Goal: Task Accomplishment & Management: Manage account settings

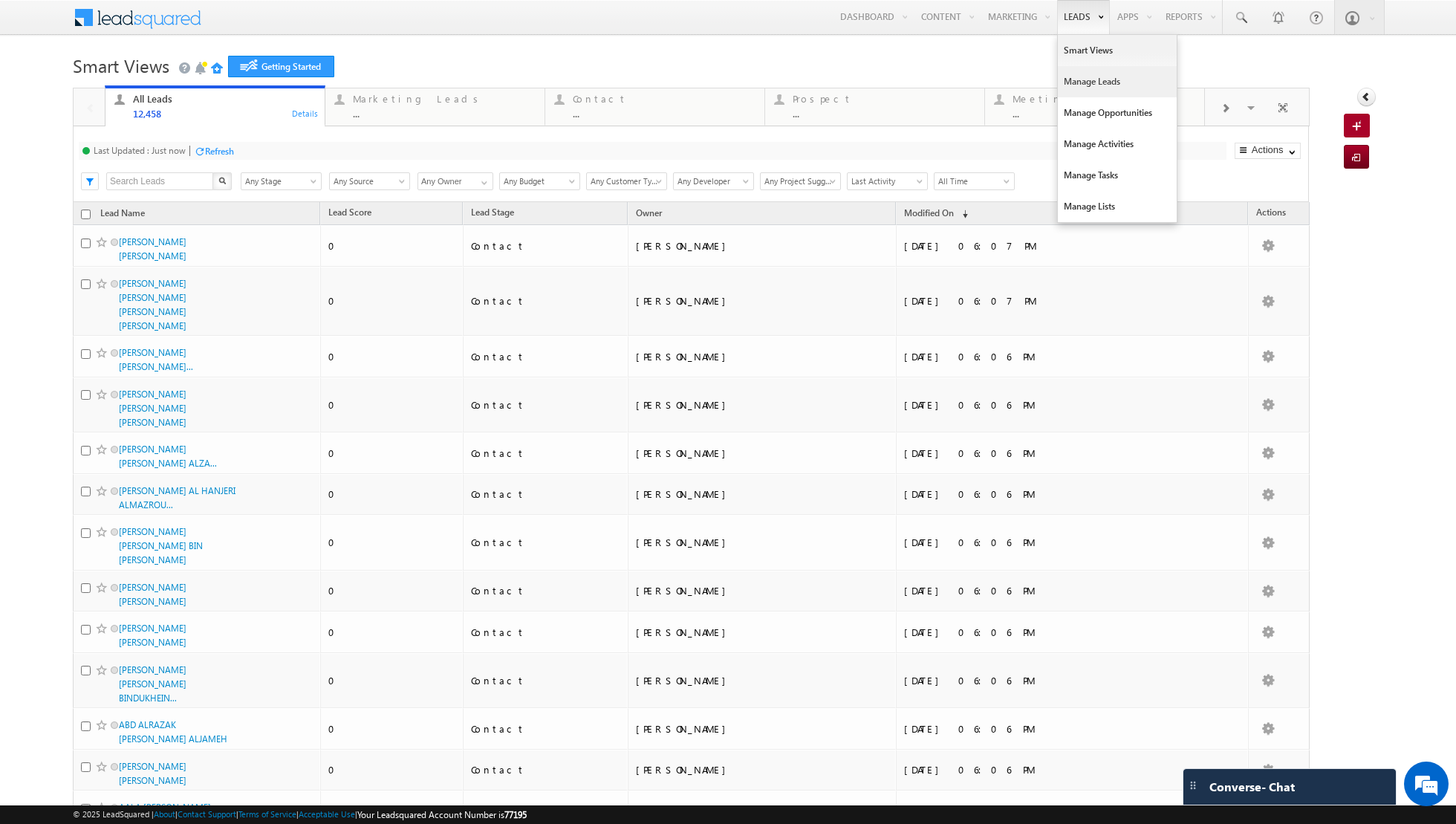
click at [1096, 83] on link "Manage Leads" at bounding box center [1117, 81] width 119 height 31
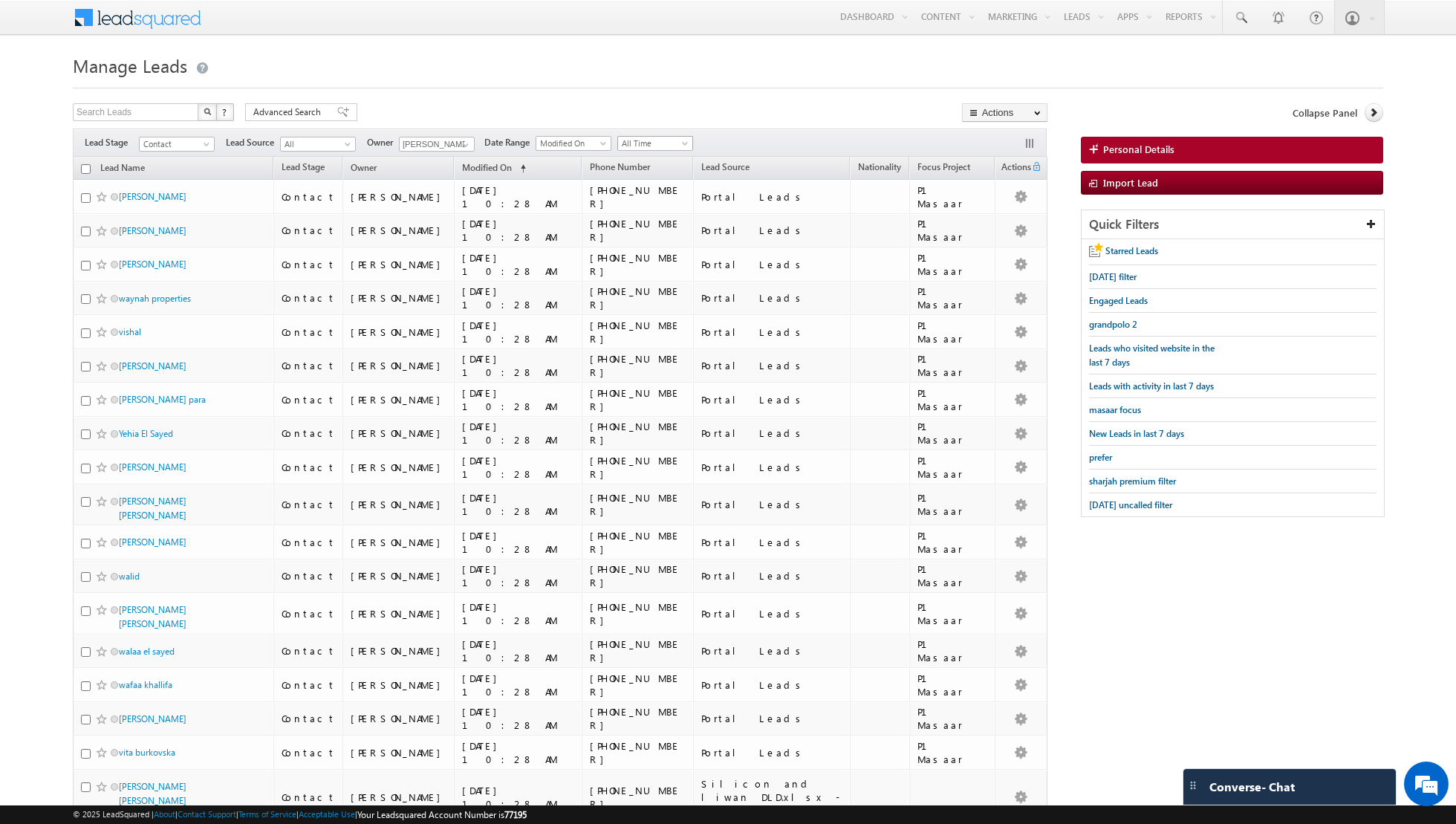
click at [647, 141] on span "All Time" at bounding box center [653, 143] width 70 height 13
click at [637, 205] on link "Today" at bounding box center [649, 206] width 75 height 13
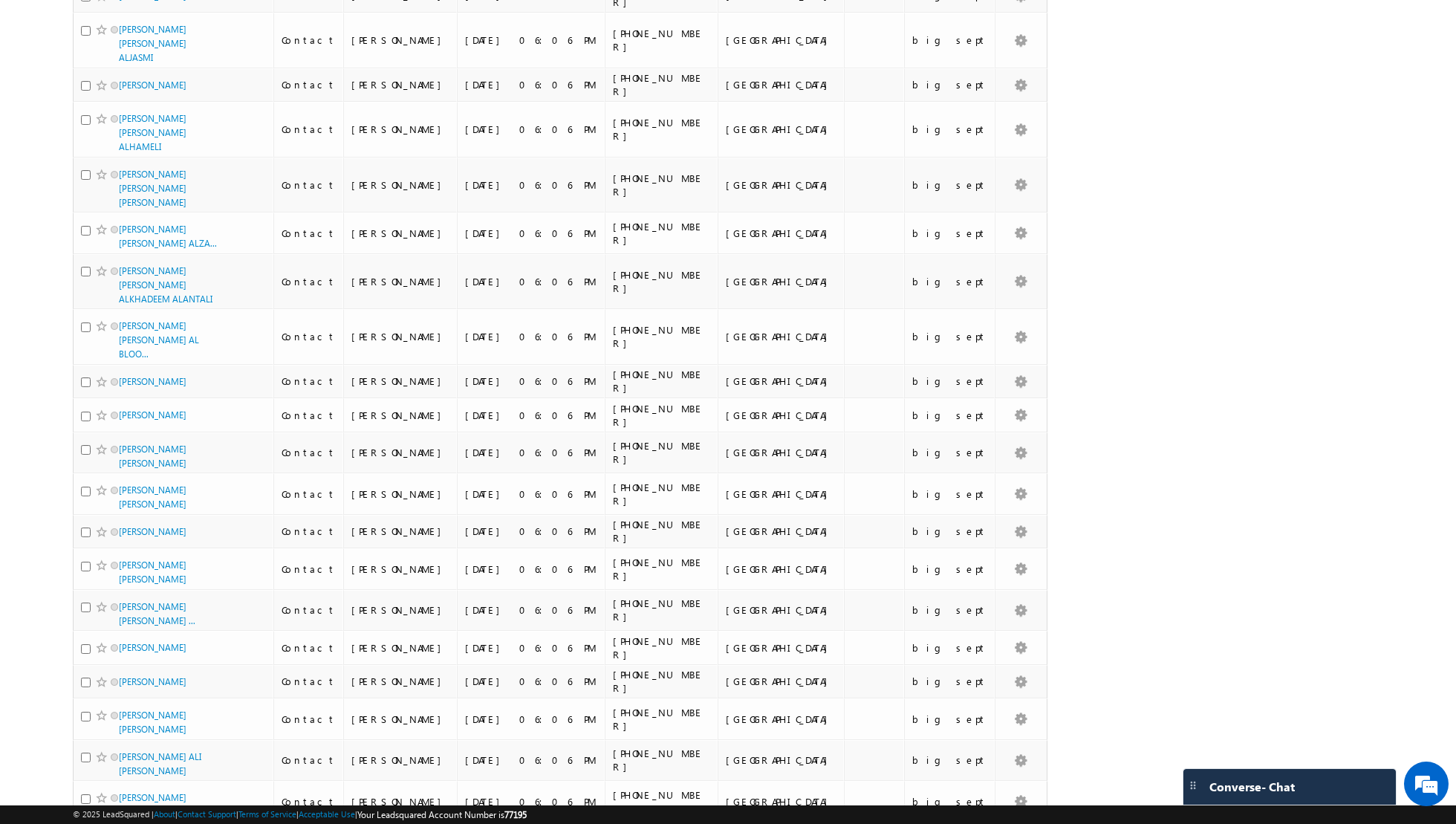
scroll to position [1558, 0]
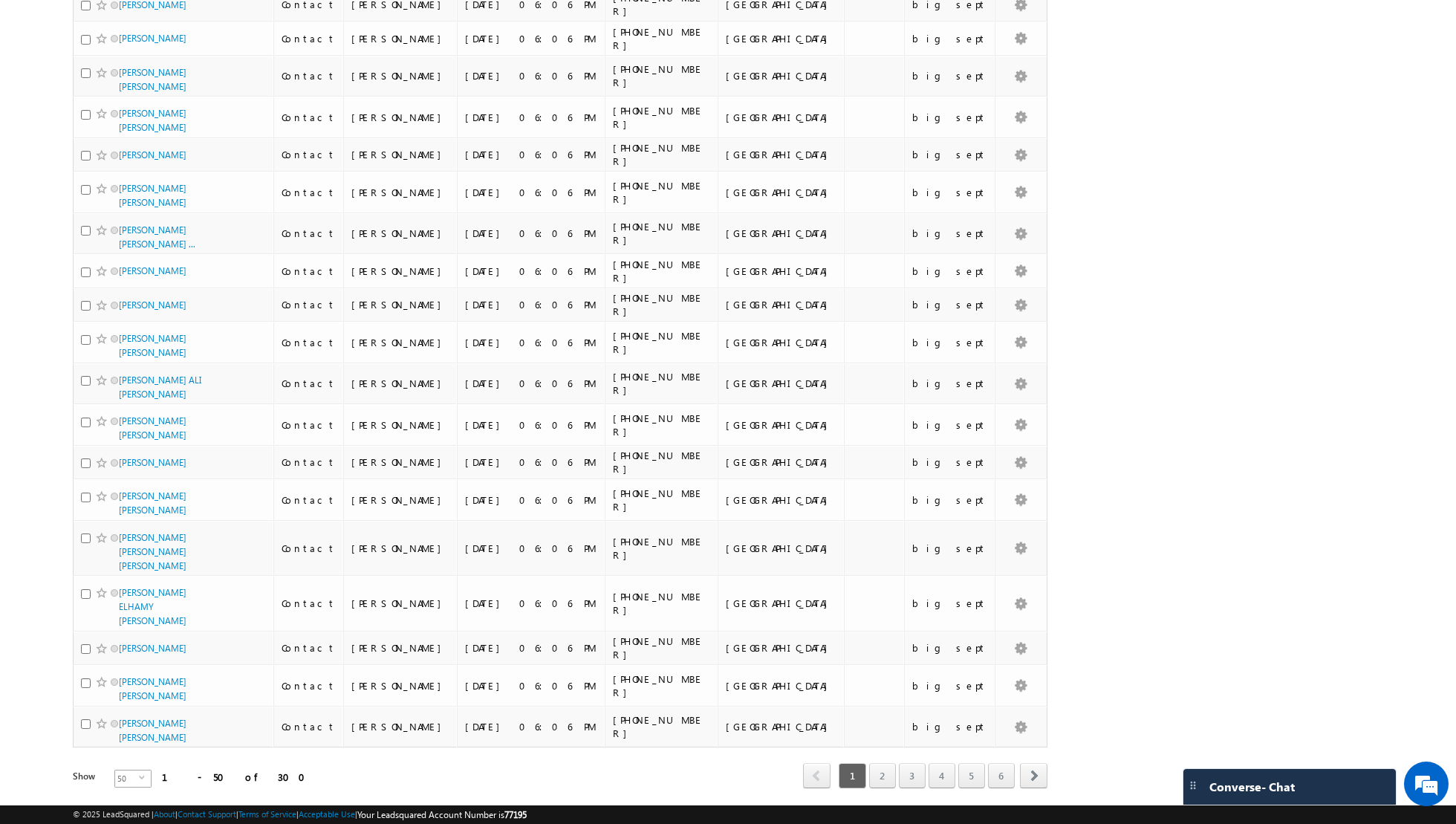
click at [125, 770] on span "50" at bounding box center [127, 779] width 23 height 17
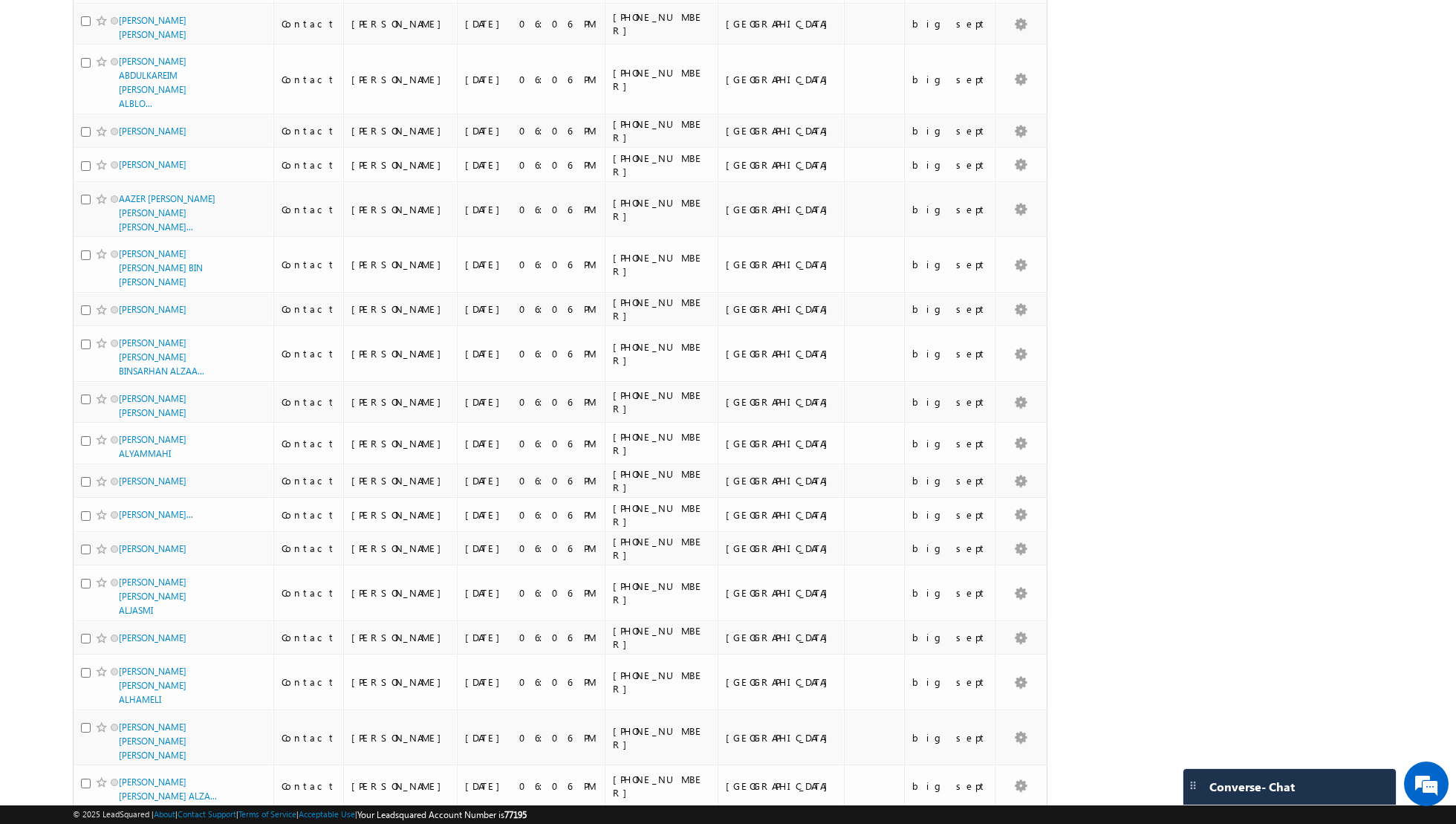
scroll to position [0, 0]
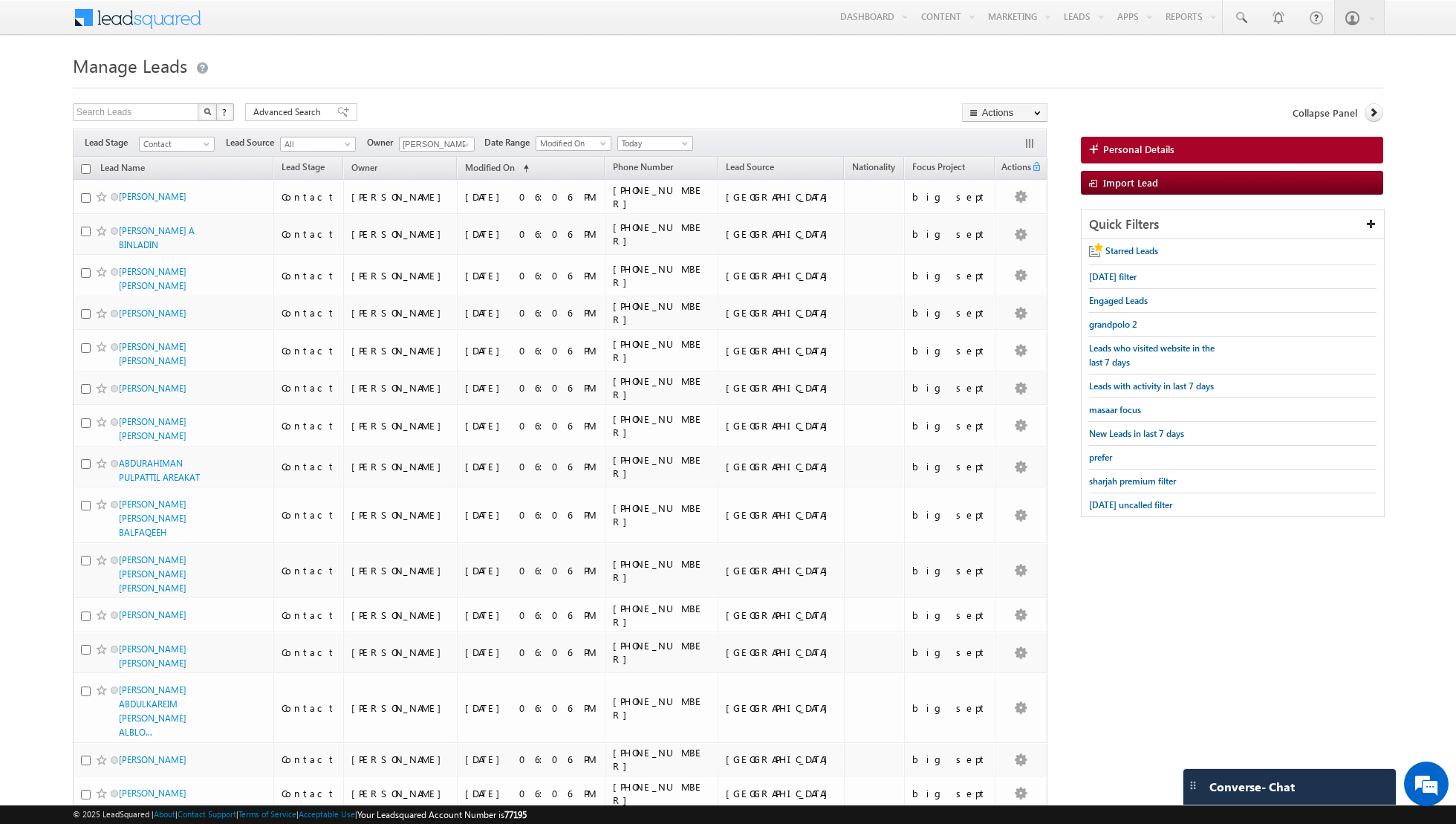
click at [86, 172] on input "checkbox" at bounding box center [86, 169] width 10 height 10
checkbox input "true"
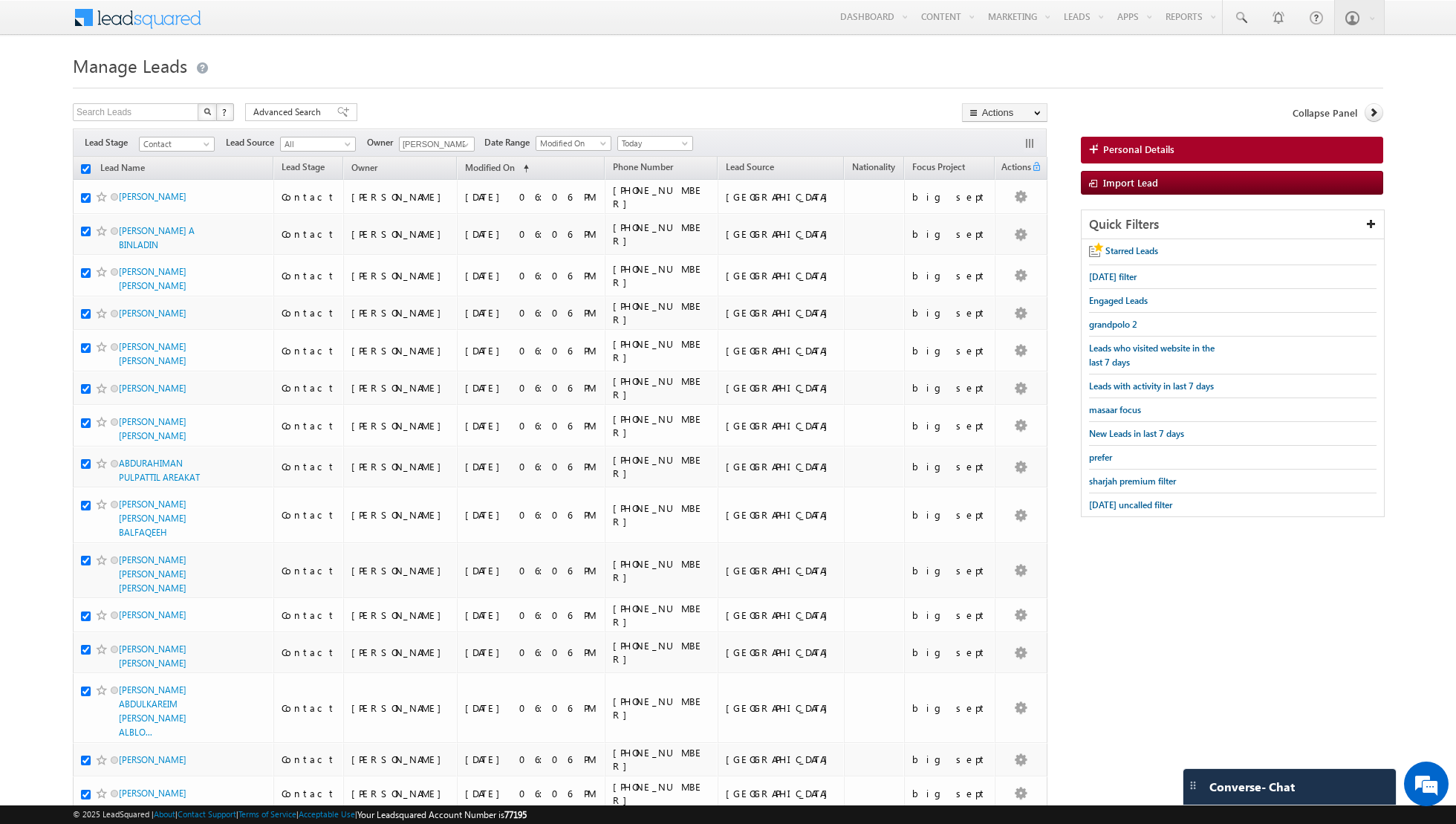
checkbox input "true"
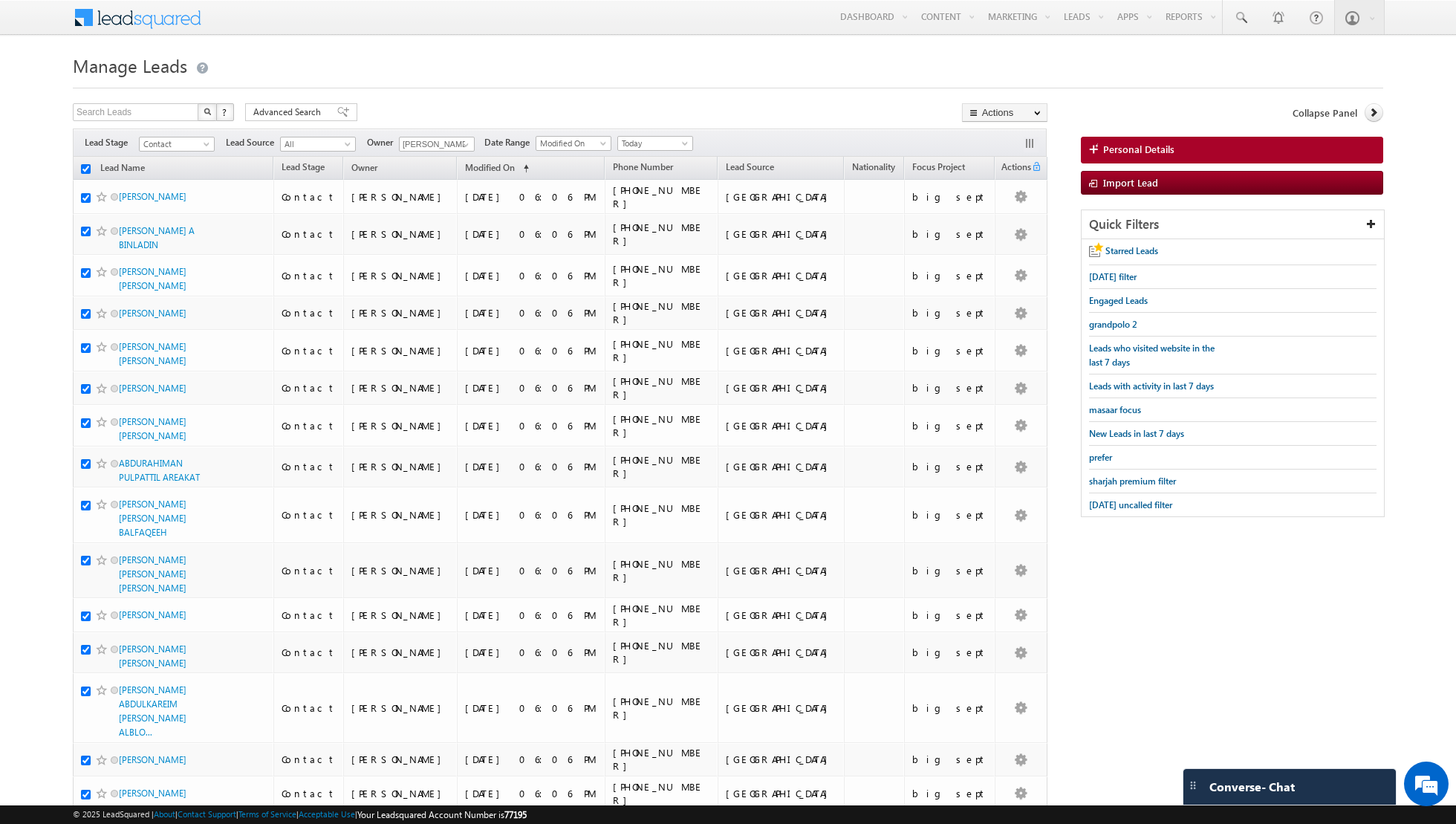
checkbox input "true"
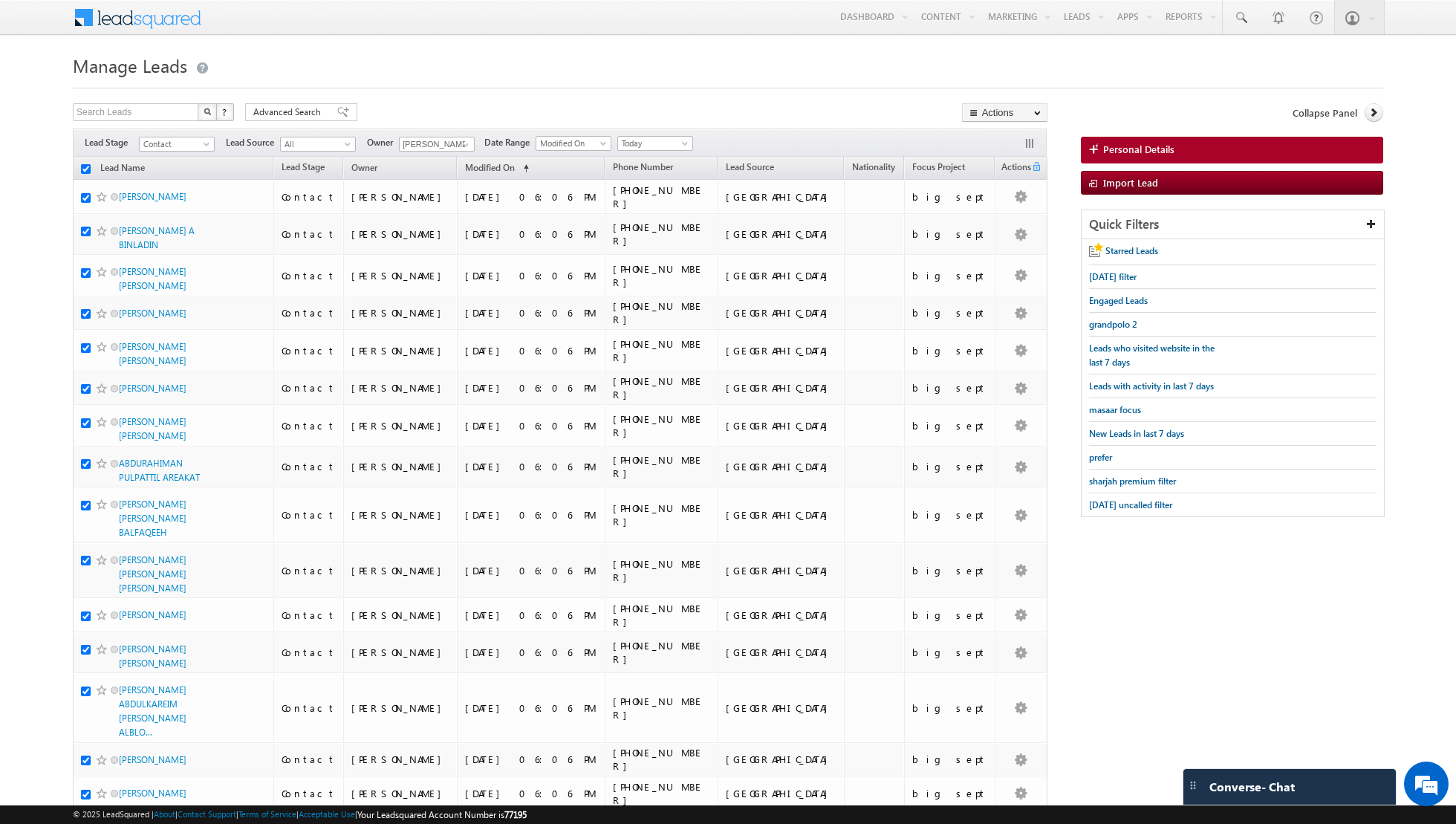
checkbox input "true"
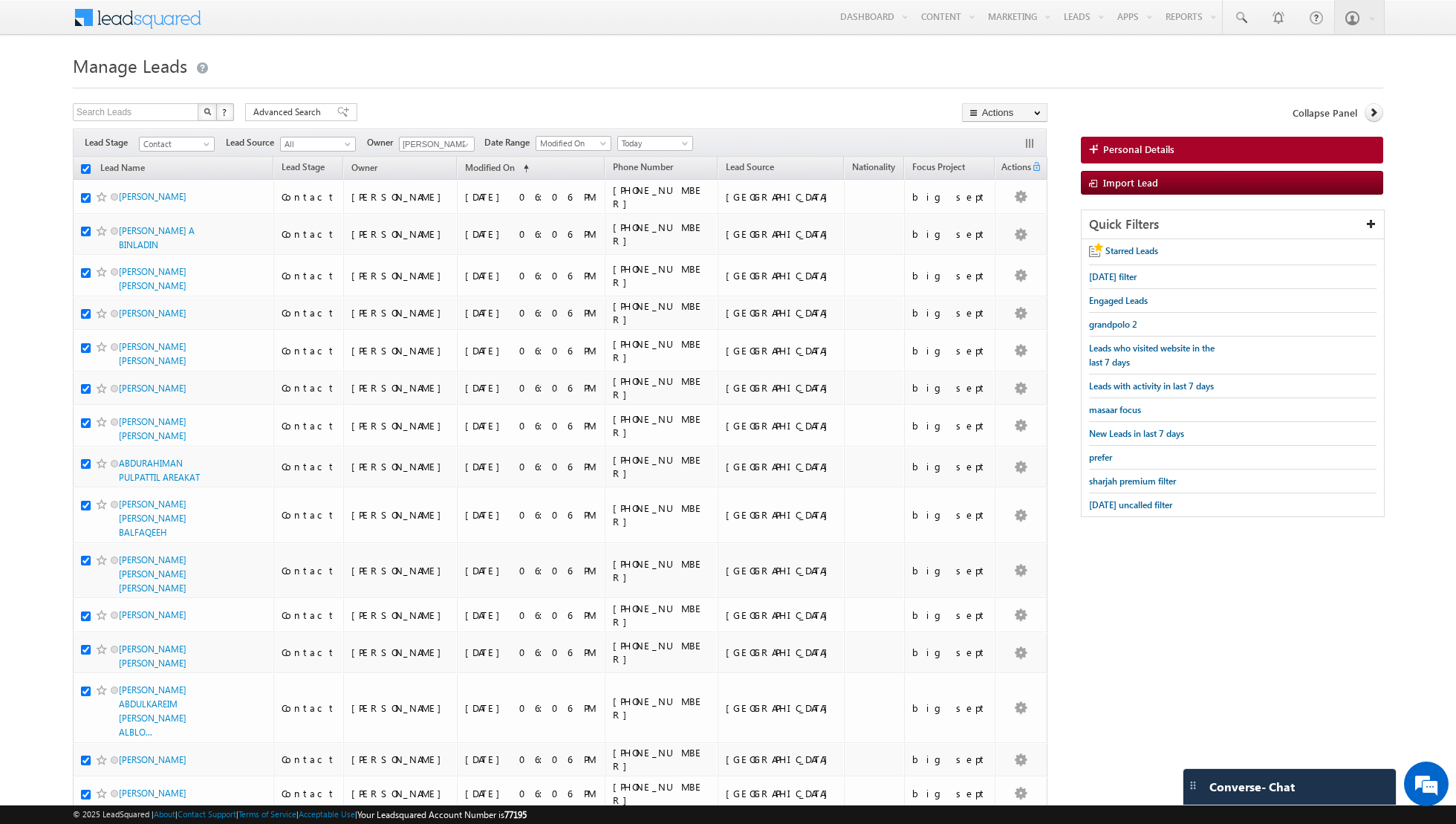
checkbox input "true"
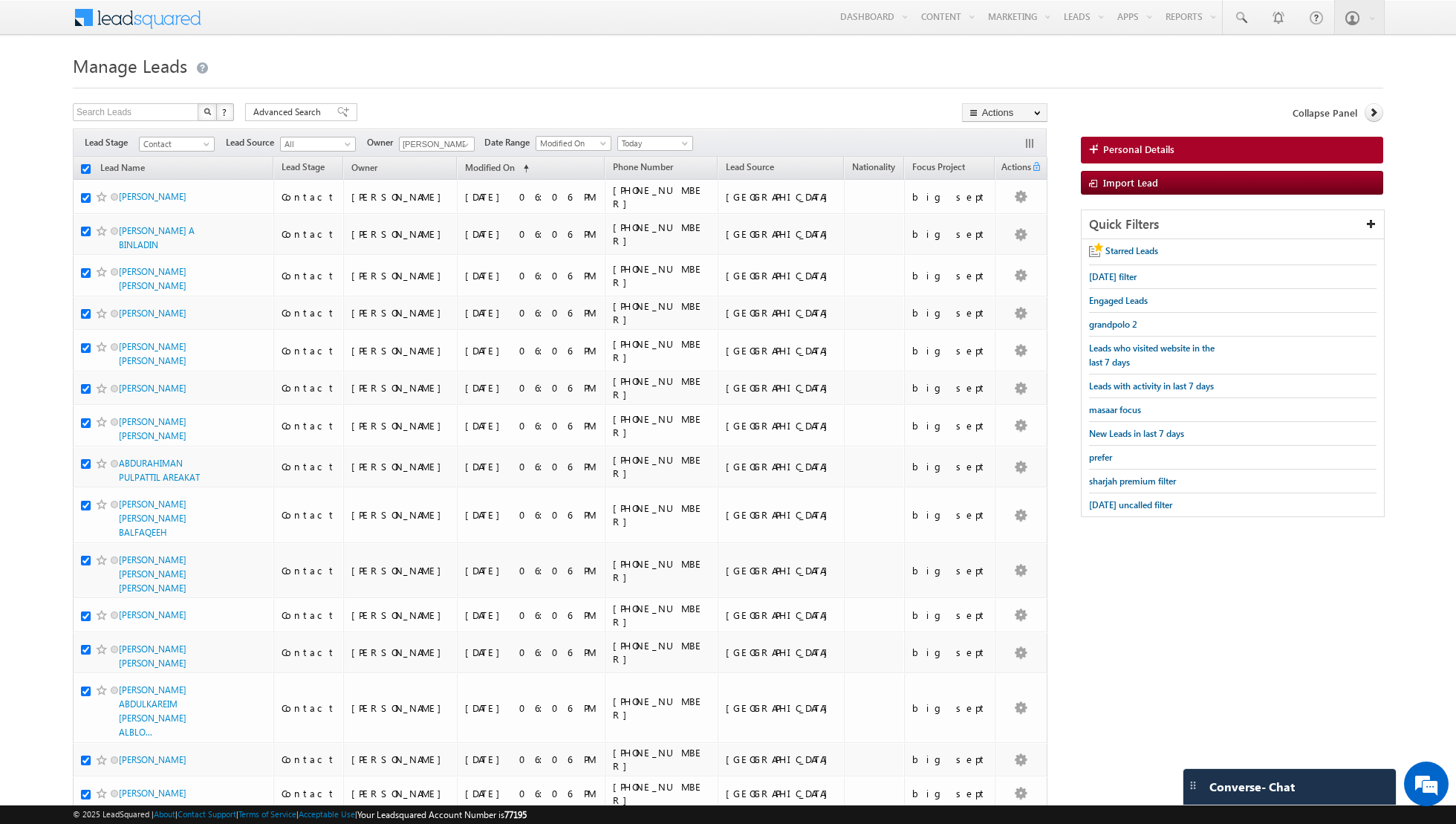
checkbox input "true"
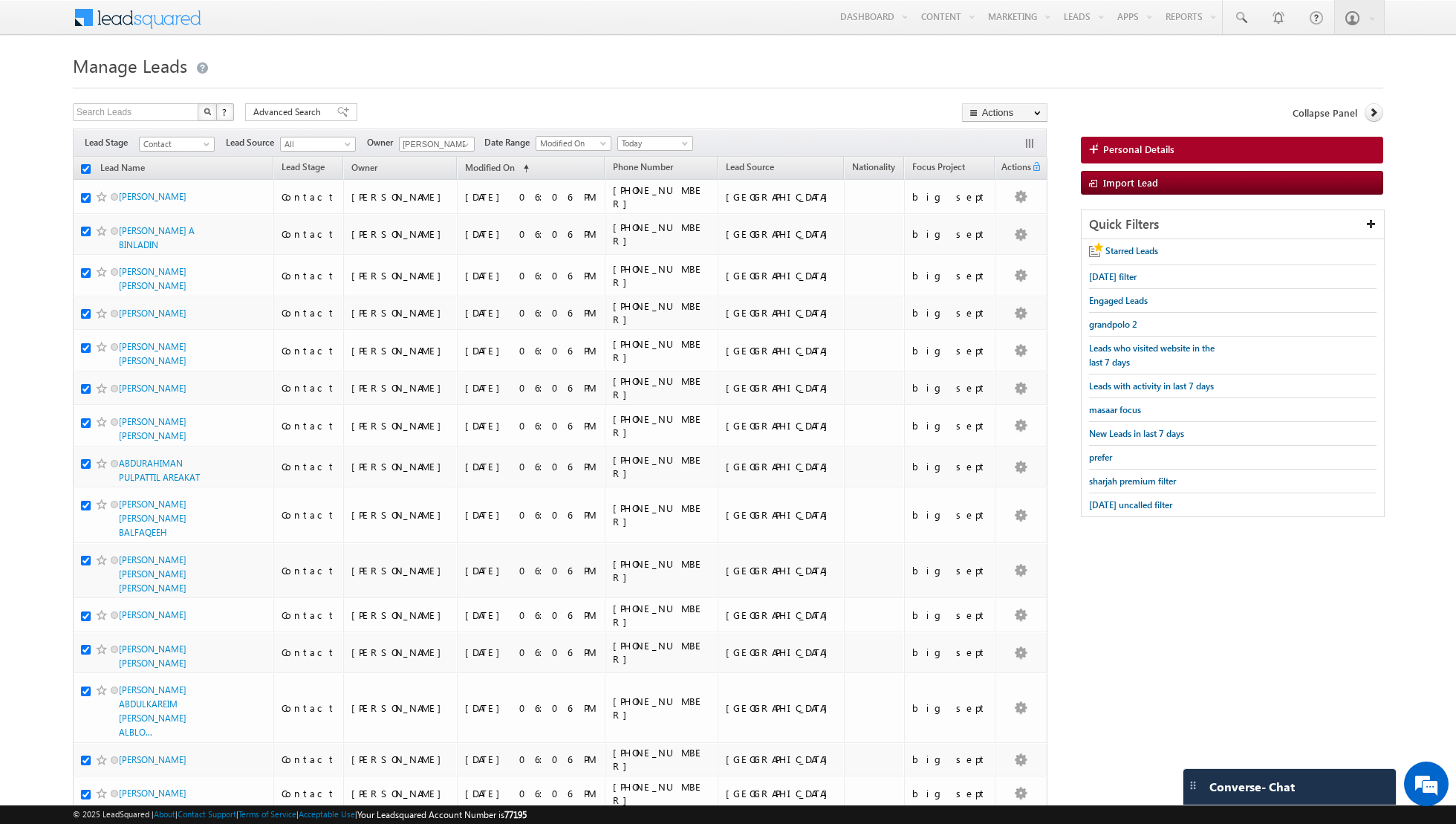
checkbox input "true"
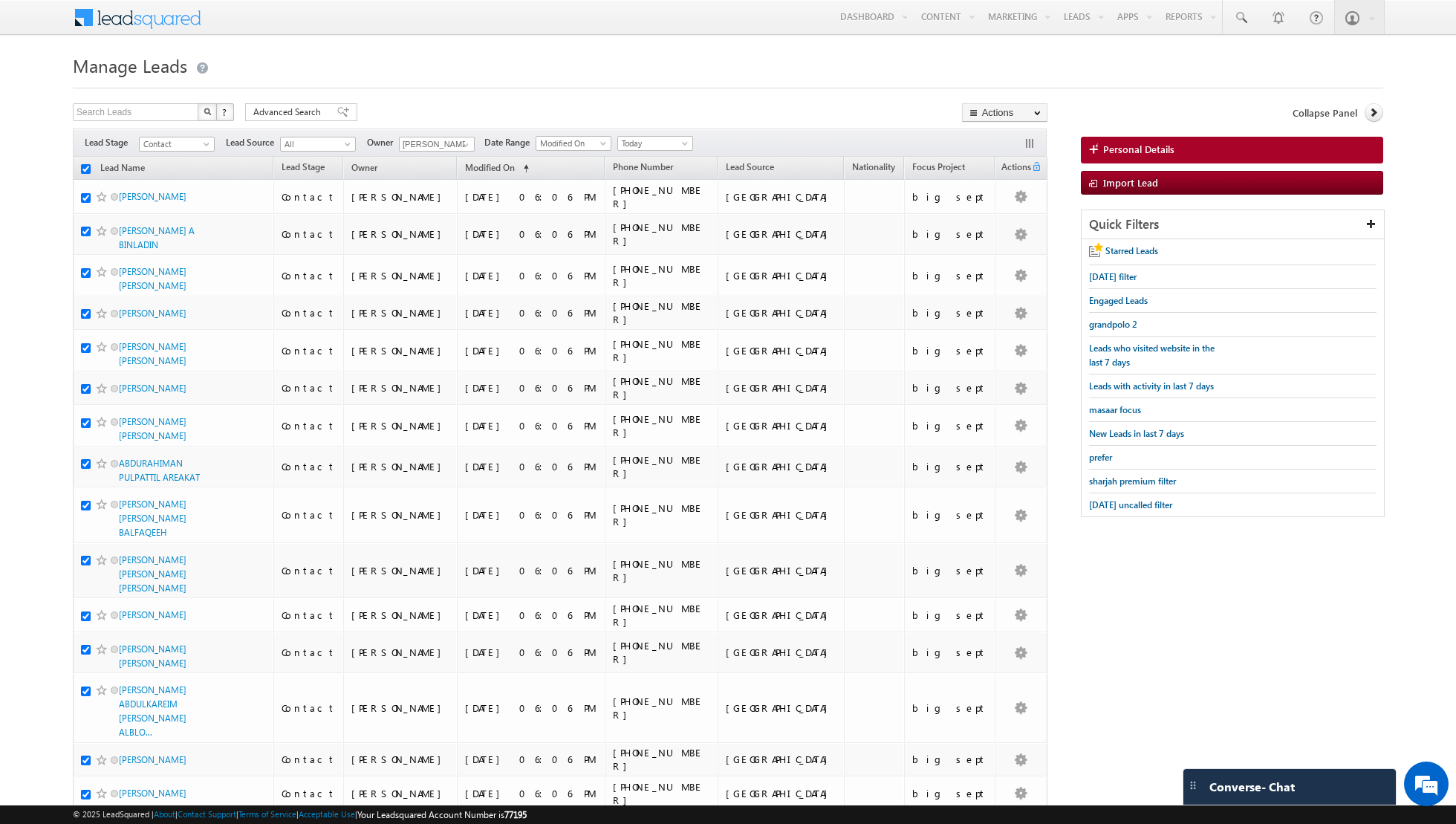
checkbox input "true"
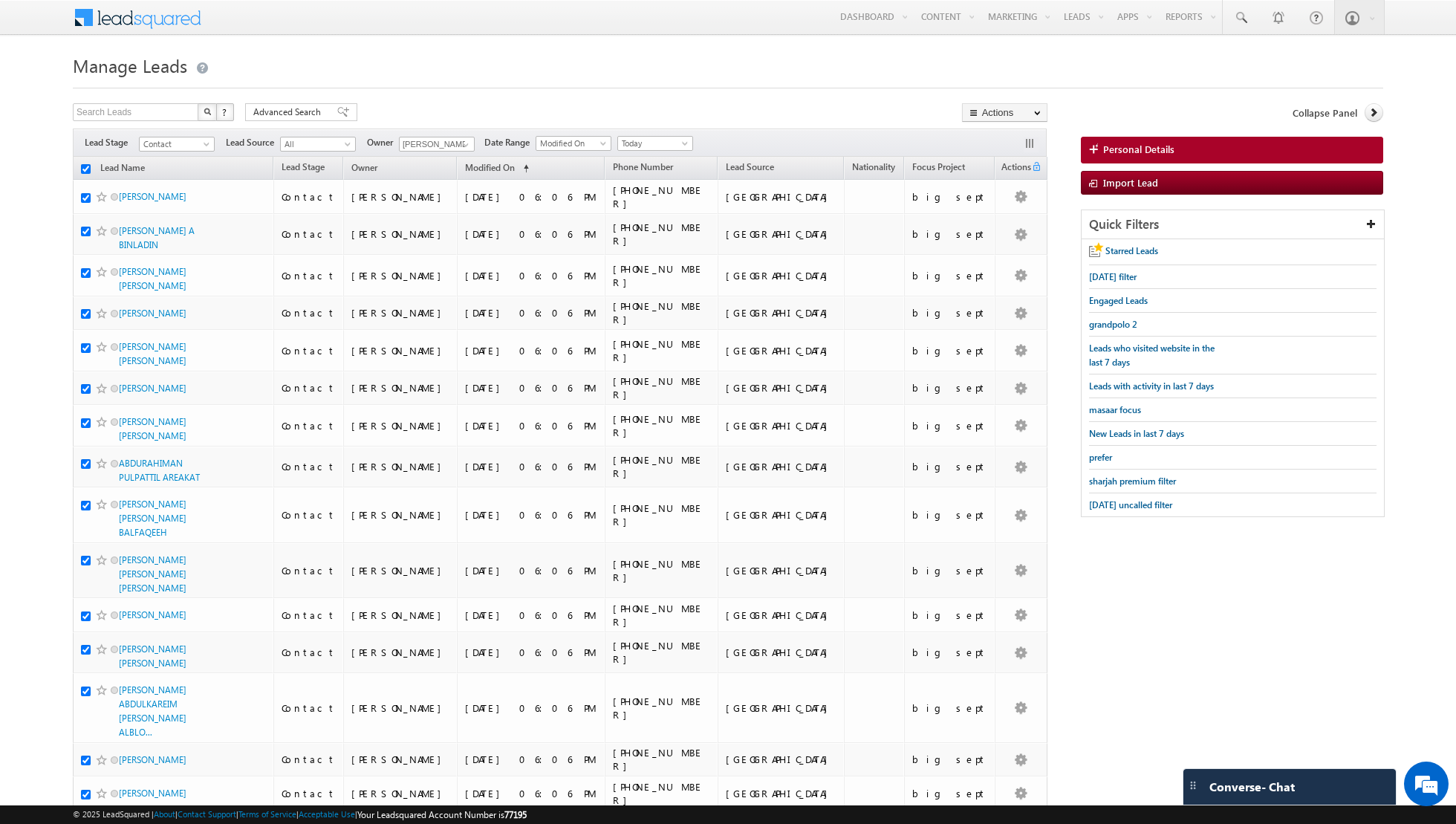
checkbox input "true"
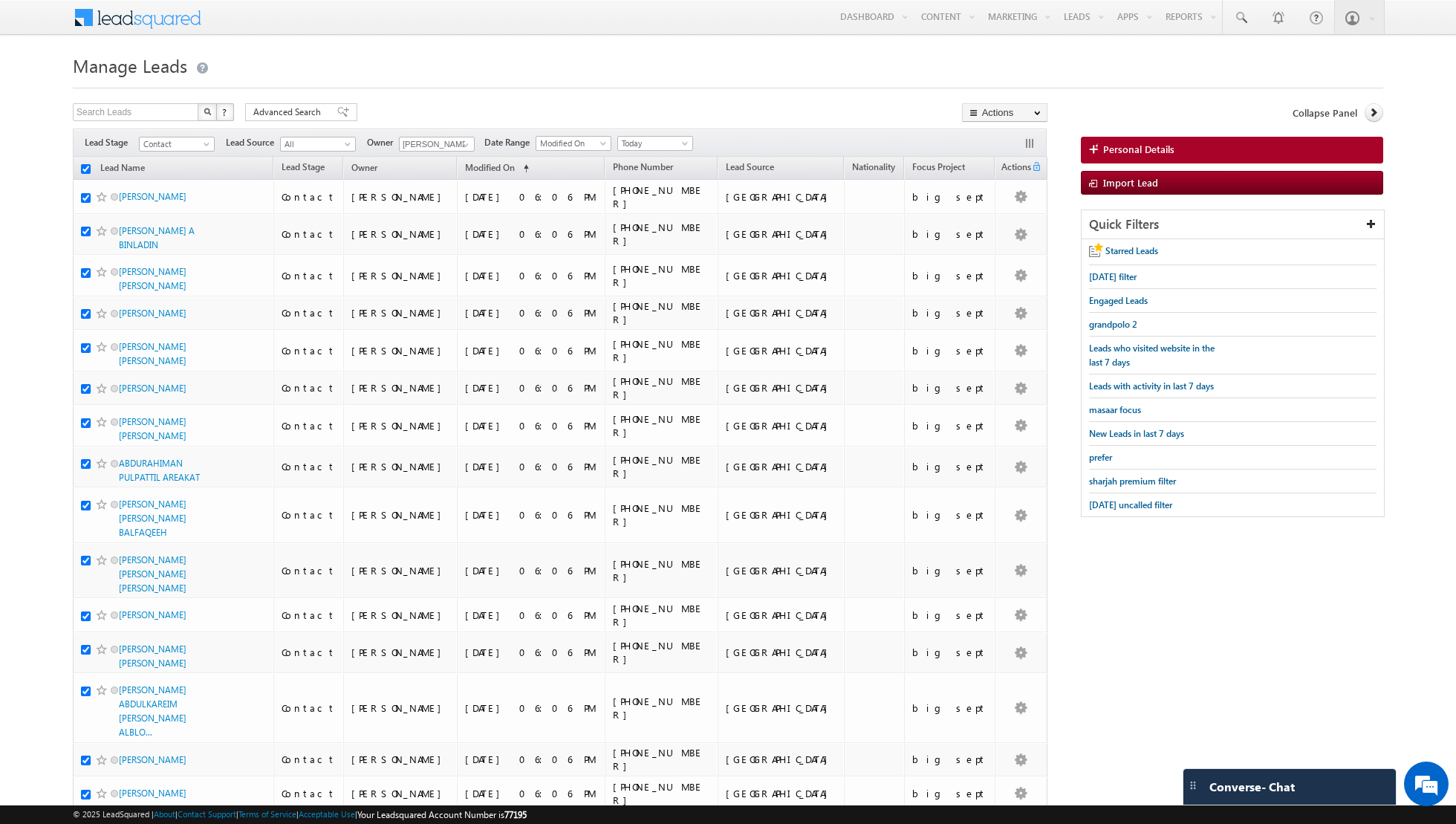
checkbox input "true"
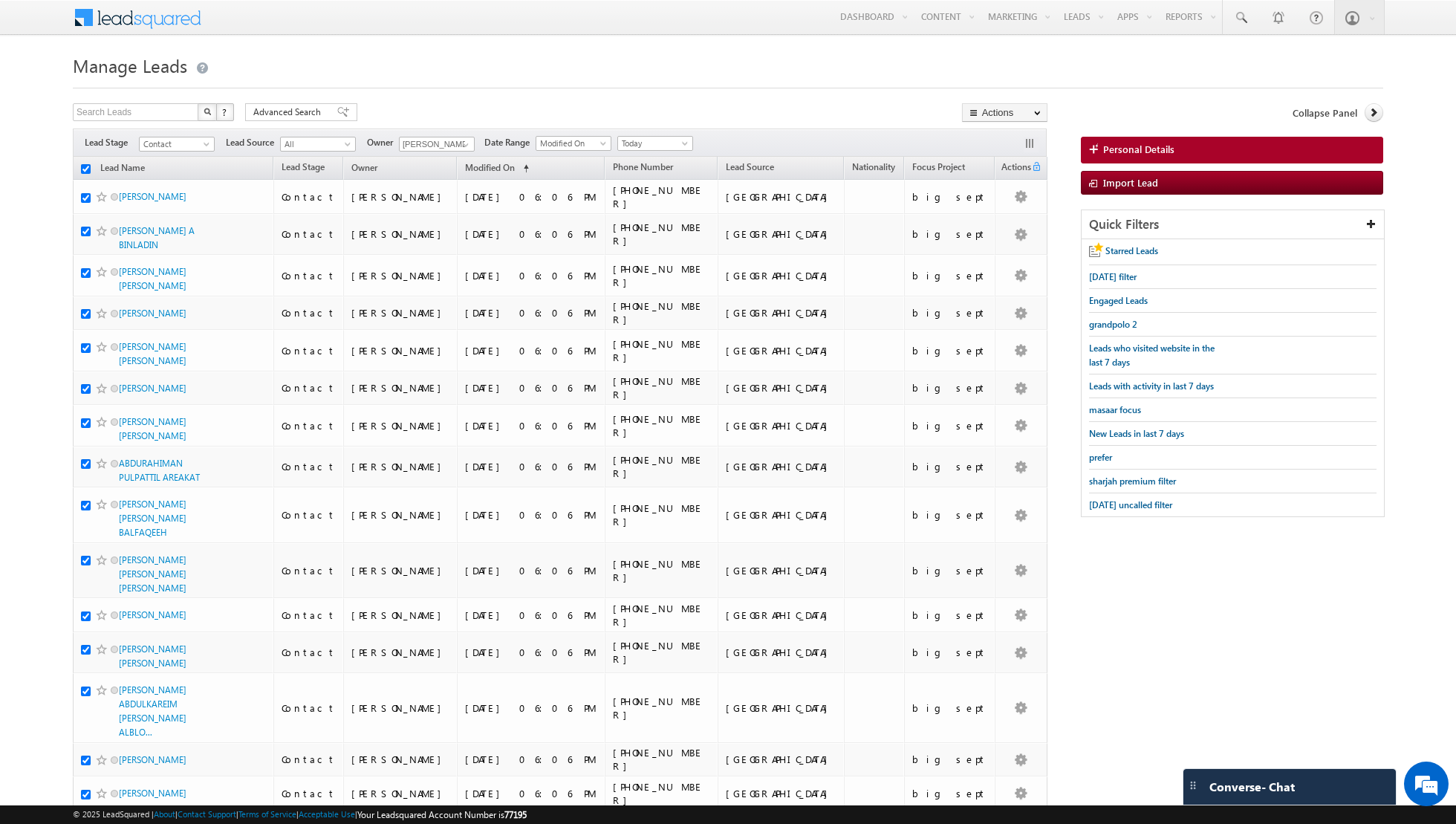
checkbox input "true"
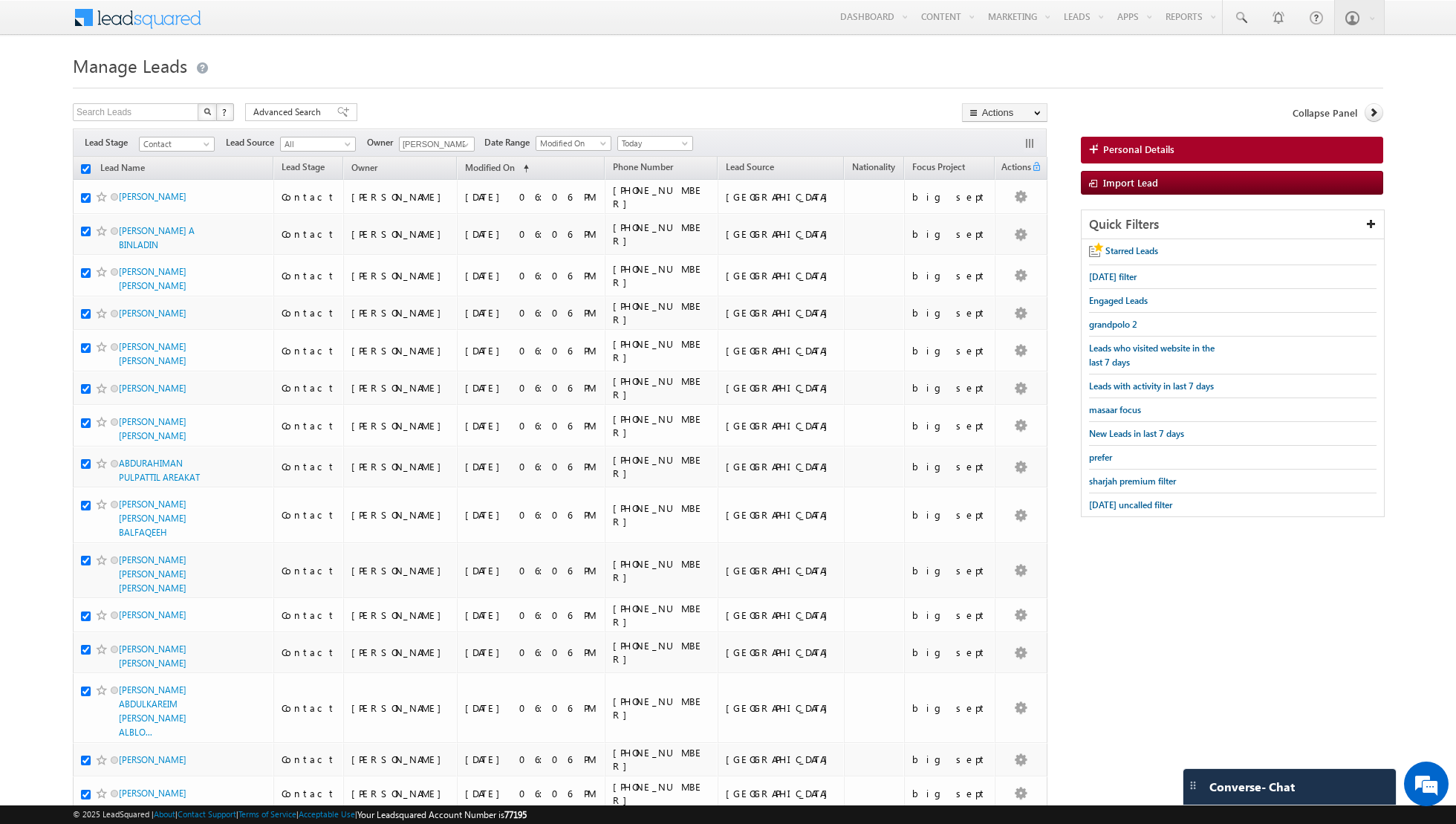
checkbox input "true"
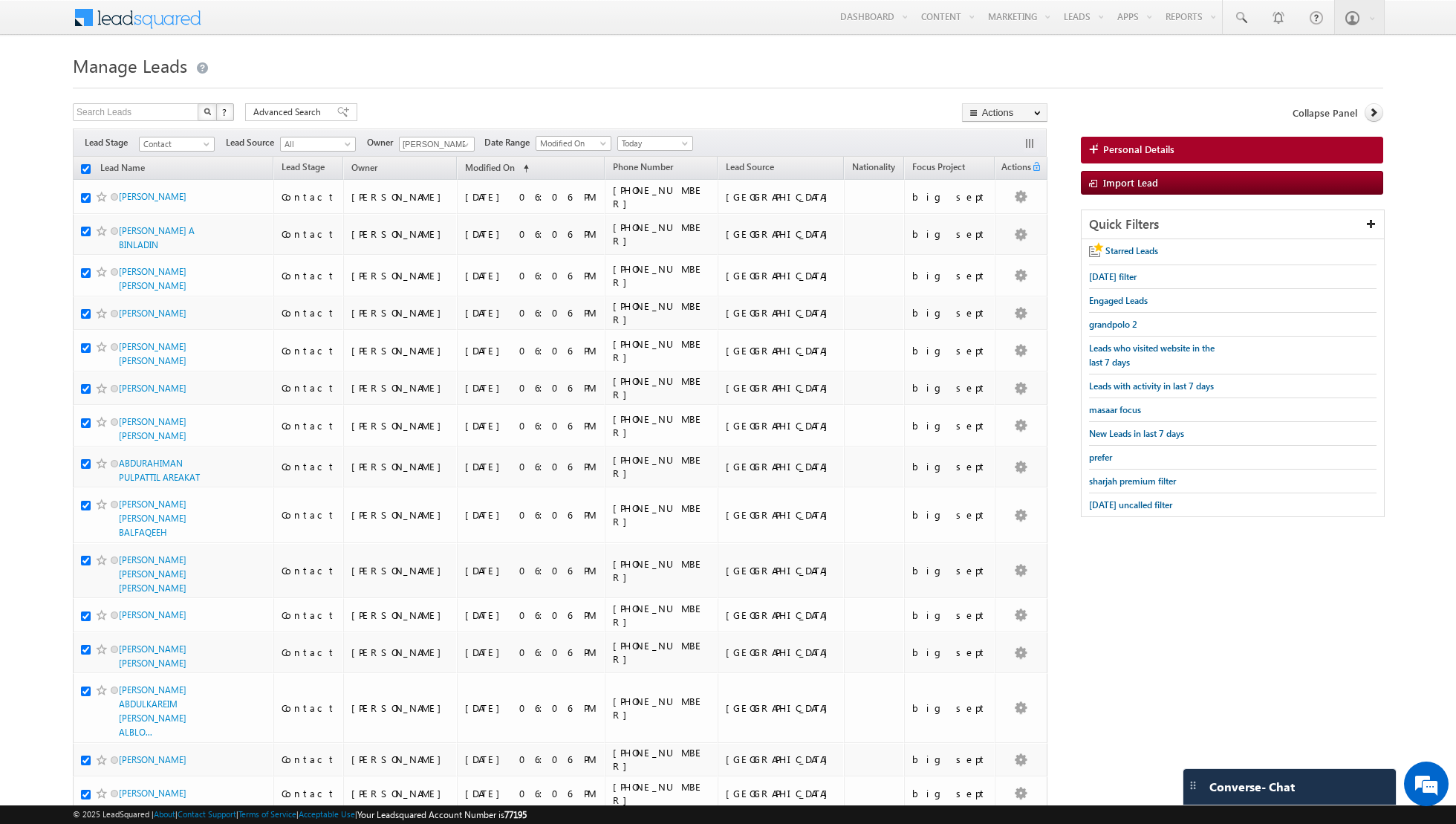
checkbox input "true"
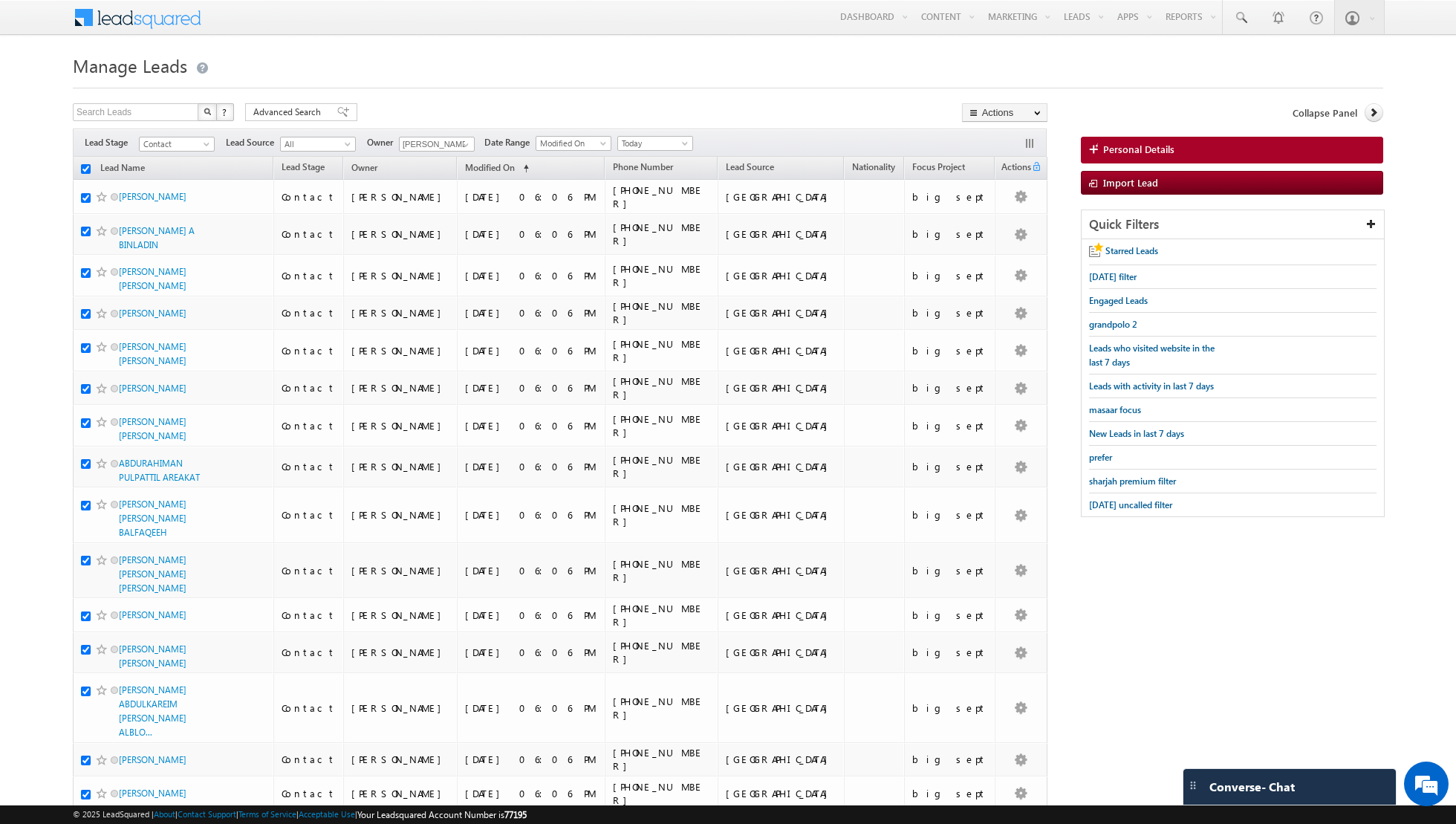
checkbox input "true"
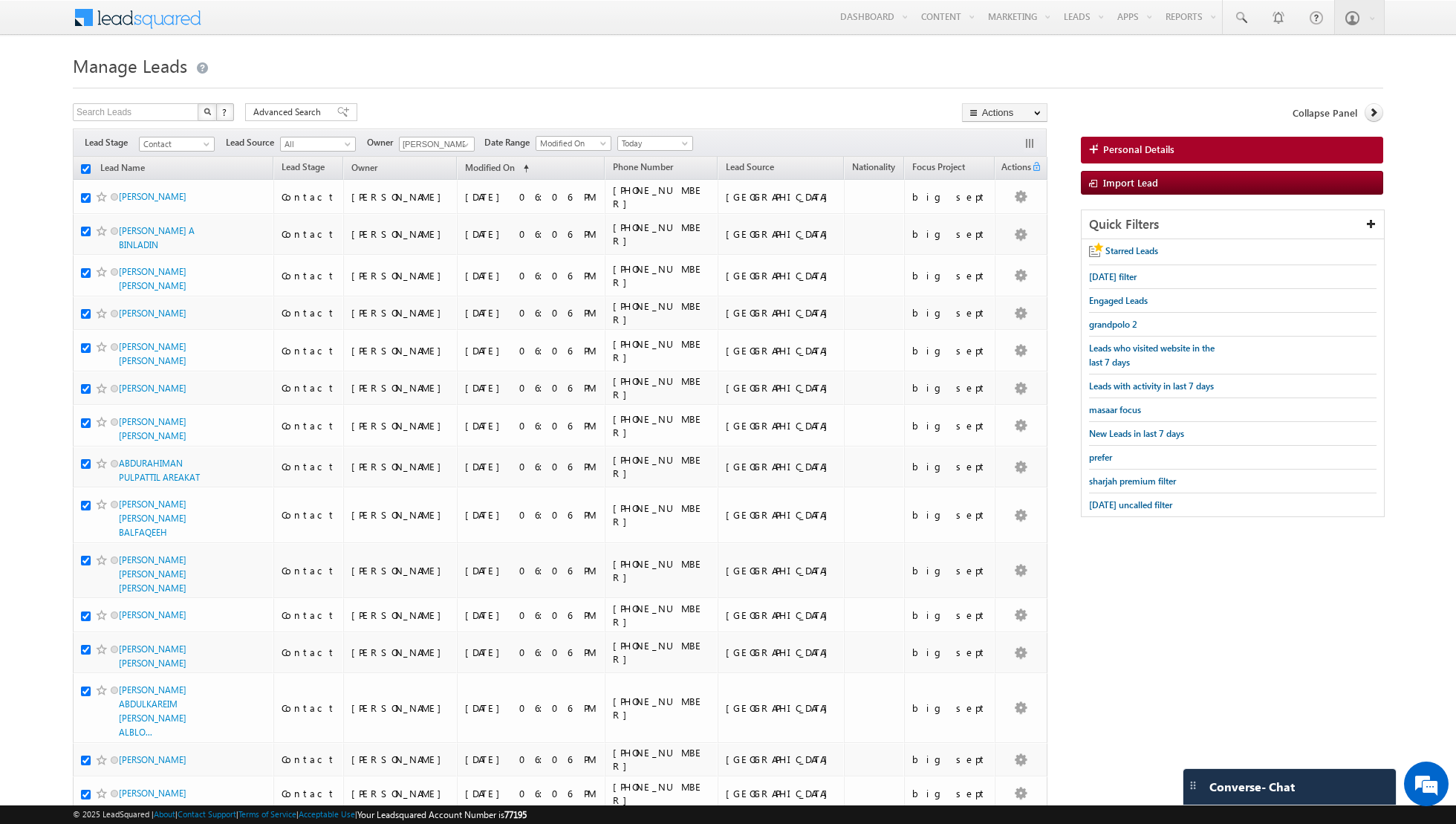
checkbox input "true"
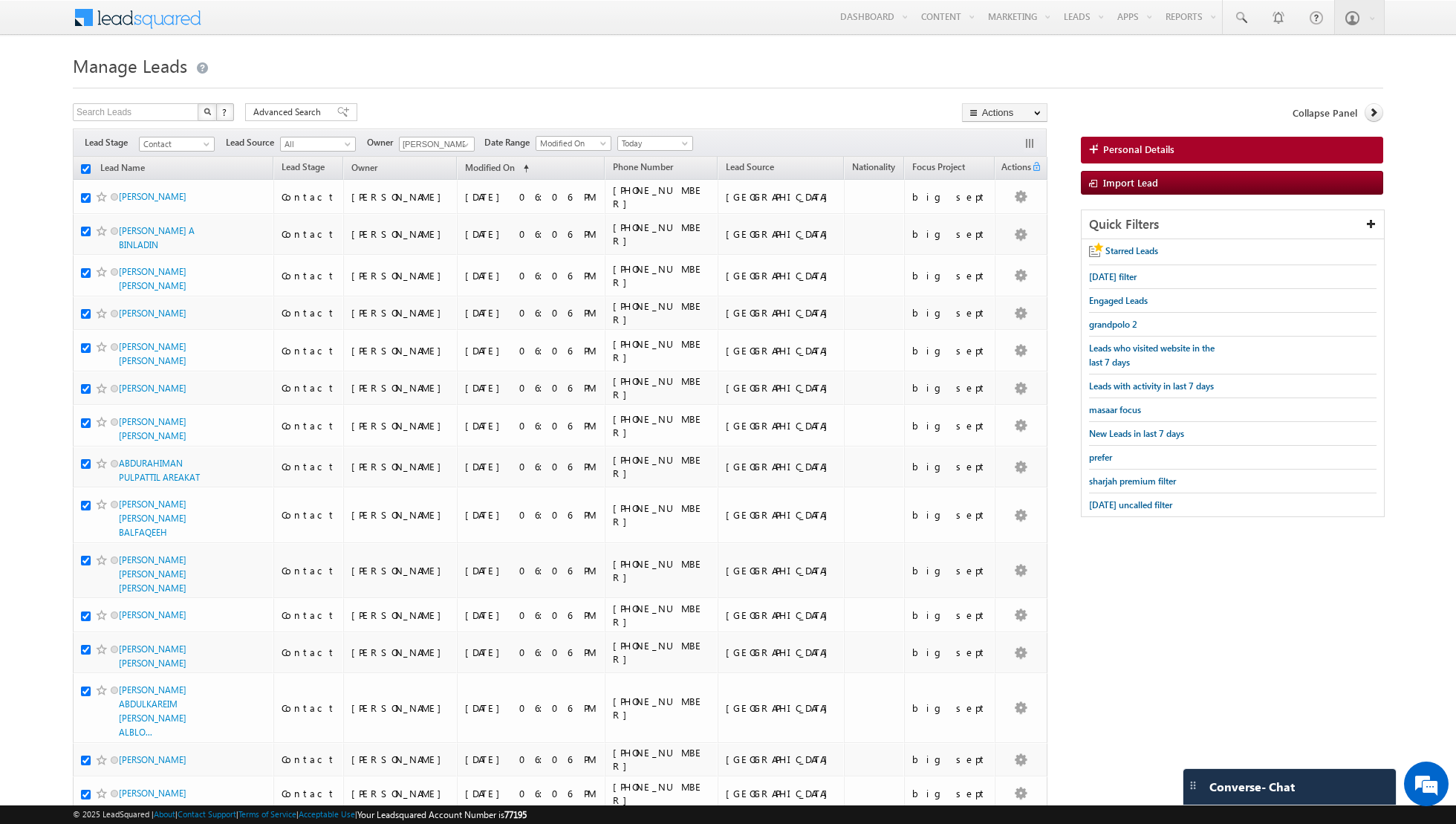
checkbox input "true"
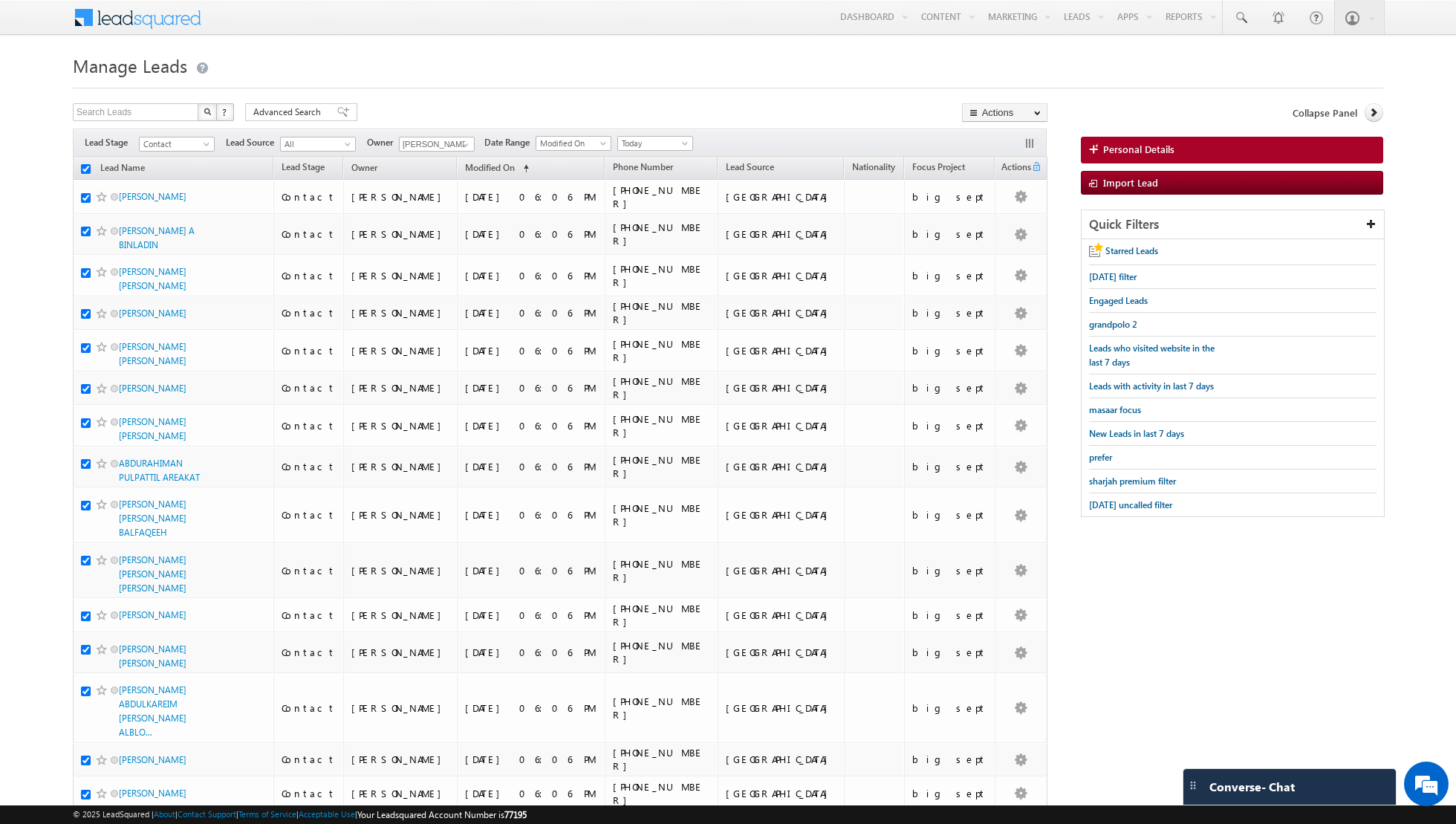
checkbox input "true"
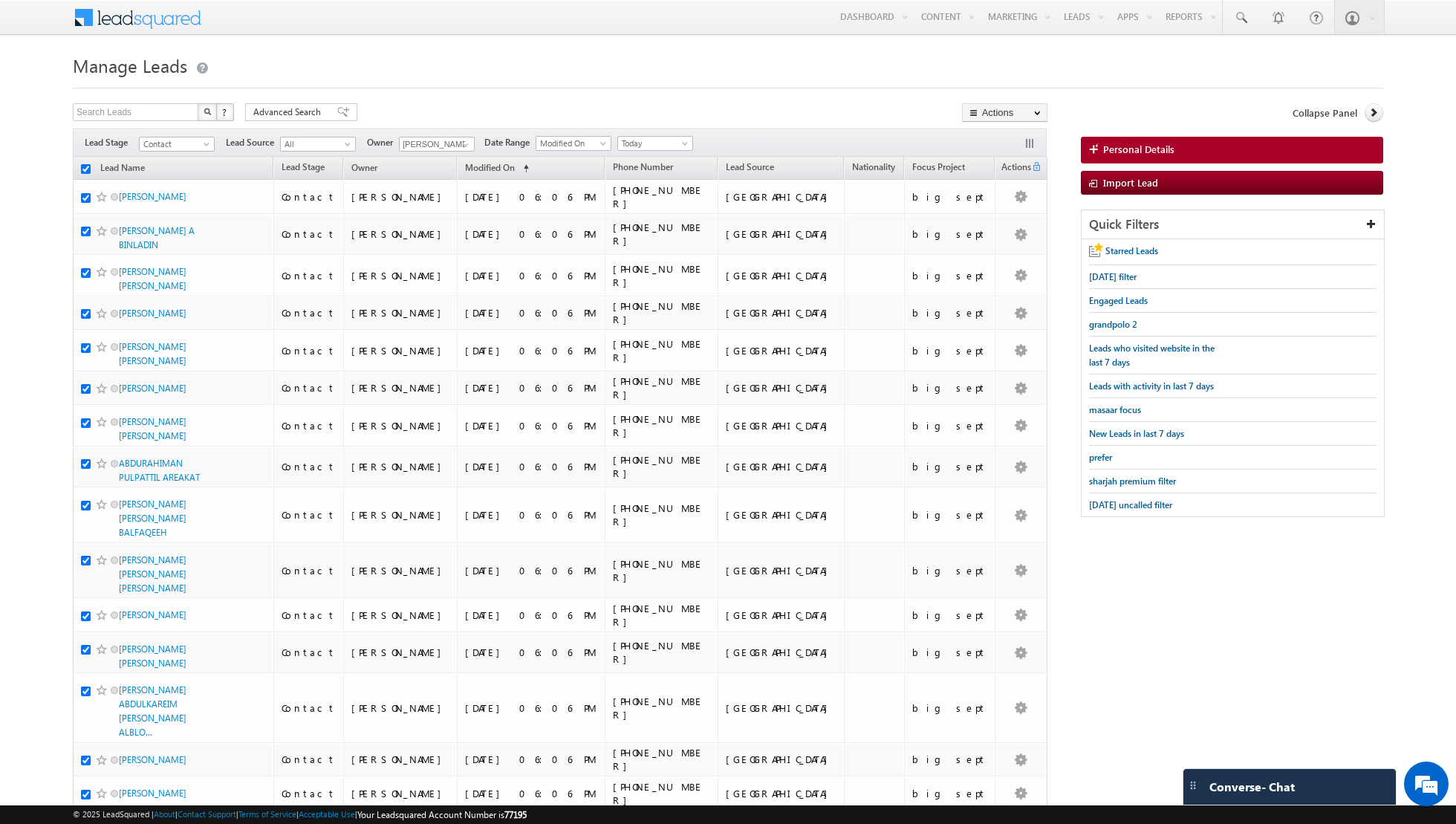
checkbox input "true"
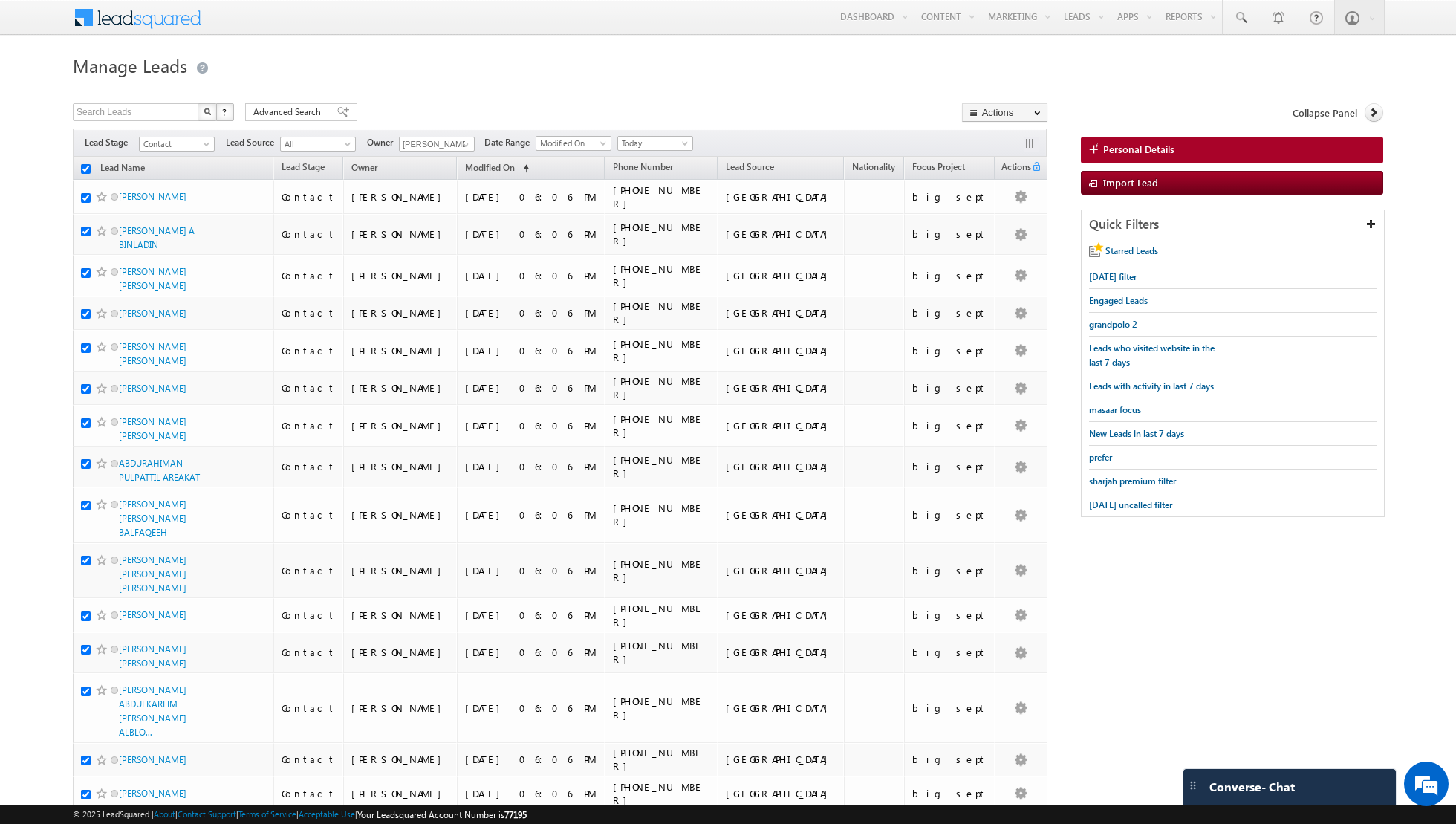
checkbox input "true"
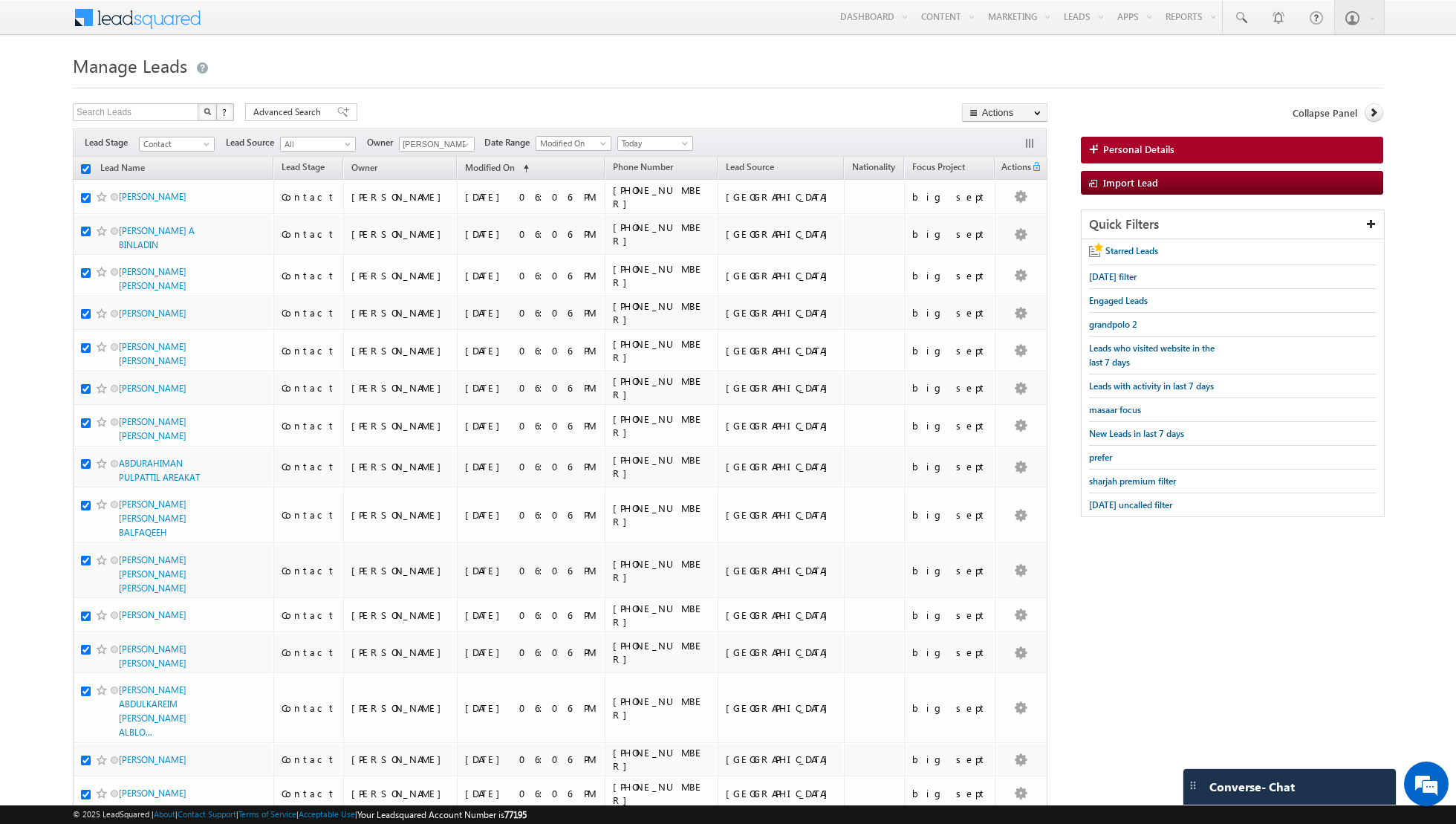
checkbox input "true"
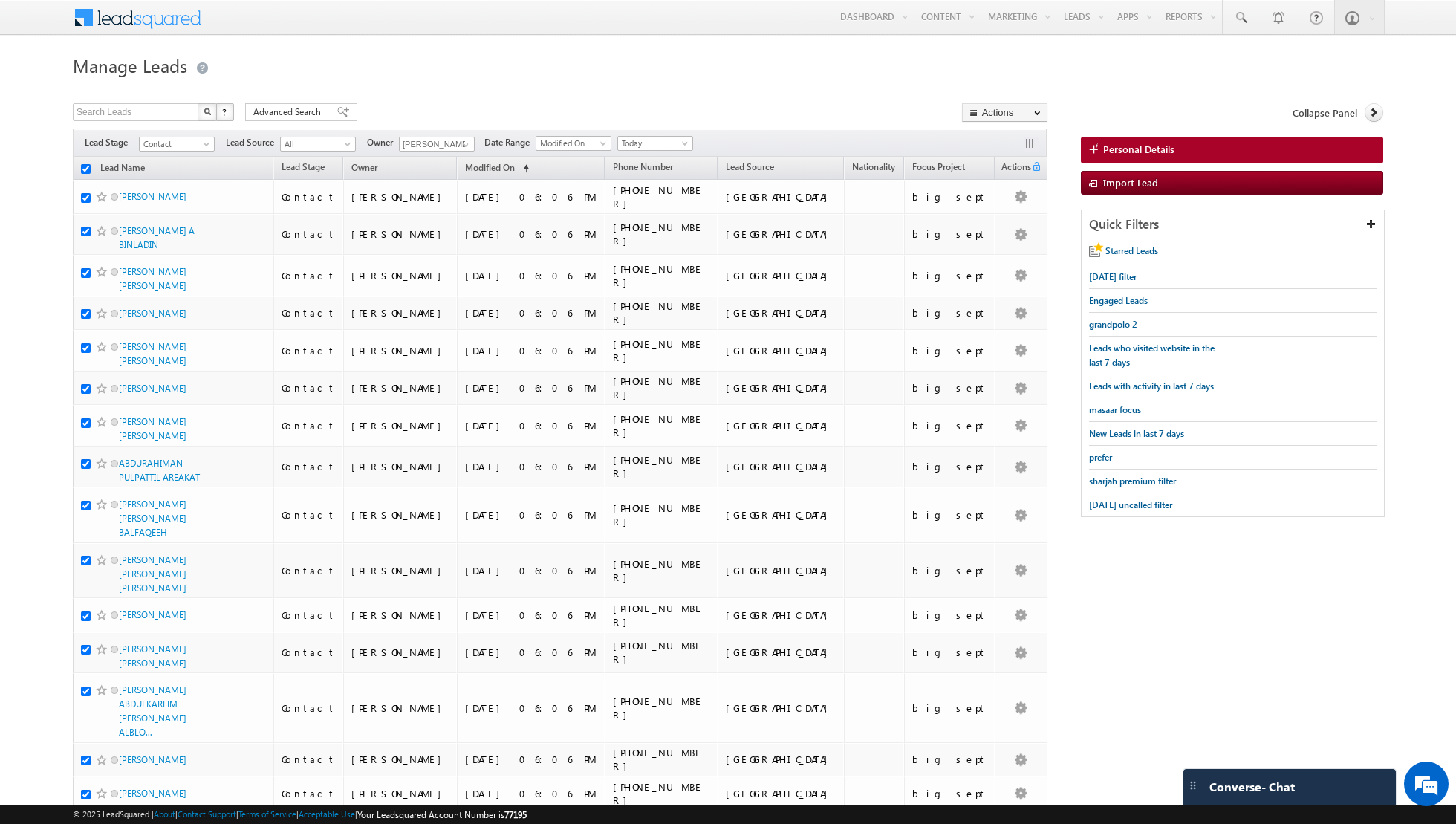
checkbox input "true"
click at [994, 240] on link "Change Owner" at bounding box center [1004, 240] width 84 height 18
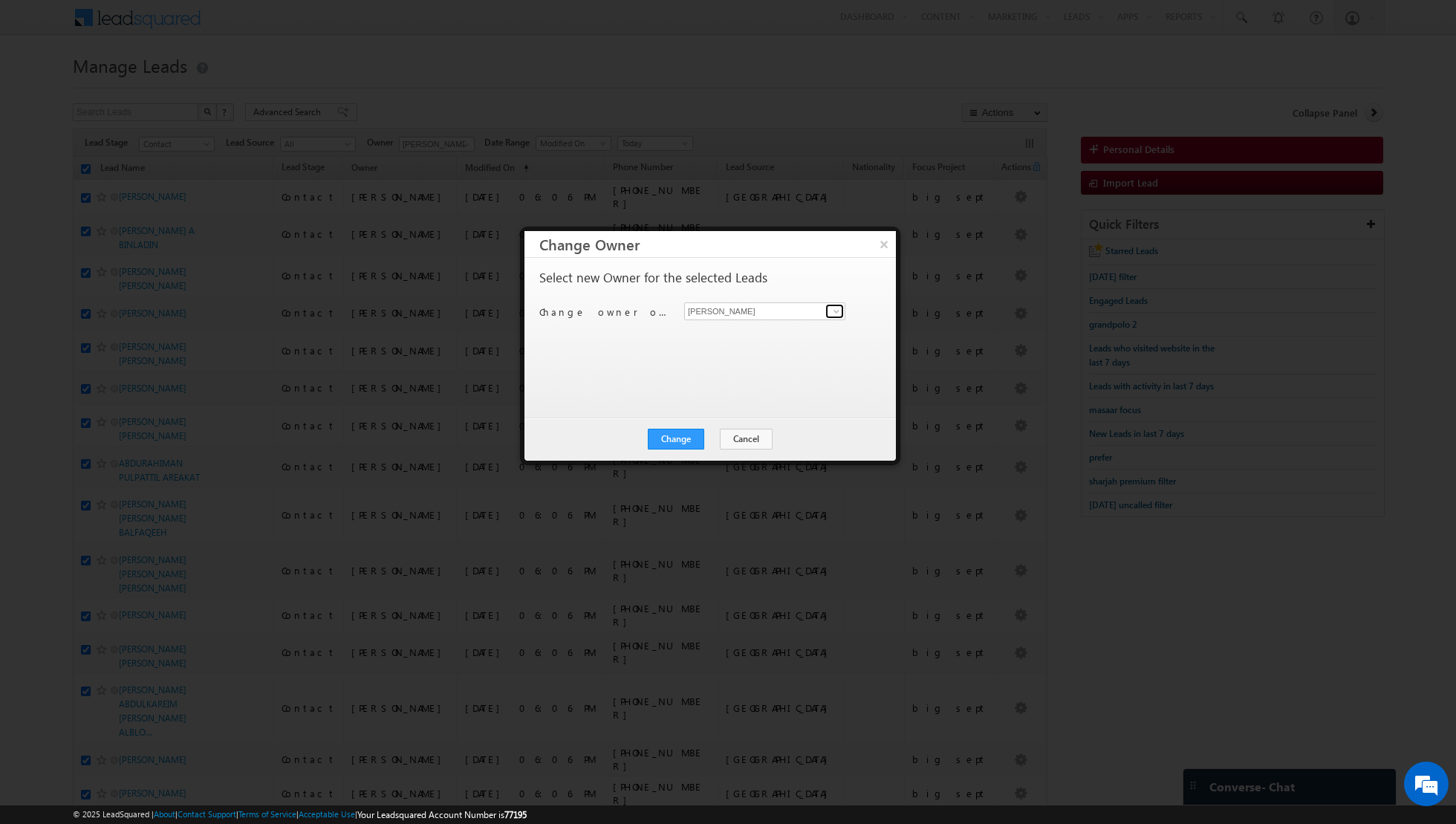
click at [837, 310] on span at bounding box center [836, 311] width 12 height 12
click at [776, 334] on span "[EMAIL_ADDRESS][DOMAIN_NAME]" at bounding box center [757, 339] width 134 height 11
type input "[PERSON_NAME]"
click at [682, 438] on button "Change" at bounding box center [677, 439] width 57 height 21
click at [705, 438] on button "Close" at bounding box center [713, 439] width 48 height 21
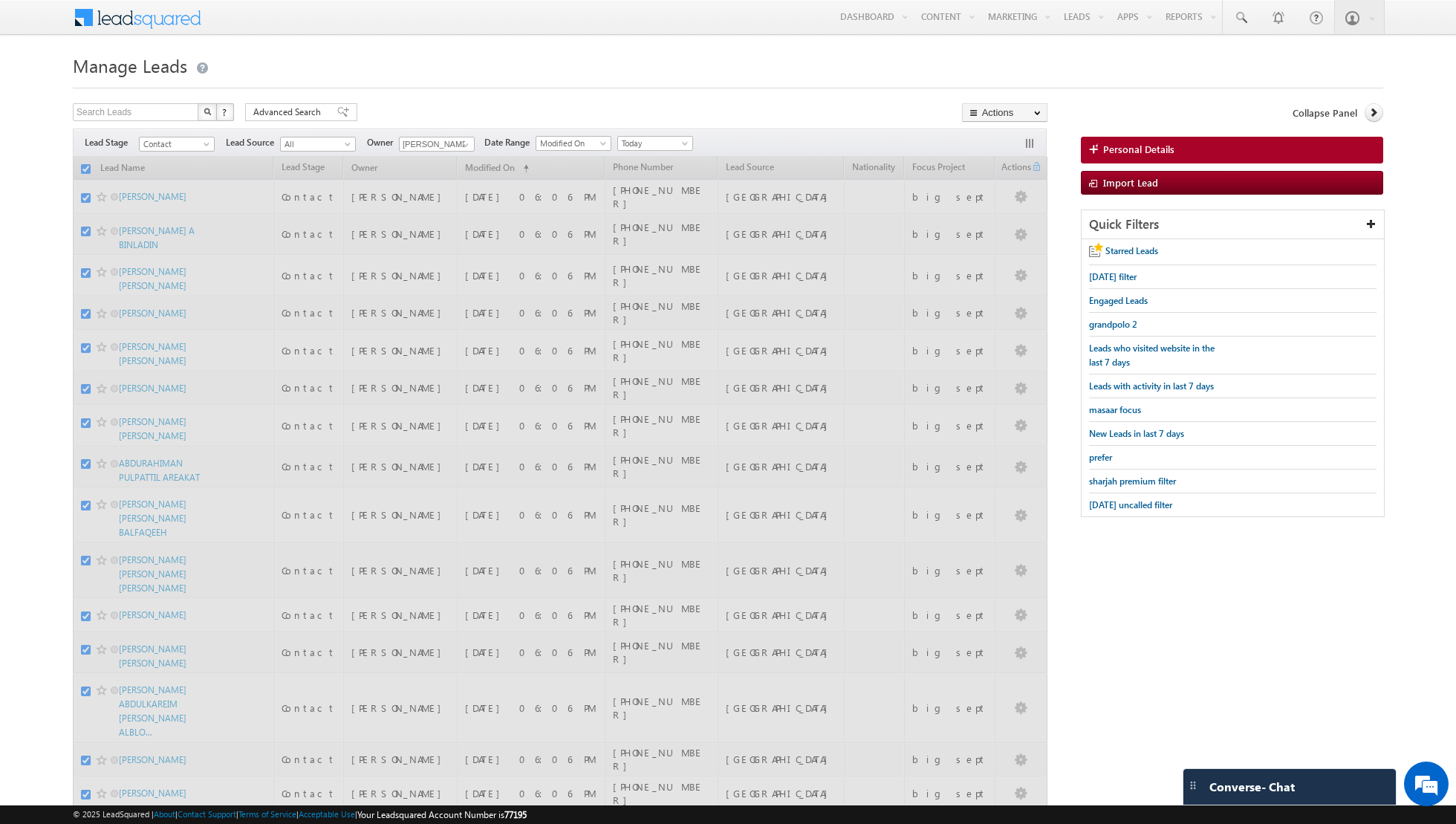
checkbox input "false"
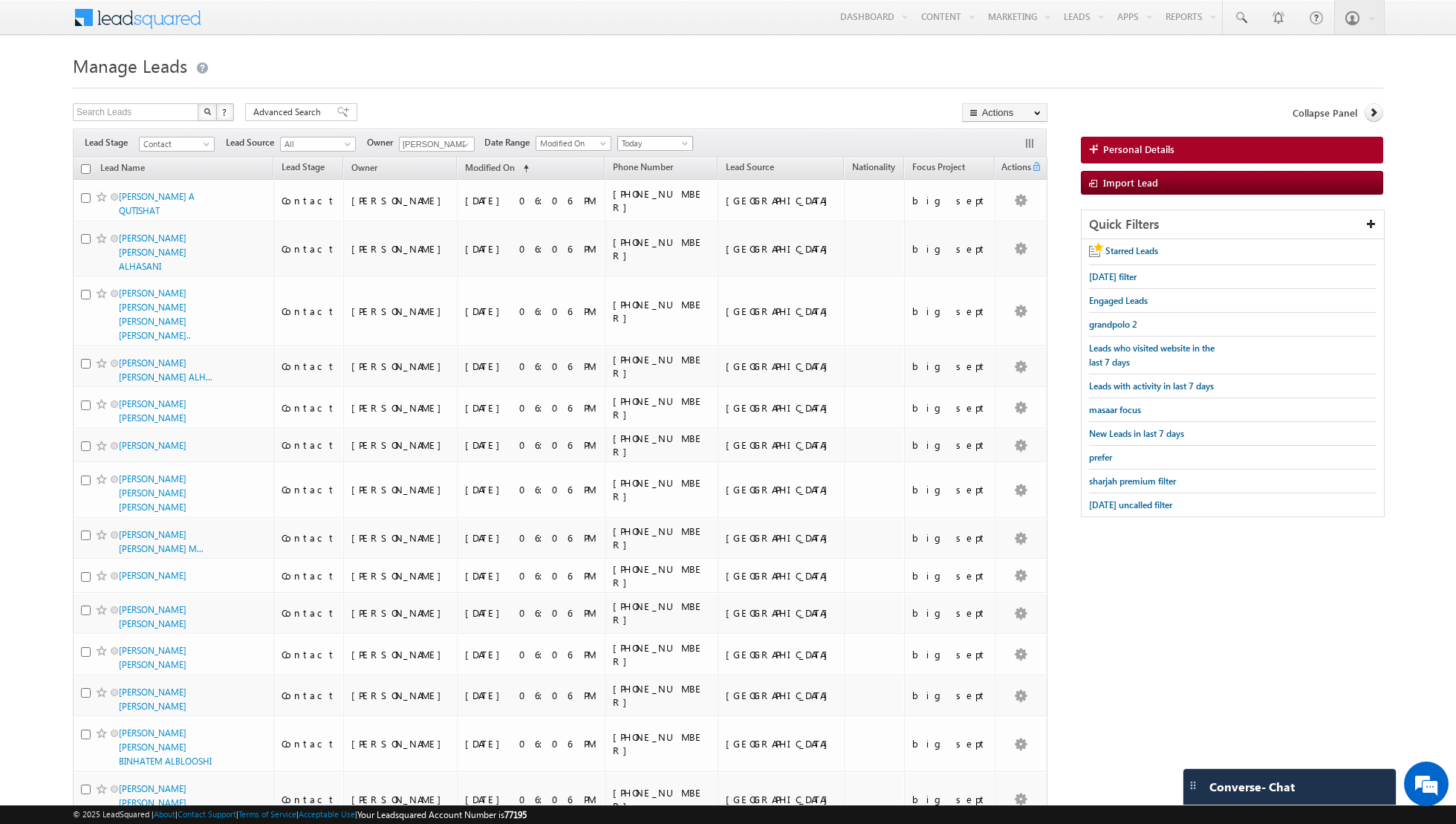
click at [681, 142] on span at bounding box center [687, 146] width 12 height 12
click at [662, 156] on link "All Time" at bounding box center [649, 158] width 75 height 13
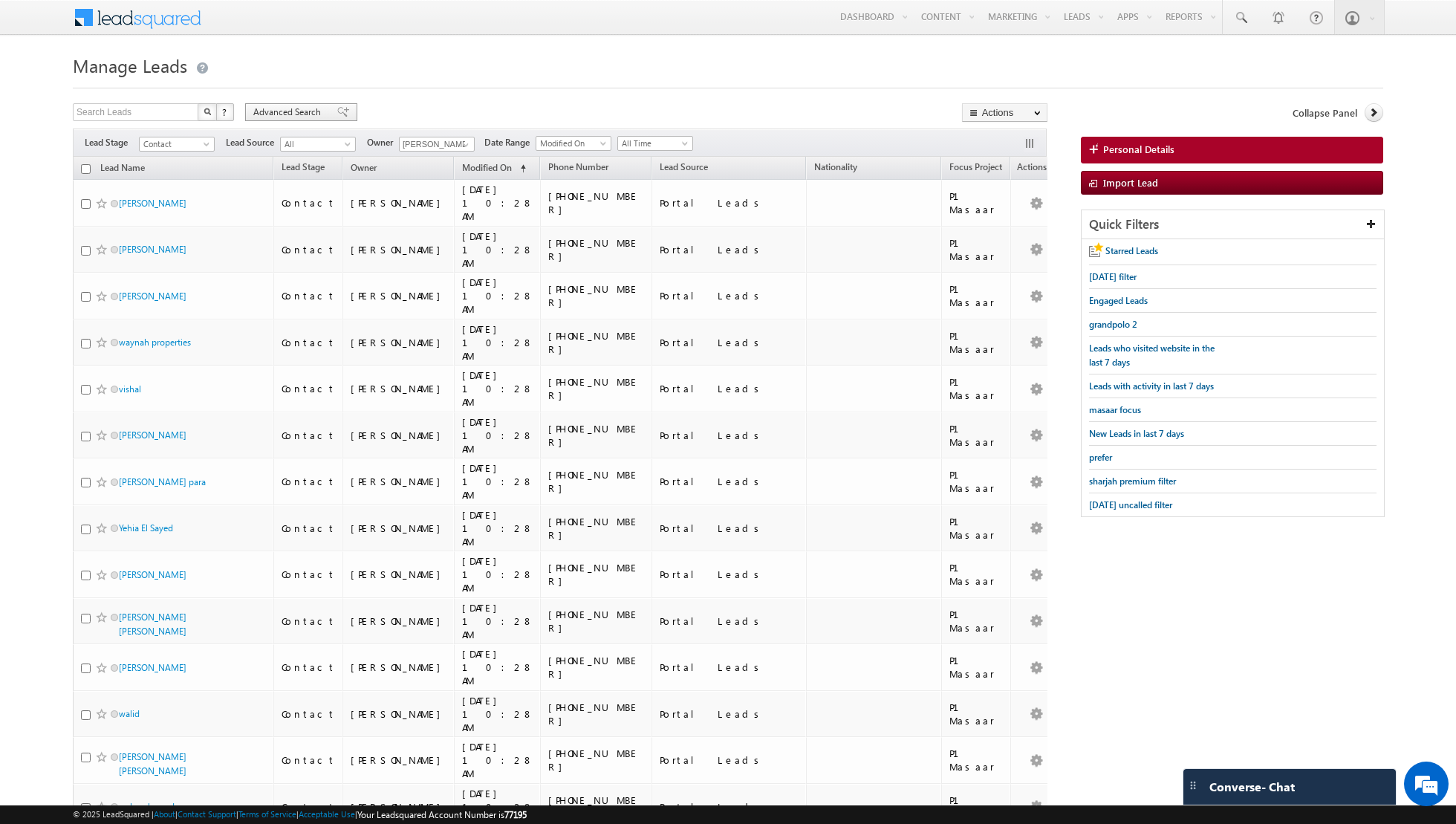
click at [337, 109] on span at bounding box center [343, 112] width 12 height 10
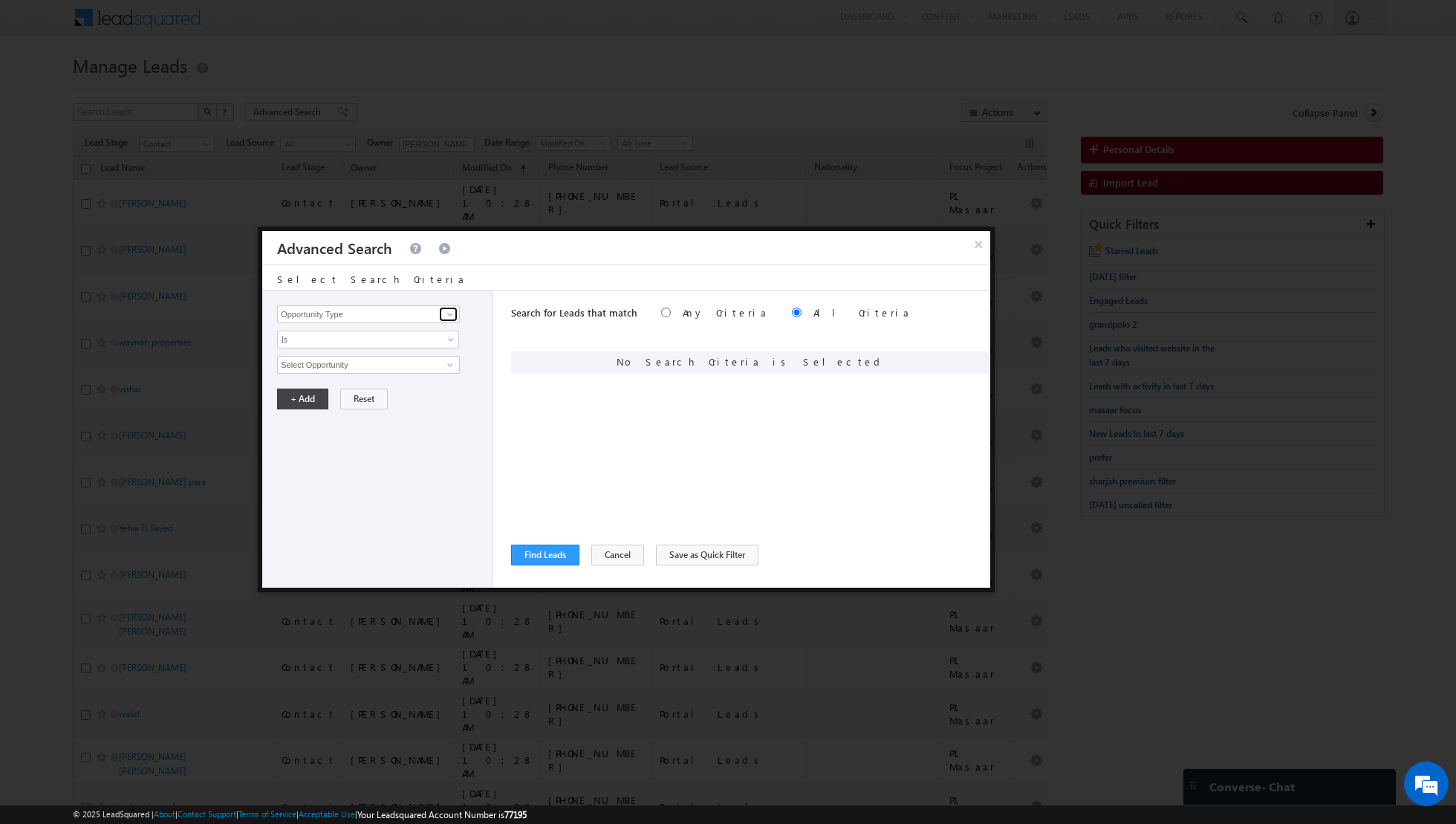
click at [442, 315] on link at bounding box center [448, 315] width 18 height 15
click at [384, 344] on link "Lead Source" at bounding box center [368, 345] width 183 height 17
type input "Lead Source"
click at [427, 365] on span "None Selected" at bounding box center [362, 365] width 169 height 17
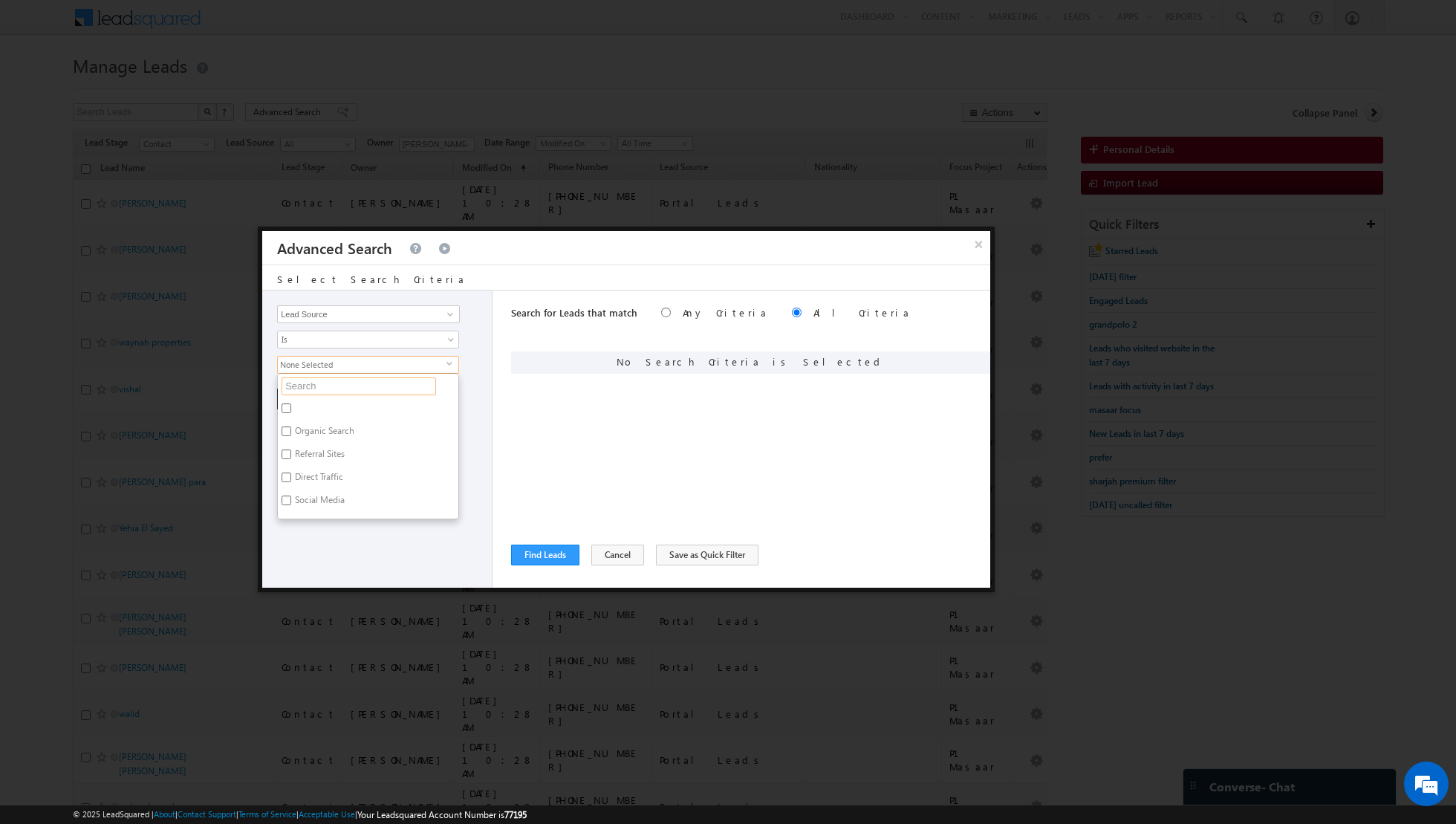
click at [395, 389] on input "text" at bounding box center [359, 386] width 155 height 18
type input "dubai"
click at [292, 495] on label "[GEOGRAPHIC_DATA]" at bounding box center [335, 503] width 116 height 23
click at [291, 496] on input "[GEOGRAPHIC_DATA]" at bounding box center [287, 501] width 10 height 10
checkbox input "true"
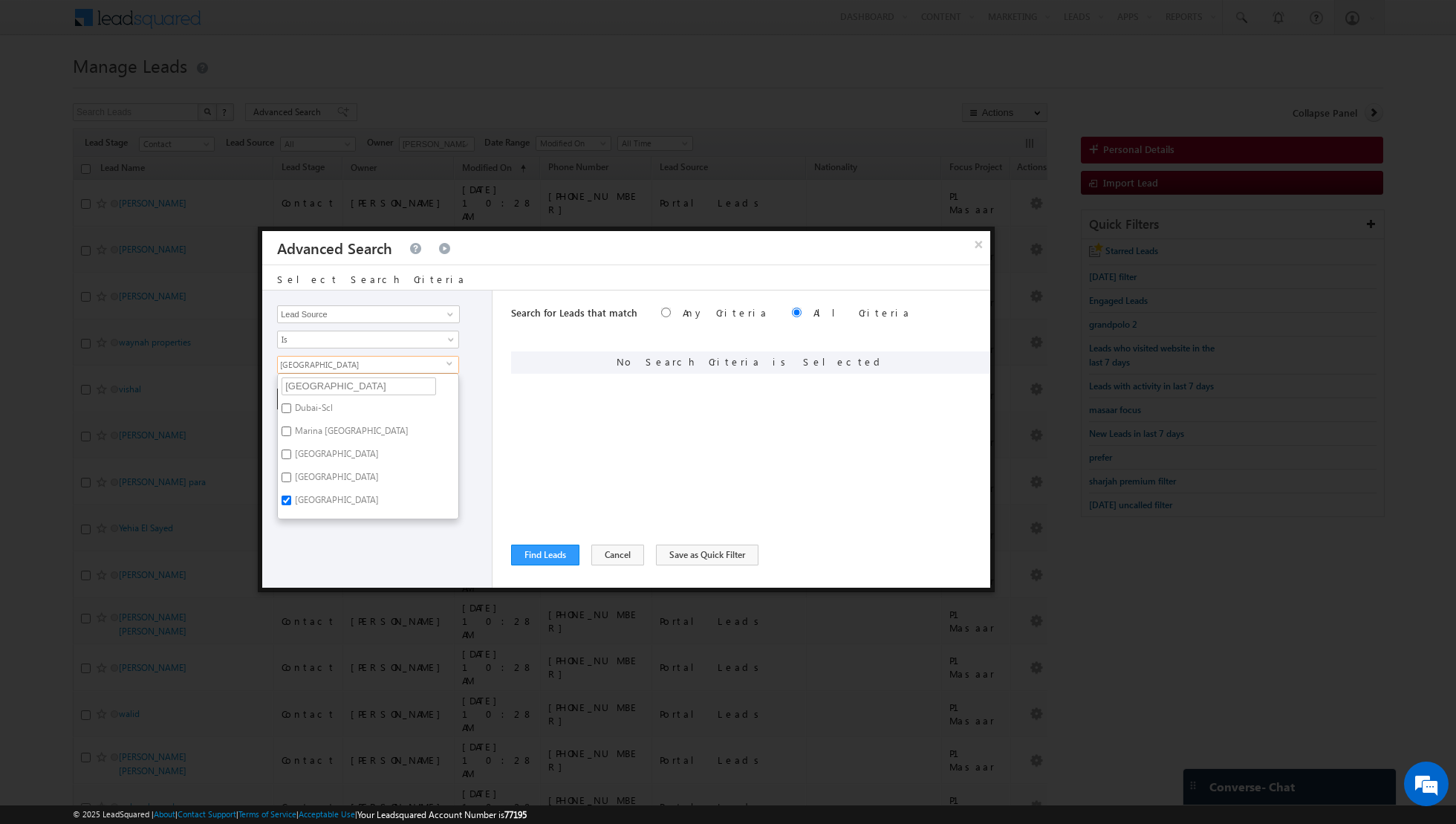
click at [331, 540] on div "Opportunity Type Lead Activity Task Sales Group Prospect Id Address 1 Address 2…" at bounding box center [377, 438] width 230 height 297
click at [305, 399] on button "+ Add" at bounding box center [302, 399] width 51 height 21
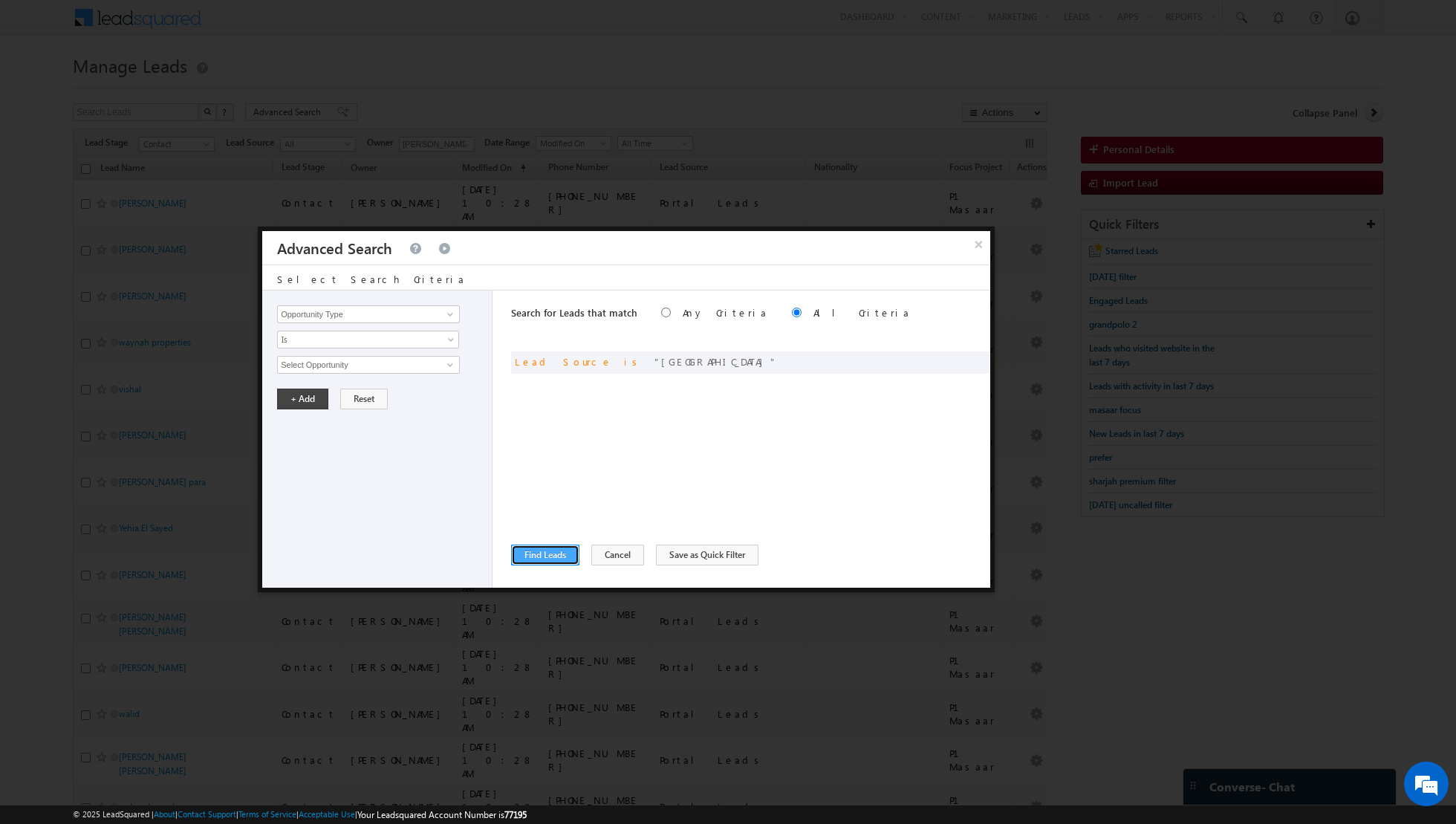
click at [551, 552] on button "Find Leads" at bounding box center [545, 555] width 69 height 21
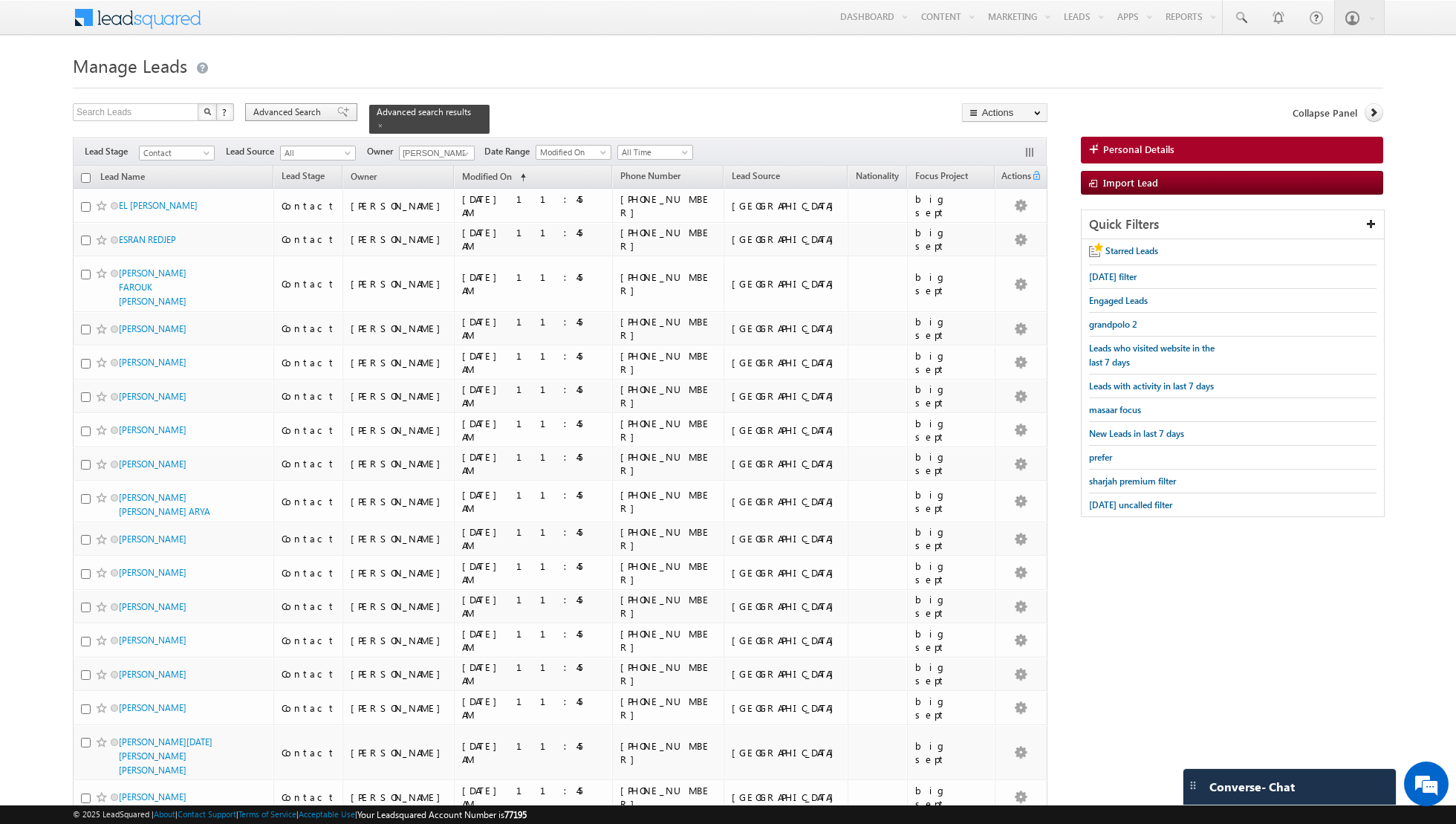
click at [334, 106] on div "Advanced Search" at bounding box center [301, 111] width 112 height 18
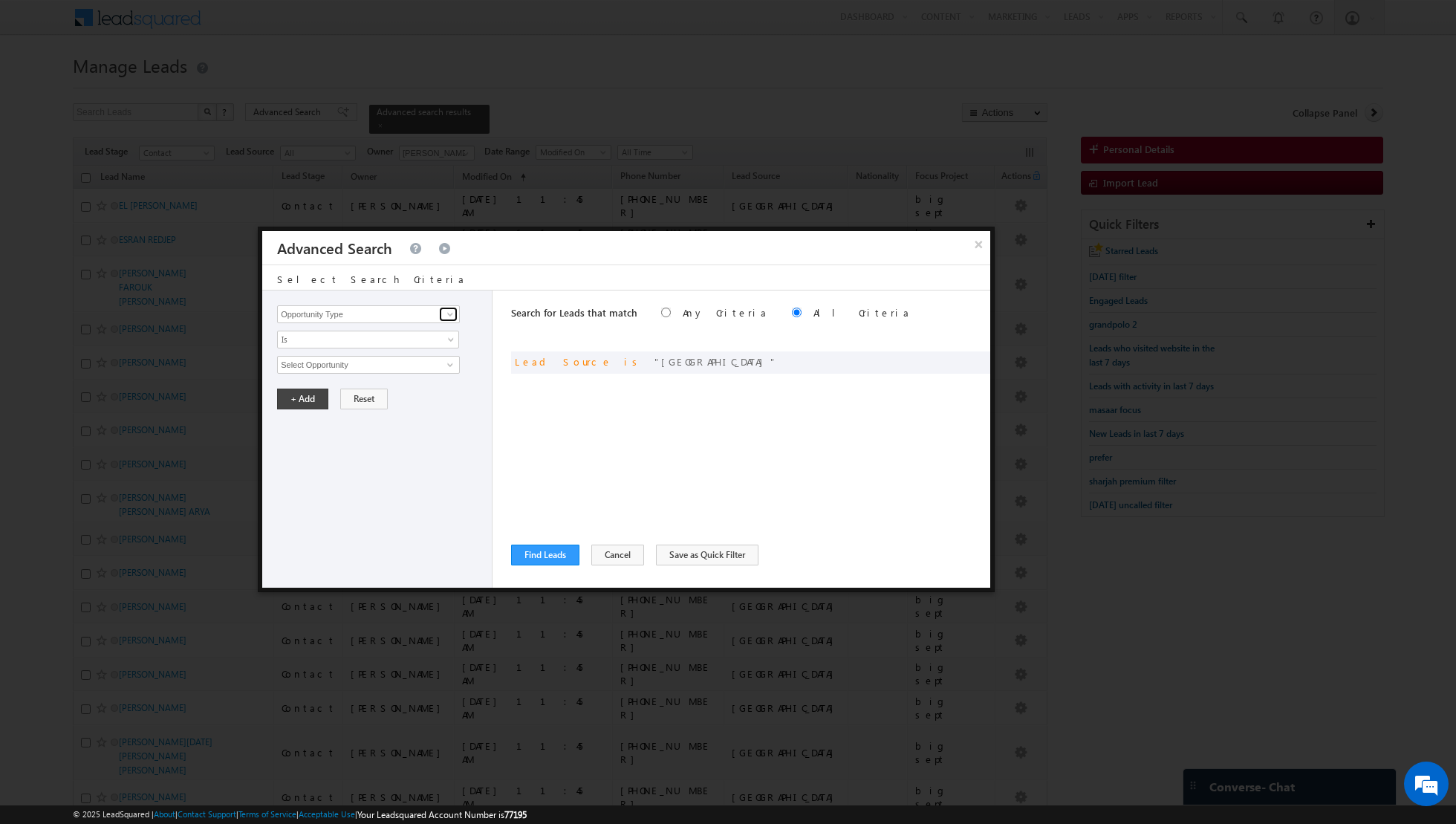
click at [451, 318] on span at bounding box center [450, 315] width 12 height 12
click at [420, 335] on link "Lead Activity" at bounding box center [368, 331] width 183 height 17
type input "Lead Activity"
click at [427, 335] on span "Is" at bounding box center [358, 340] width 161 height 13
click at [395, 363] on link "Is Not" at bounding box center [368, 370] width 181 height 13
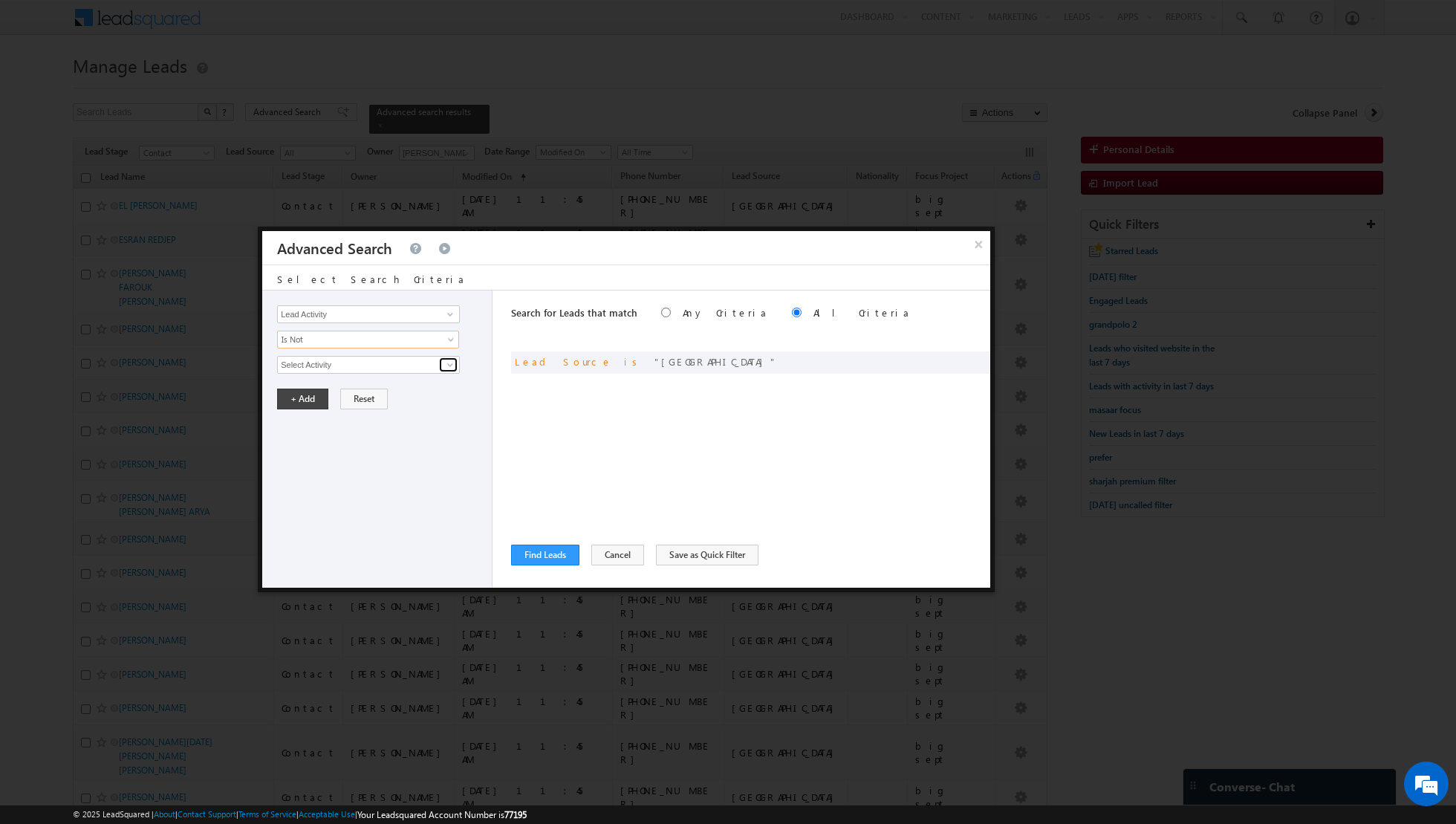
click at [442, 365] on link at bounding box center [448, 365] width 18 height 15
click at [376, 390] on link "6. Not Interested" at bounding box center [368, 395] width 183 height 17
type input "6. Not Interested"
click at [305, 443] on button "+ Add" at bounding box center [302, 449] width 51 height 21
click at [444, 315] on span at bounding box center [450, 315] width 12 height 12
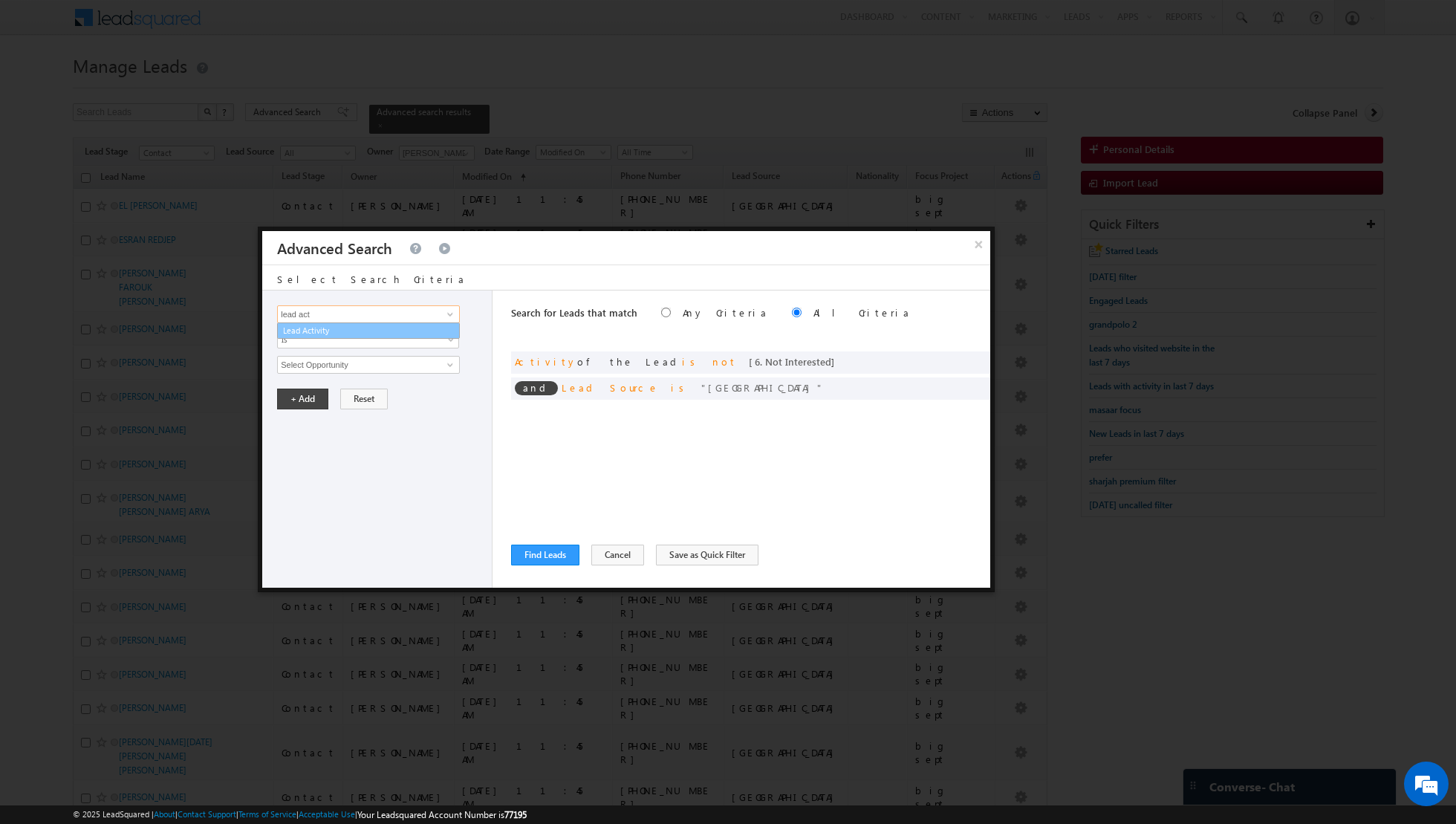
click at [402, 328] on link "Lead Activity" at bounding box center [368, 331] width 183 height 17
type input "Lead Activity"
click at [421, 342] on span "Is" at bounding box center [358, 340] width 161 height 13
click at [399, 363] on link "Is Not" at bounding box center [368, 370] width 181 height 13
click at [446, 359] on span at bounding box center [450, 365] width 12 height 12
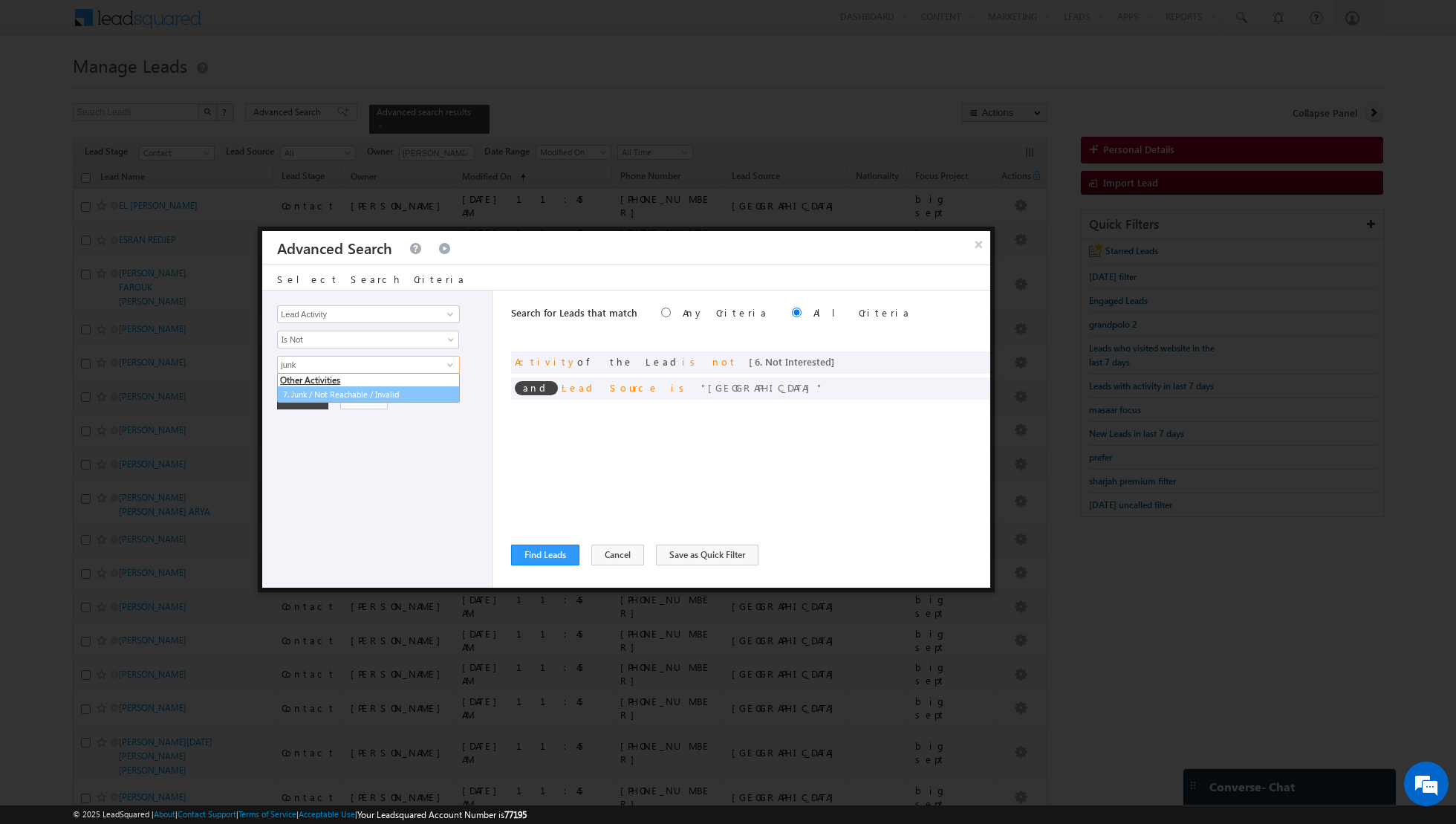
click at [376, 391] on link "7. Junk / Not Reachable / Invalid" at bounding box center [368, 395] width 183 height 17
type input "7. Junk / Not Reachable / Invalid"
click at [304, 452] on button "+ Add" at bounding box center [302, 449] width 51 height 21
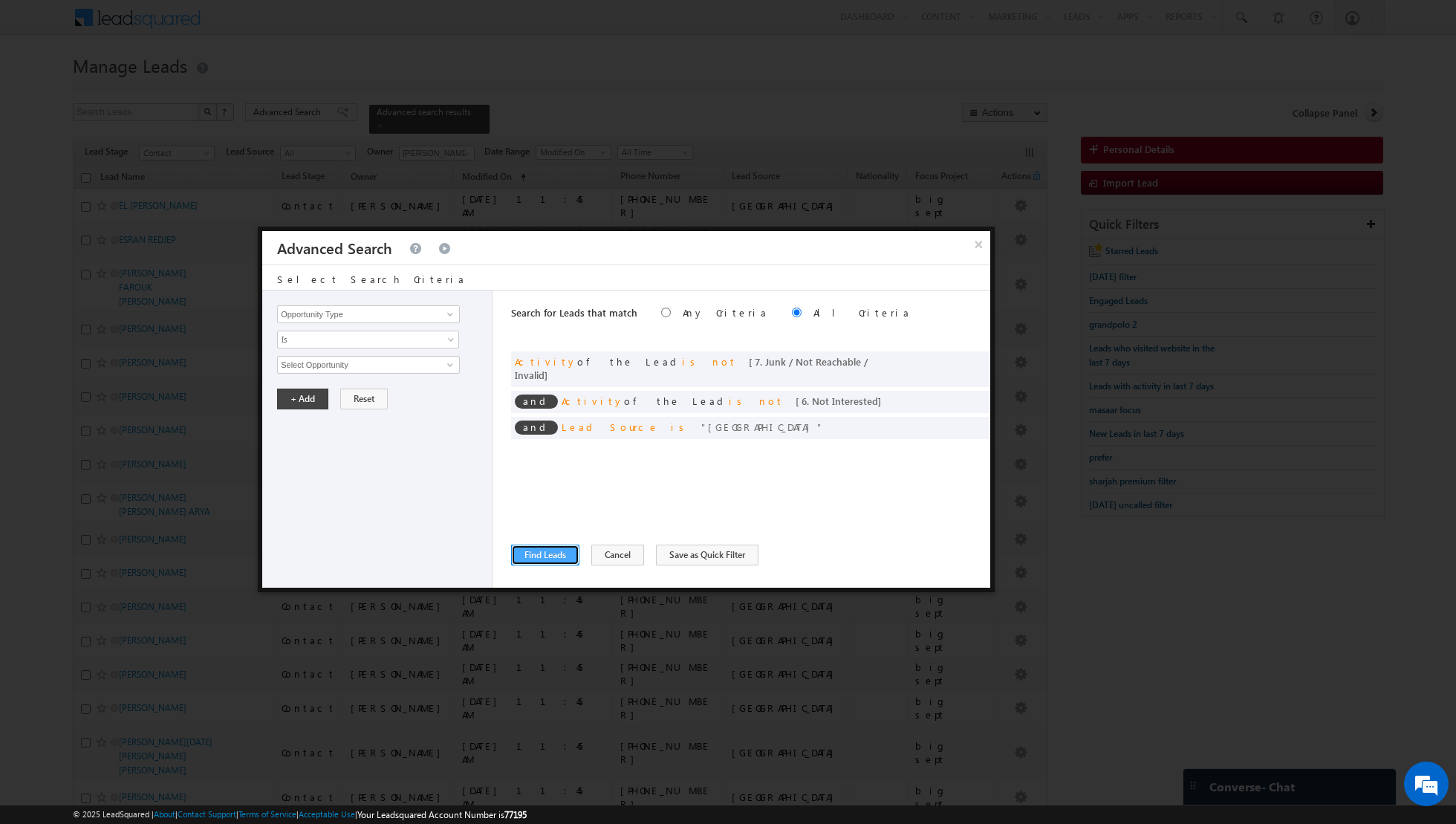
click at [529, 554] on button "Find Leads" at bounding box center [545, 555] width 69 height 21
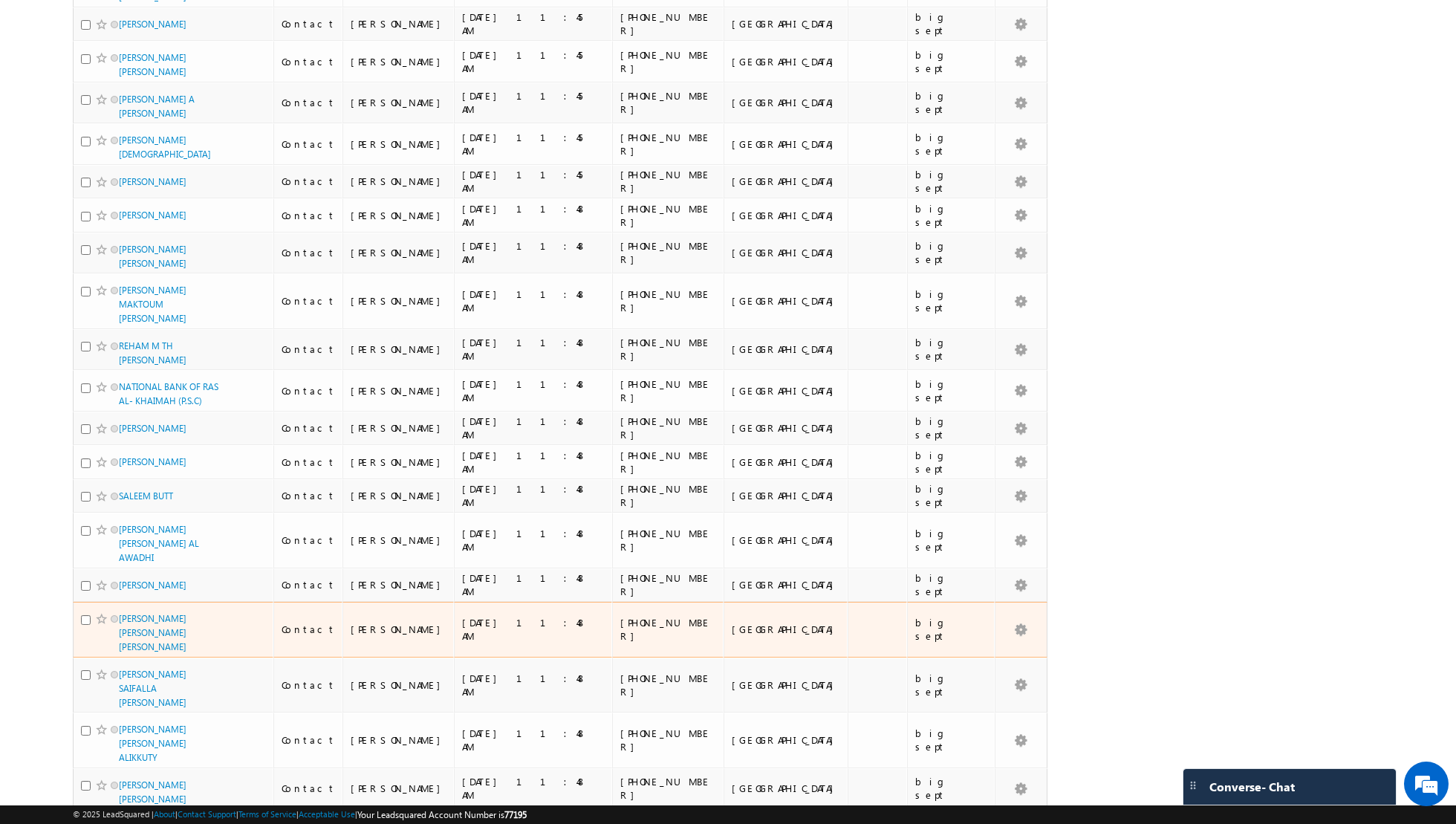
scroll to position [3245, 0]
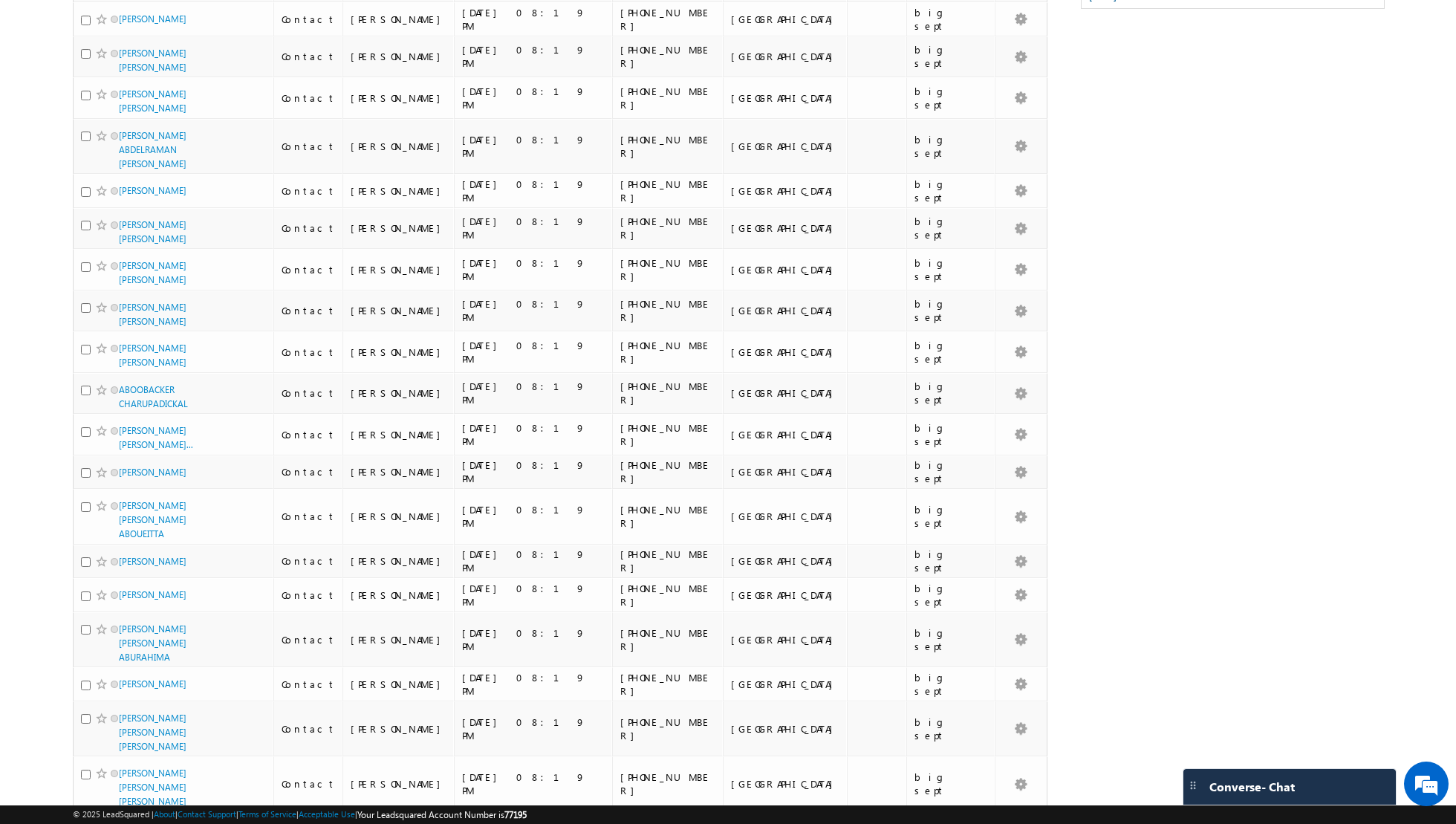
scroll to position [105, 0]
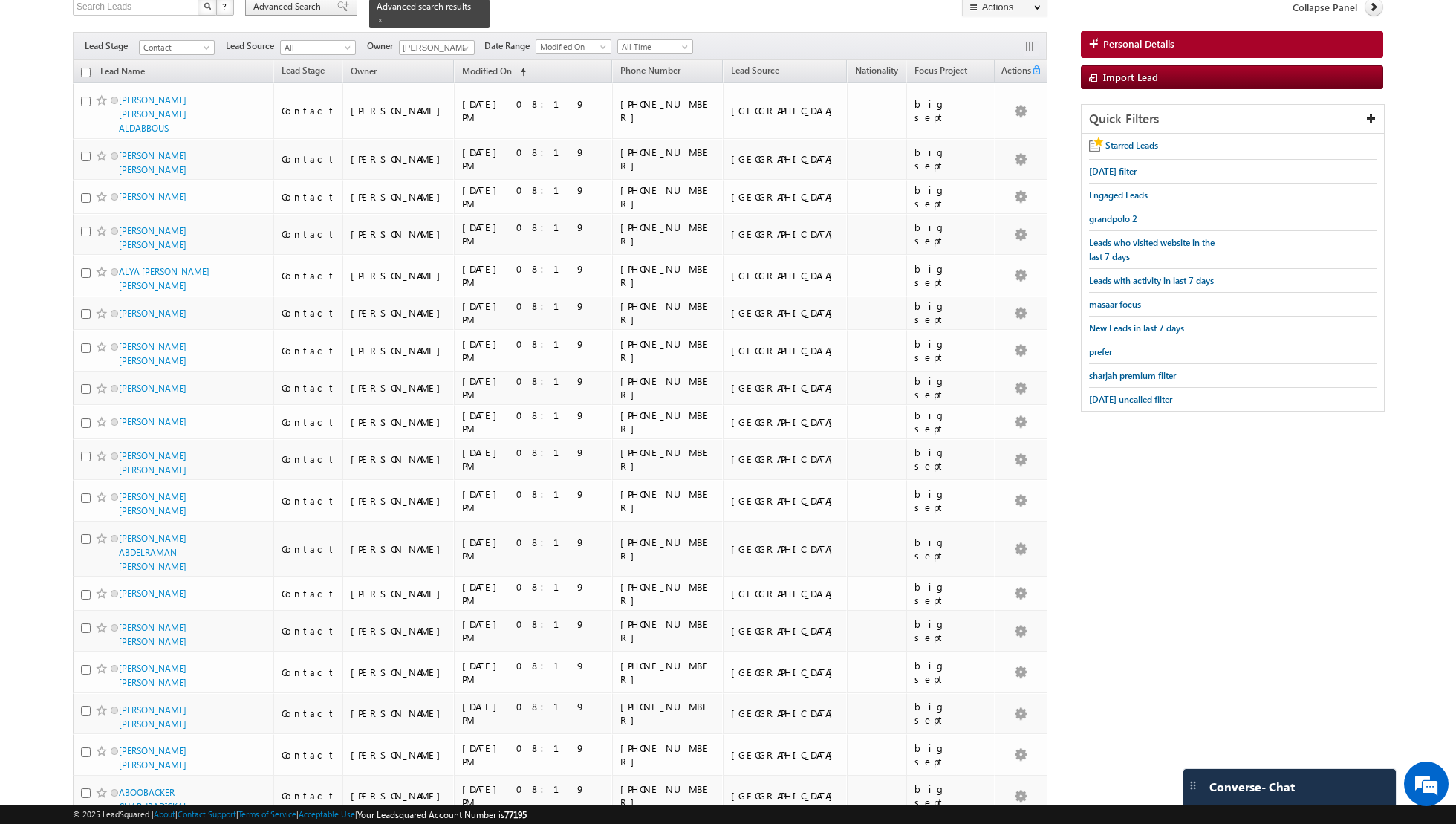
click at [336, 12] on div "Advanced Search" at bounding box center [301, 6] width 112 height 18
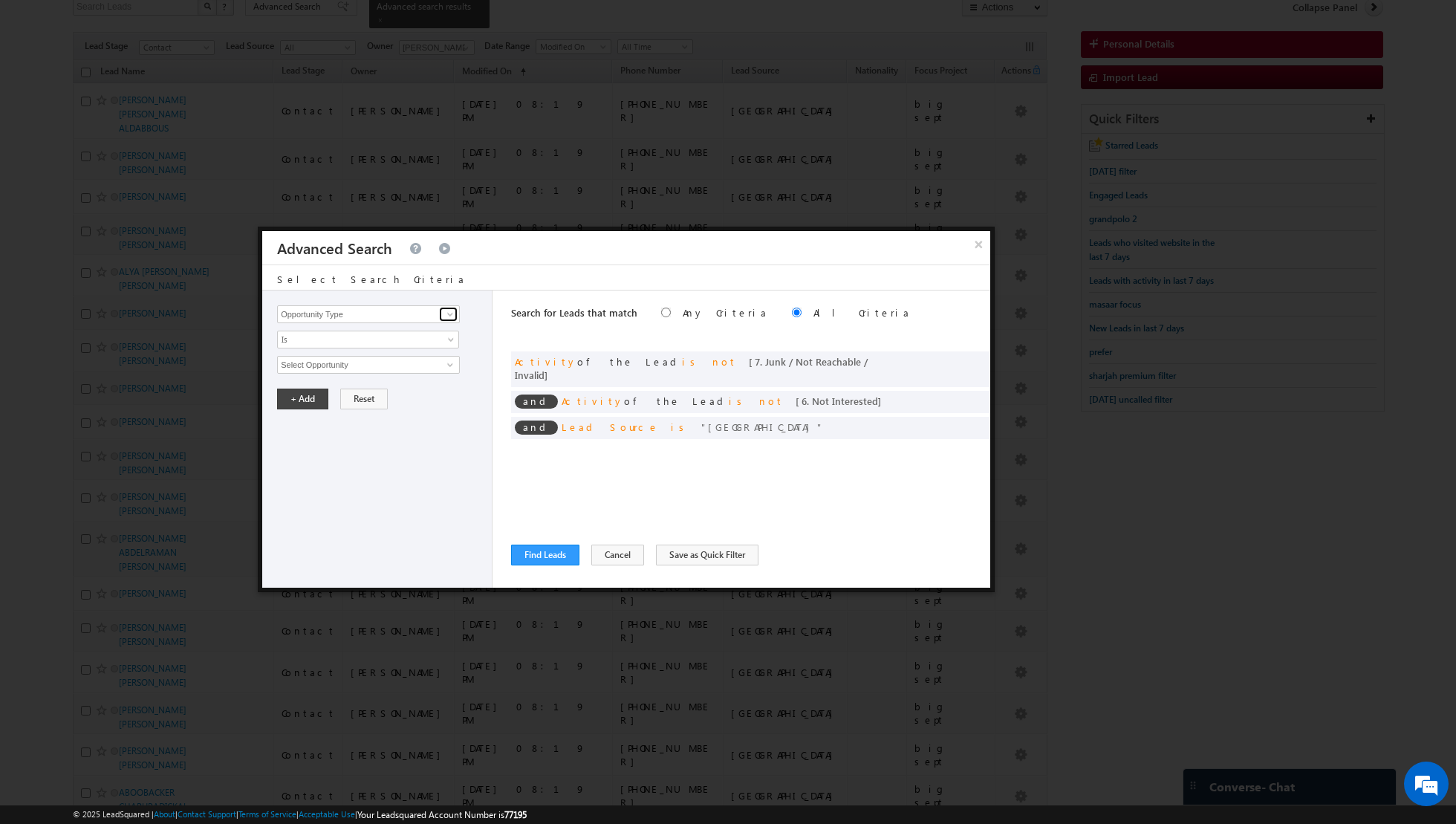
click at [446, 311] on span at bounding box center [450, 315] width 12 height 12
click at [410, 326] on link "Lead Activity" at bounding box center [368, 331] width 183 height 17
type input "Lead Activity"
click at [425, 330] on link "Is" at bounding box center [368, 339] width 182 height 18
click at [394, 364] on link "Is Not" at bounding box center [368, 371] width 181 height 13
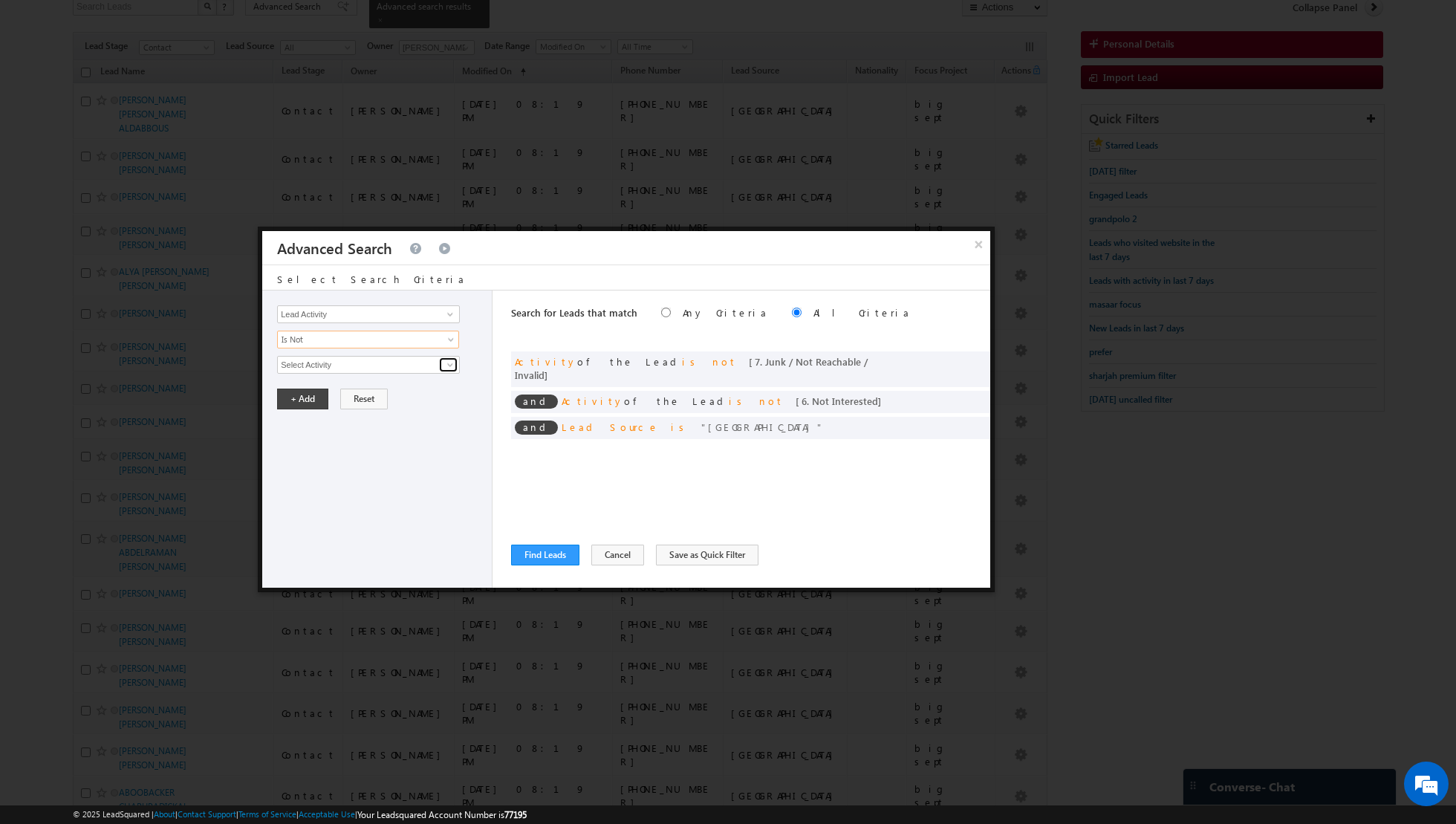
click at [447, 363] on span at bounding box center [450, 365] width 12 height 12
click at [401, 386] on link "Outbound Phone Call Activity" at bounding box center [368, 395] width 183 height 17
type input "Outbound Phone Call Activity"
click at [436, 386] on span at bounding box center [358, 390] width 161 height 13
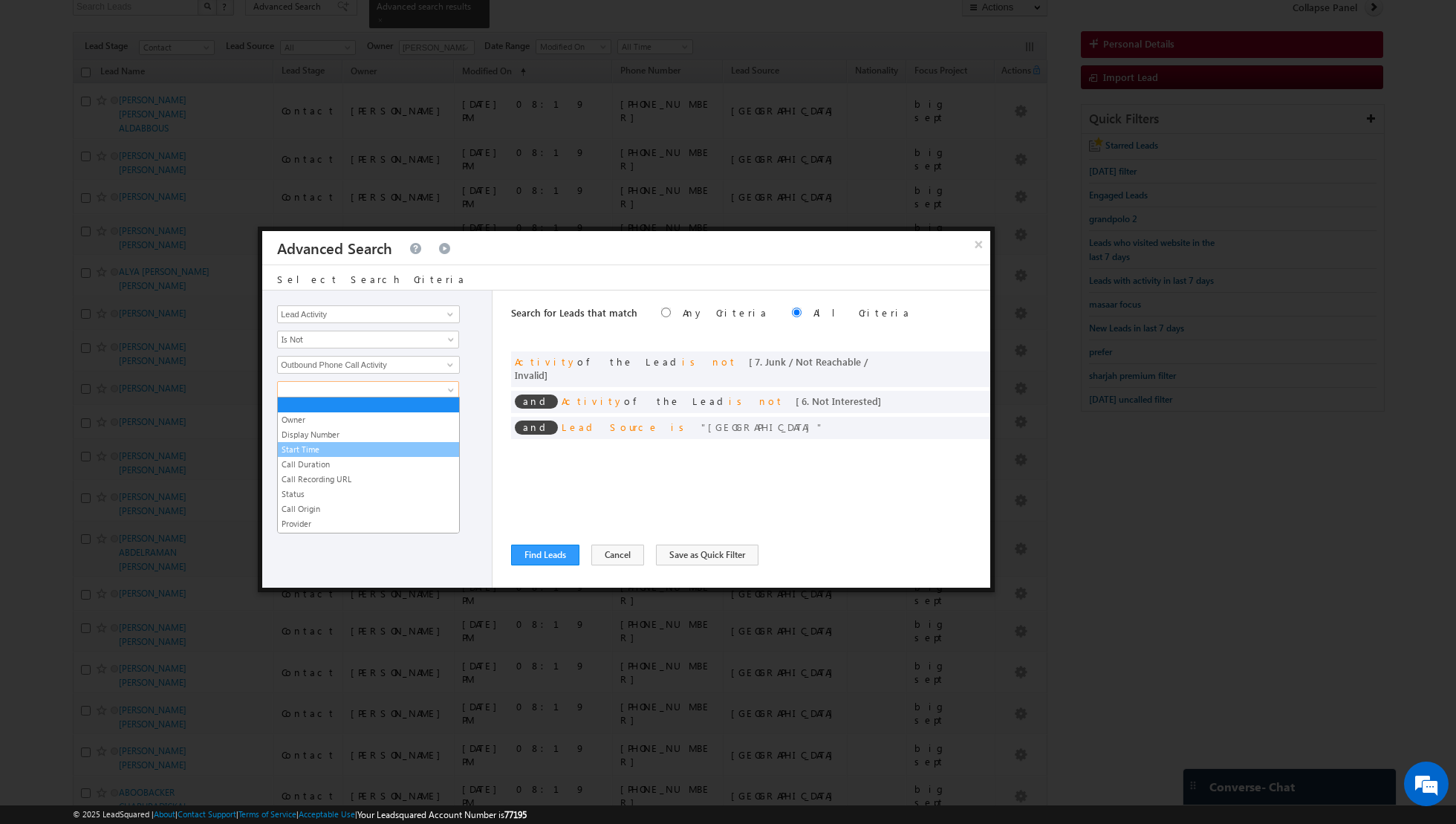
click at [345, 443] on link "Start Time" at bounding box center [368, 449] width 181 height 13
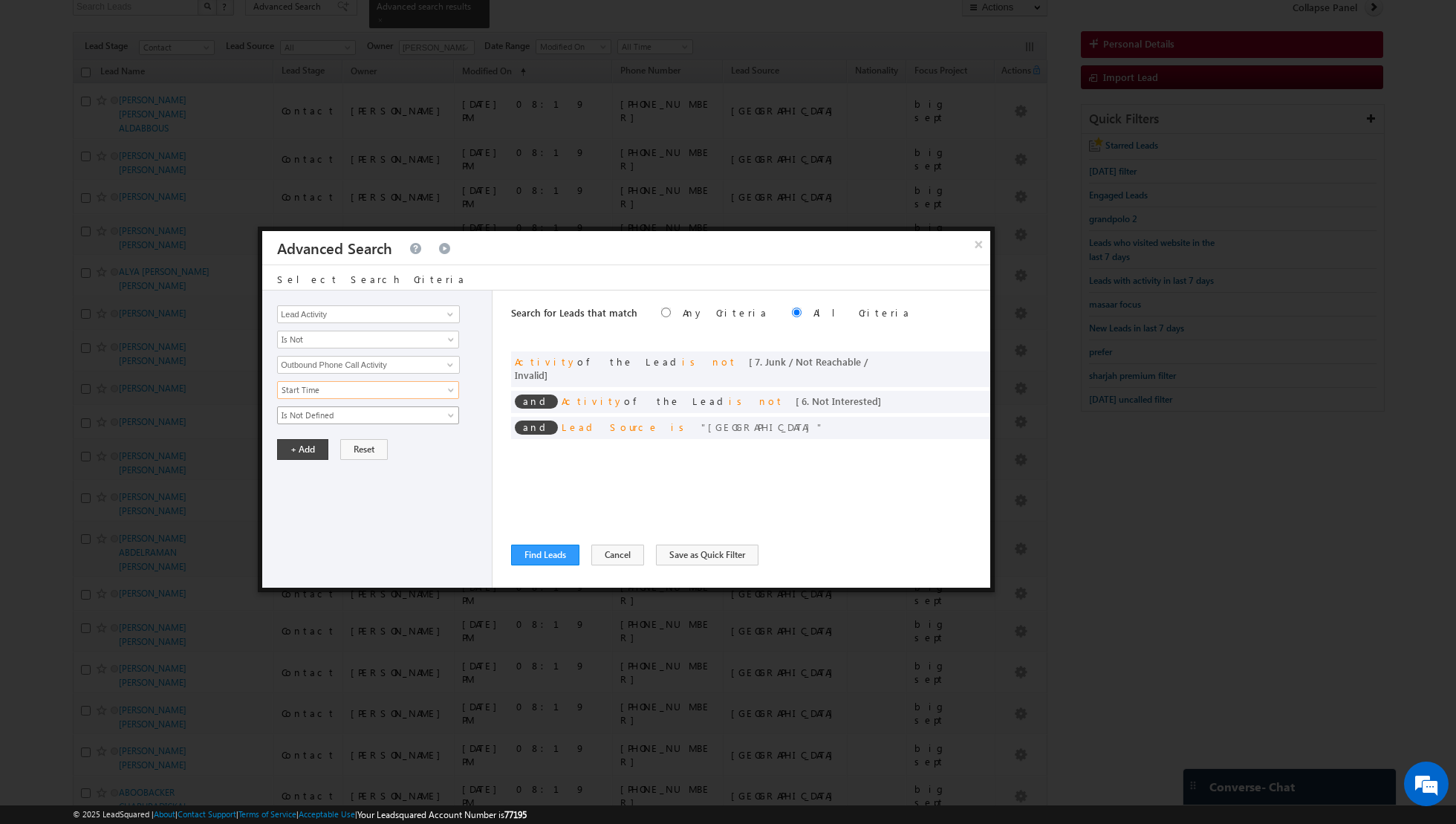
click at [403, 417] on span "Is Not Defined" at bounding box center [358, 416] width 161 height 13
click at [373, 441] on link "Is Defined" at bounding box center [368, 445] width 181 height 13
click at [307, 448] on button "+ Add" at bounding box center [302, 449] width 51 height 21
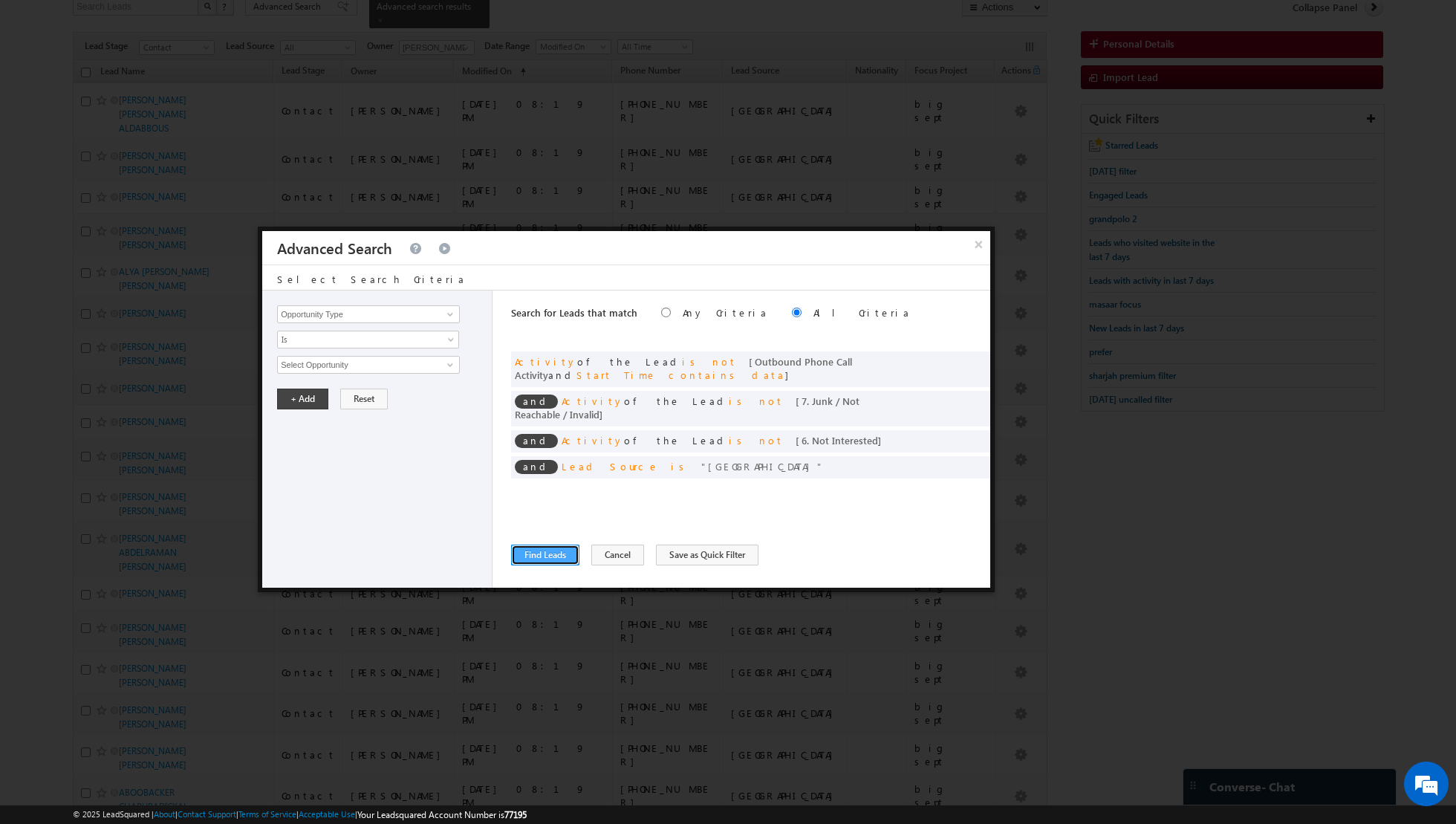
click at [541, 554] on button "Find Leads" at bounding box center [545, 555] width 69 height 21
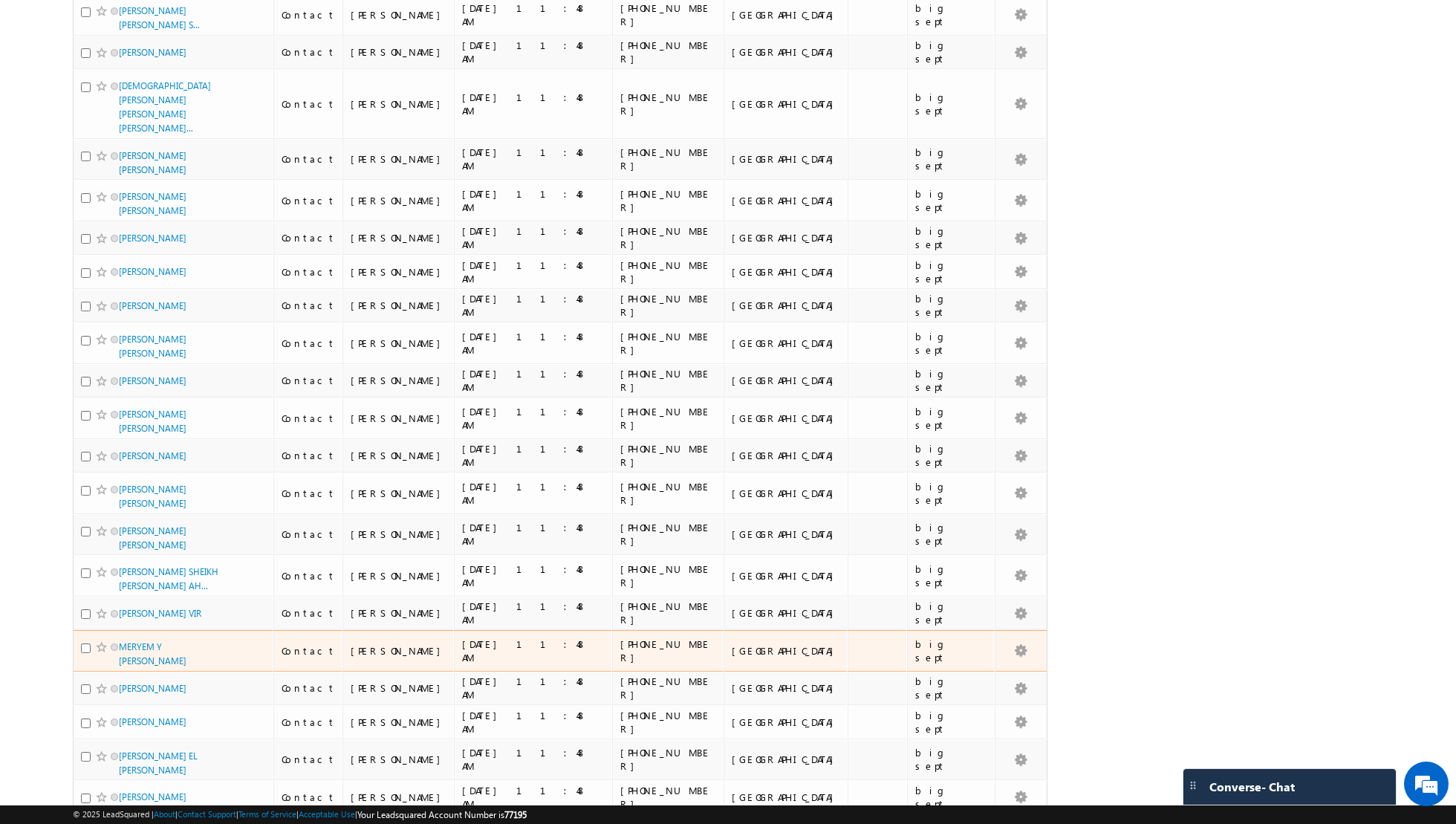
scroll to position [3226, 0]
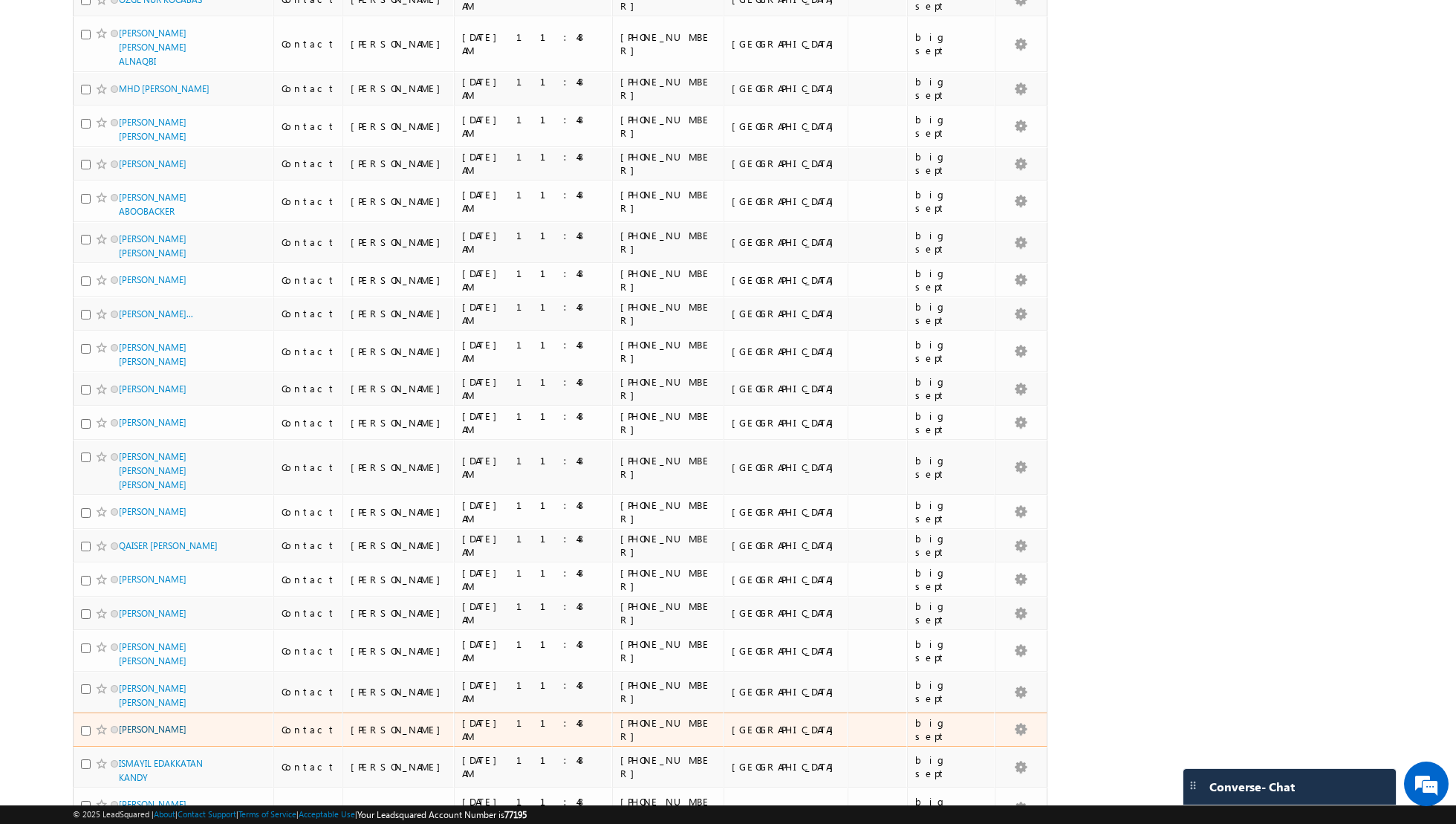
click at [156, 724] on link "[PERSON_NAME]" at bounding box center [152, 729] width 68 height 11
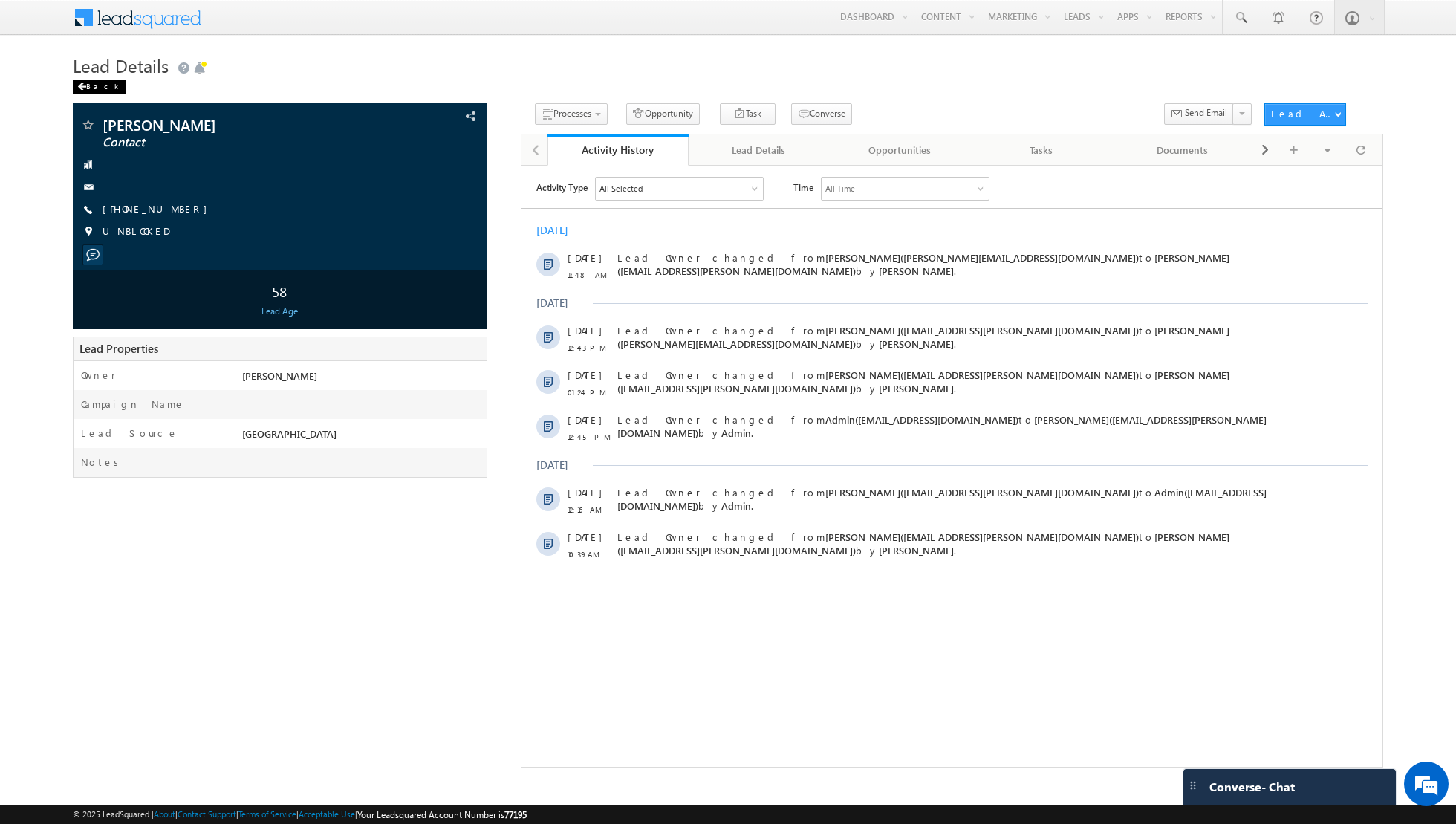
click at [95, 89] on div "Back" at bounding box center [99, 87] width 53 height 15
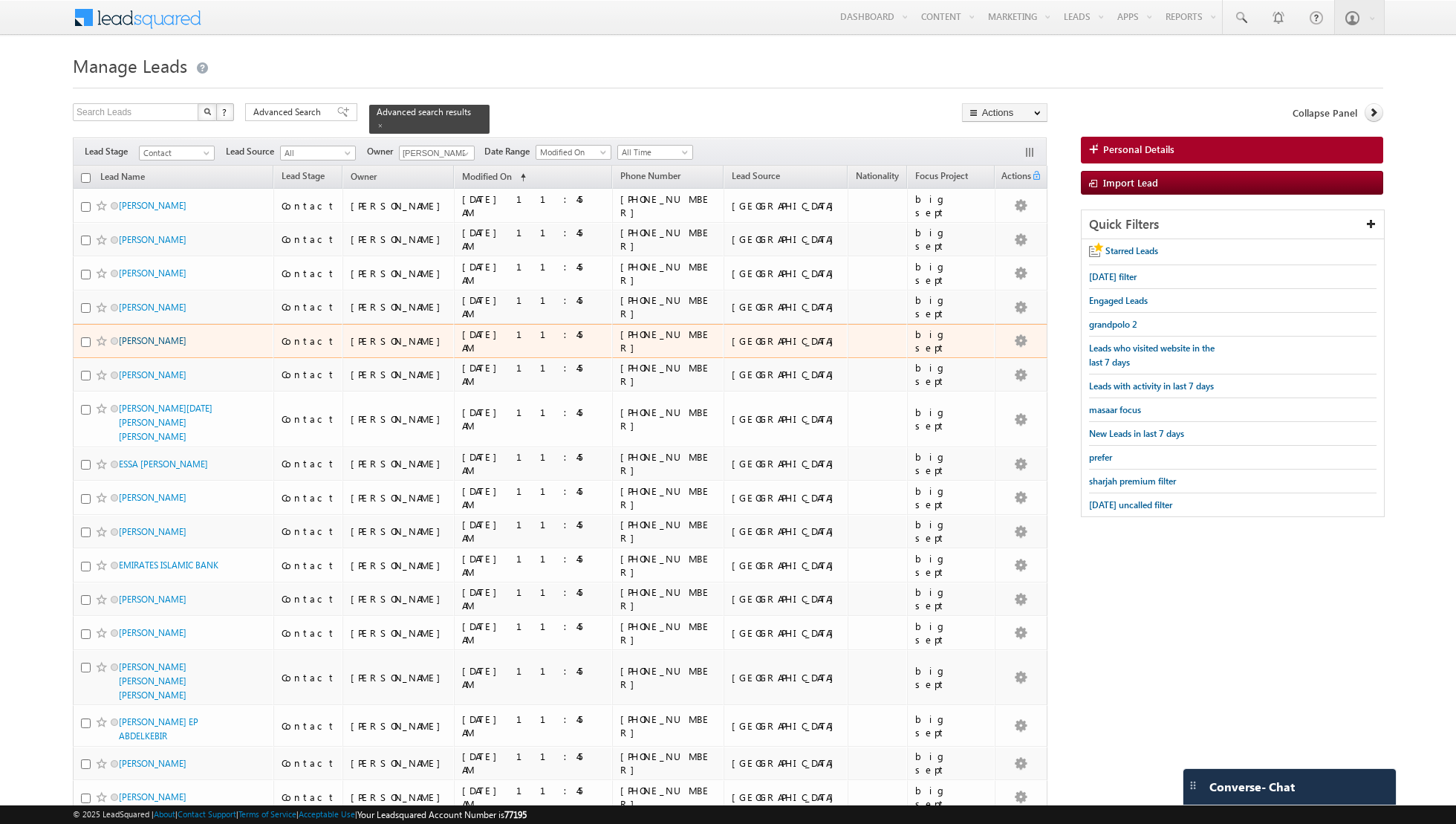
click at [145, 336] on link "[PERSON_NAME]" at bounding box center [152, 340] width 68 height 11
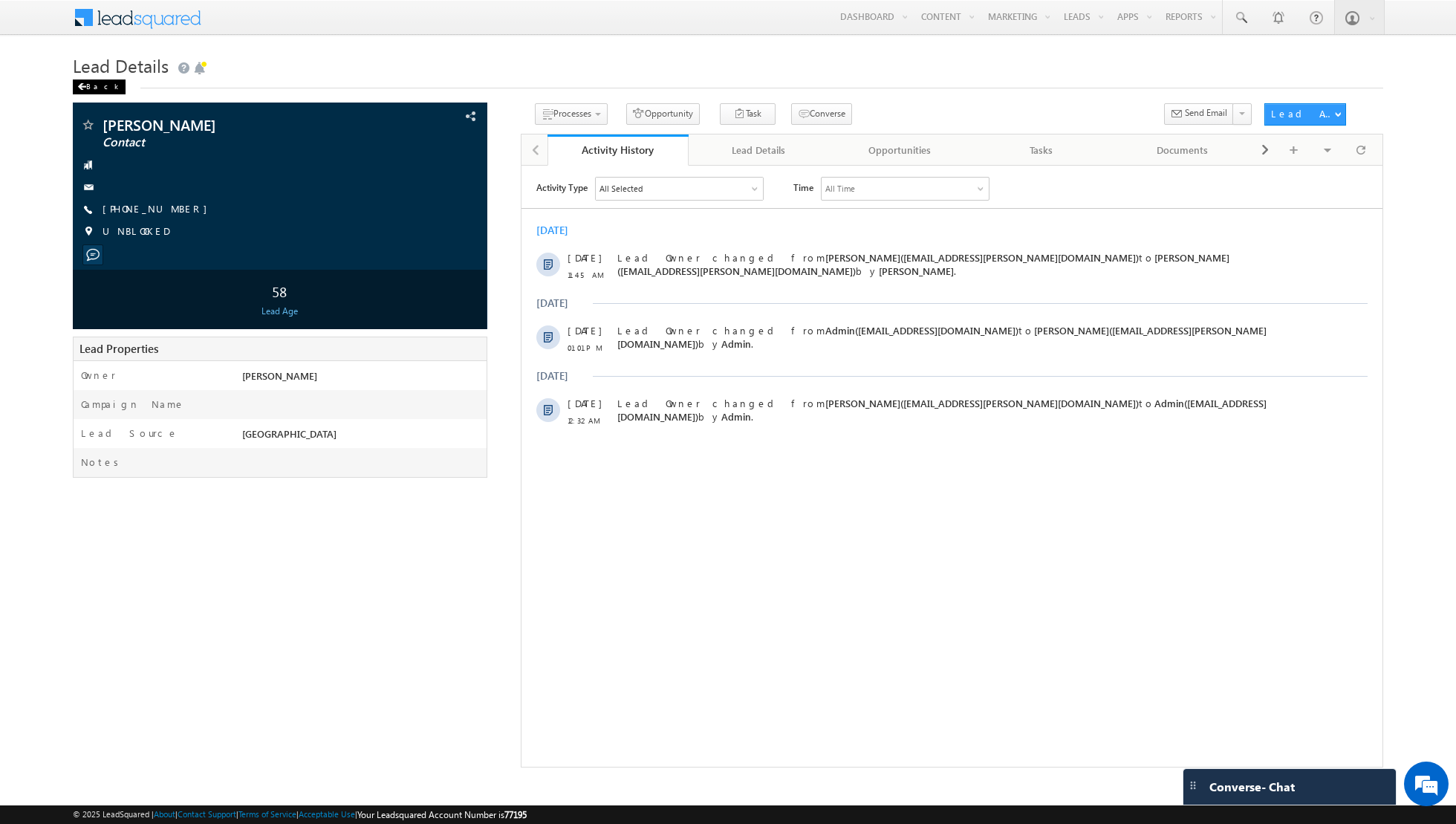
click at [85, 94] on div "Back" at bounding box center [99, 87] width 53 height 15
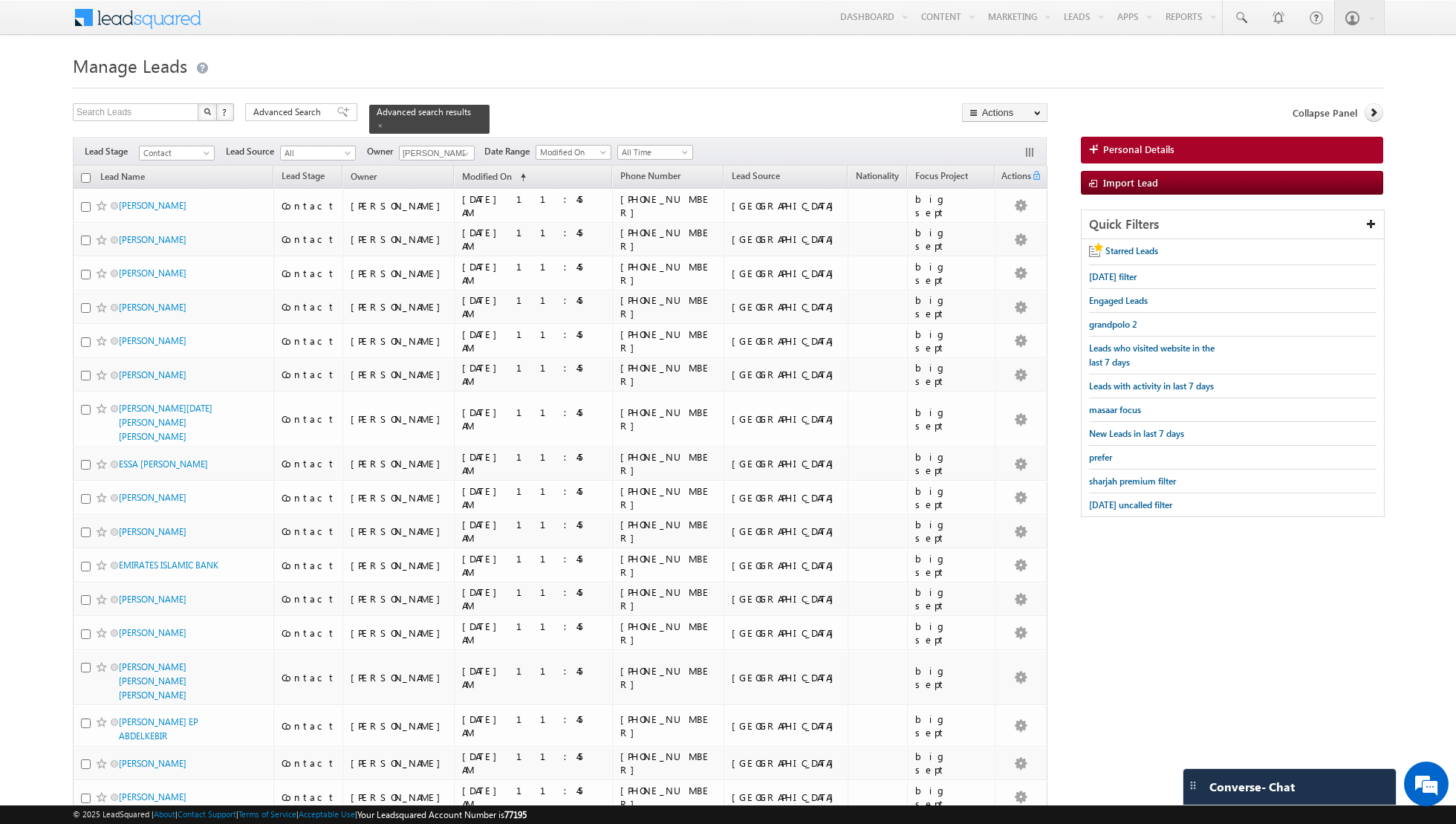
click at [86, 173] on input "checkbox" at bounding box center [86, 178] width 10 height 10
checkbox input "true"
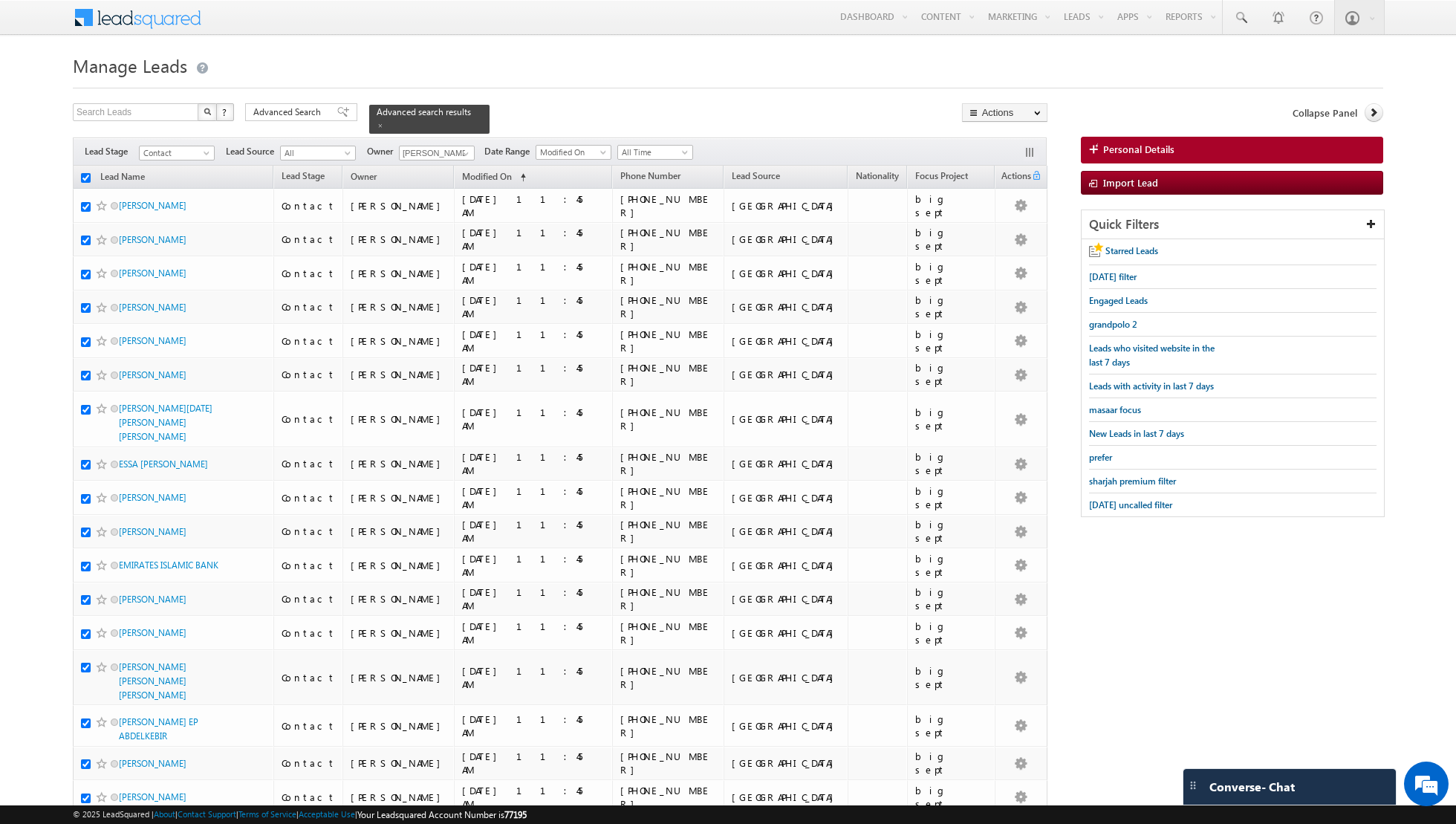
checkbox input "true"
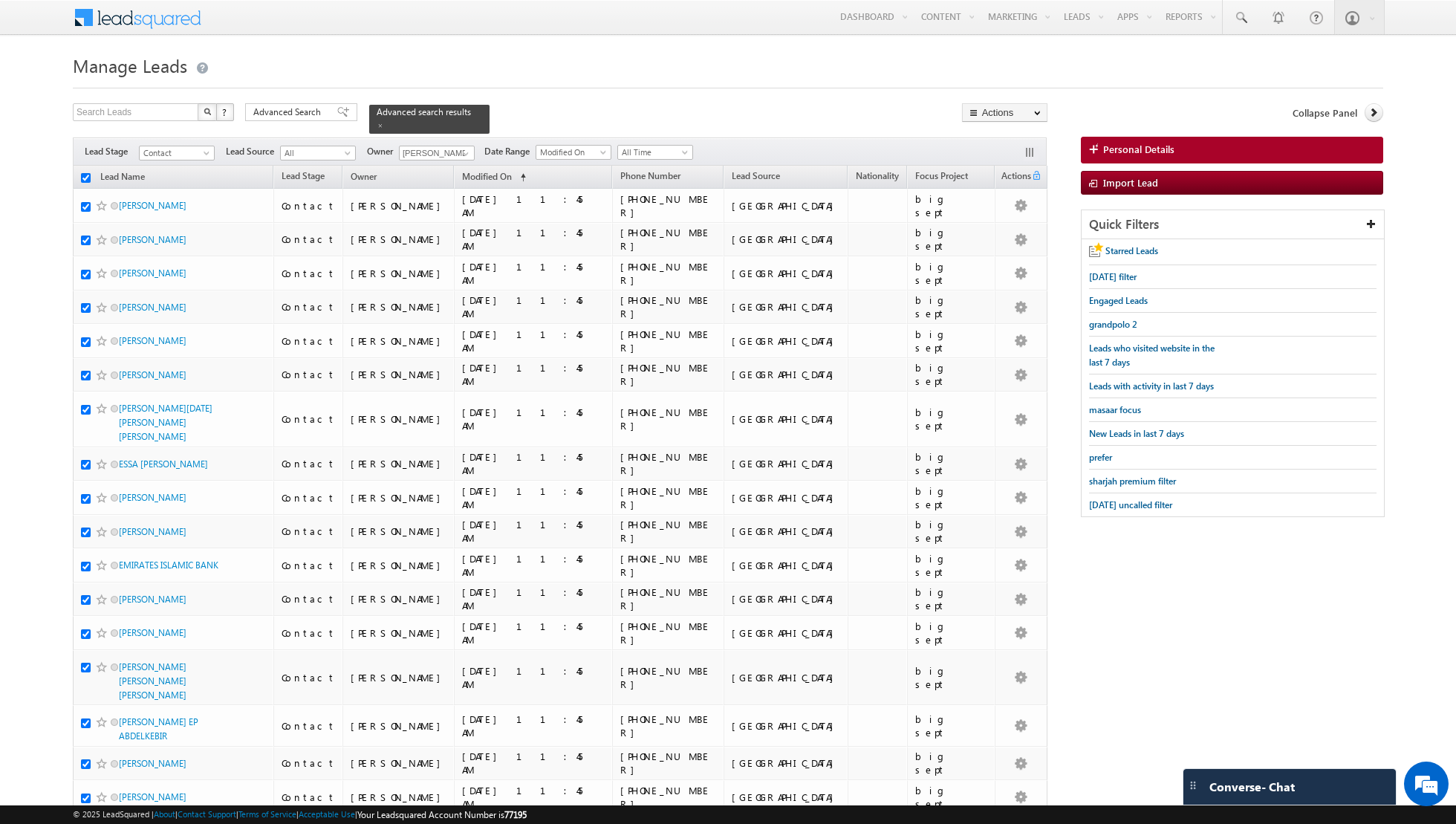
checkbox input "true"
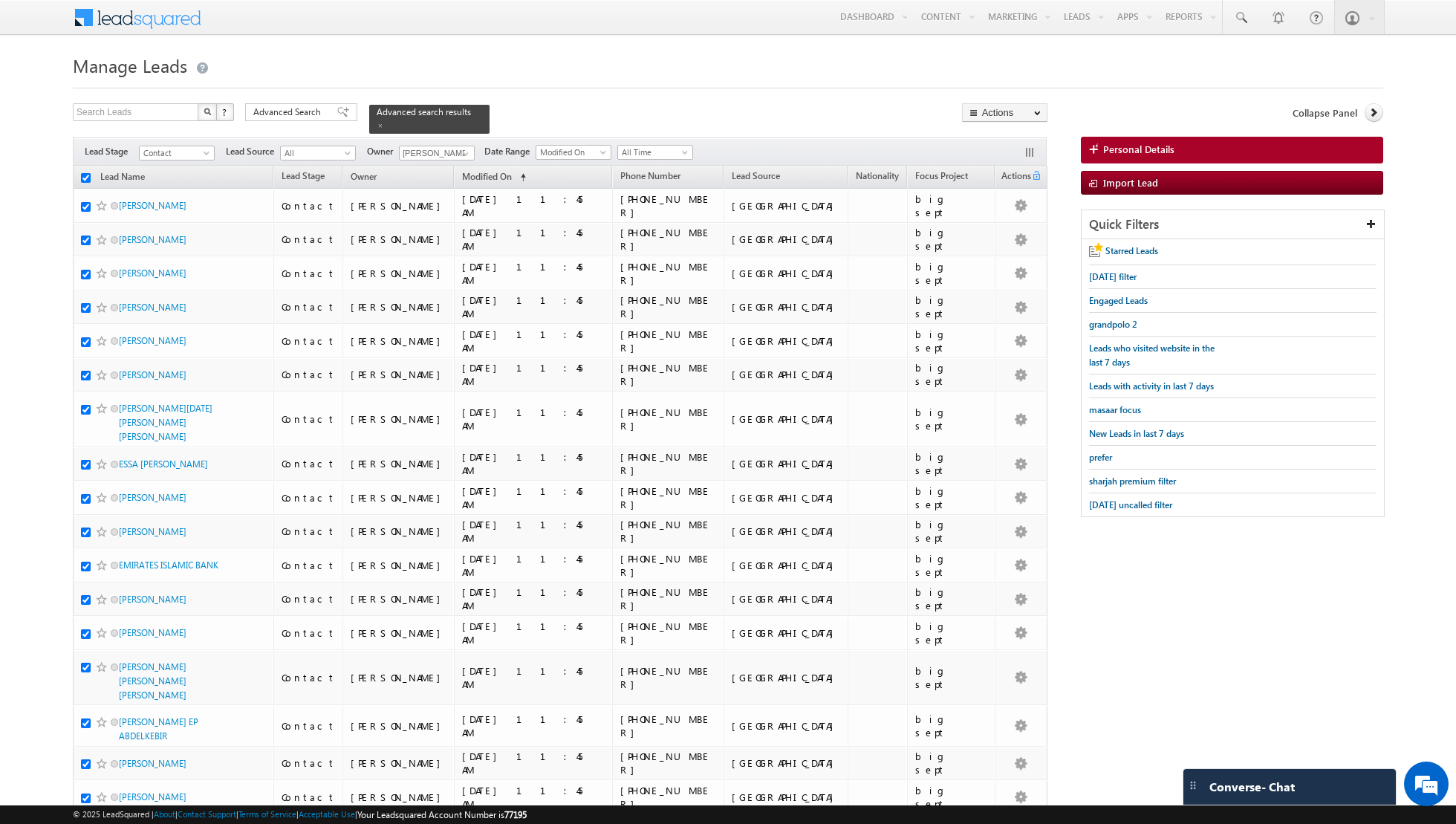
checkbox input "true"
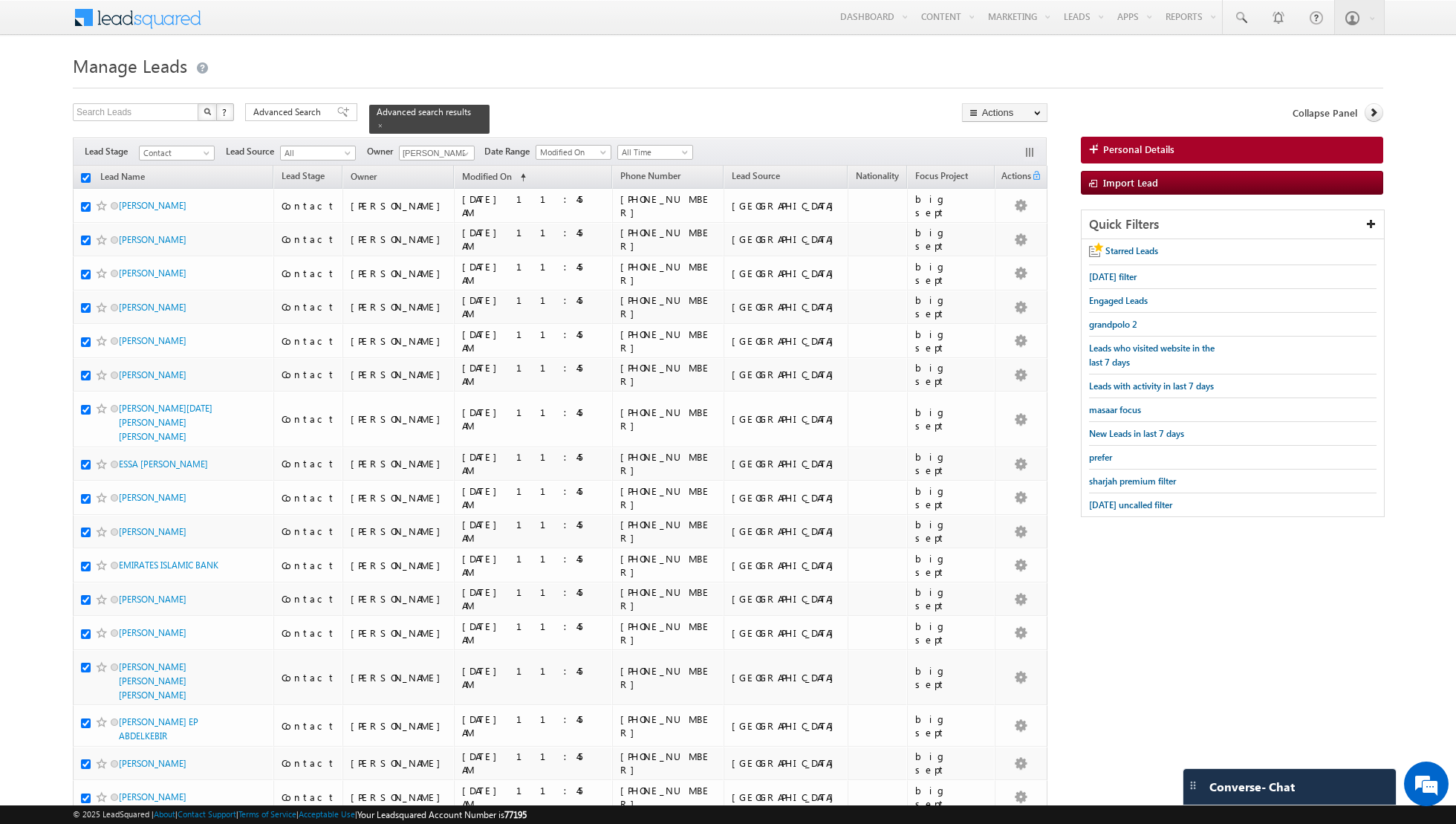
checkbox input "true"
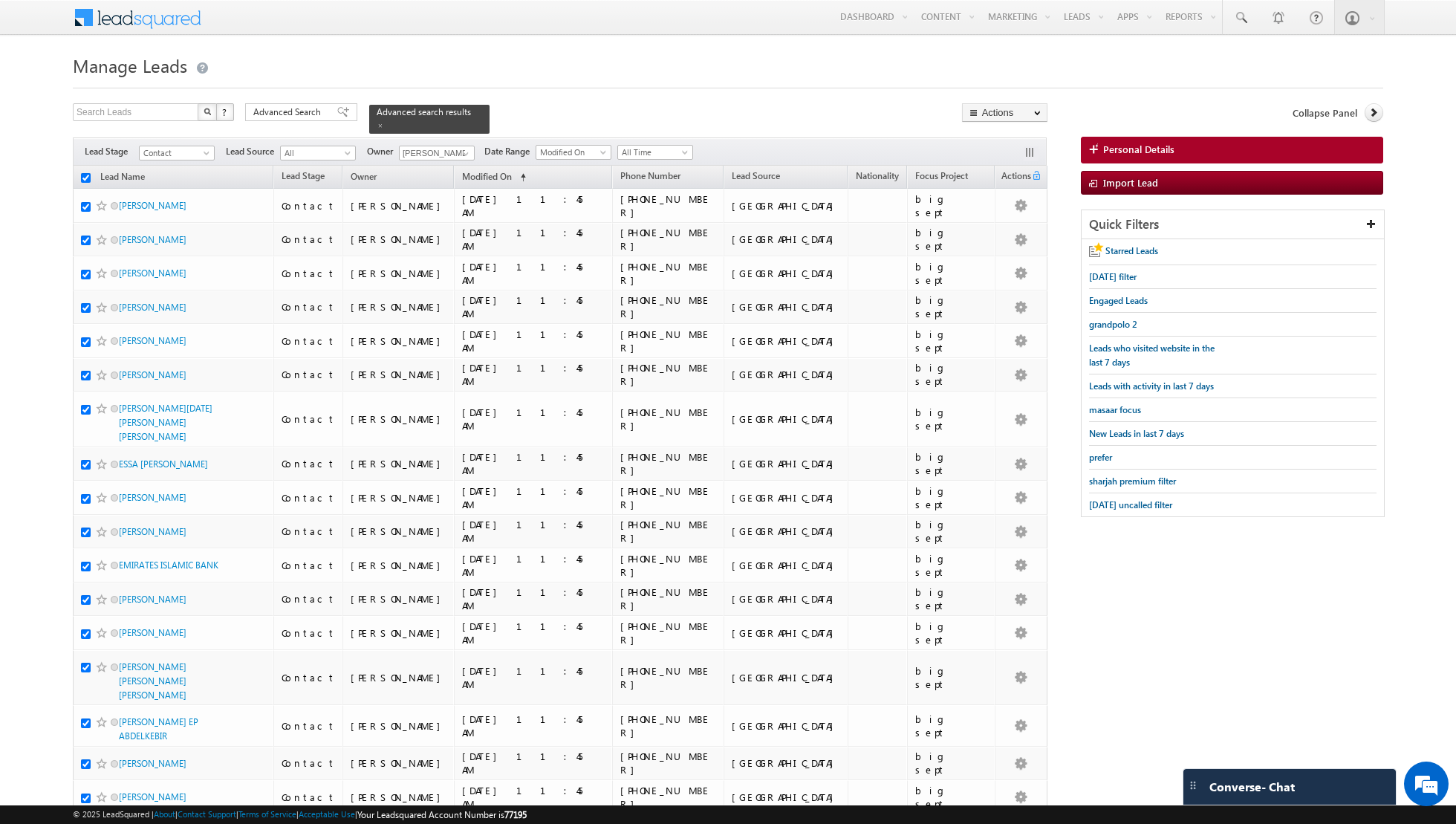
checkbox input "true"
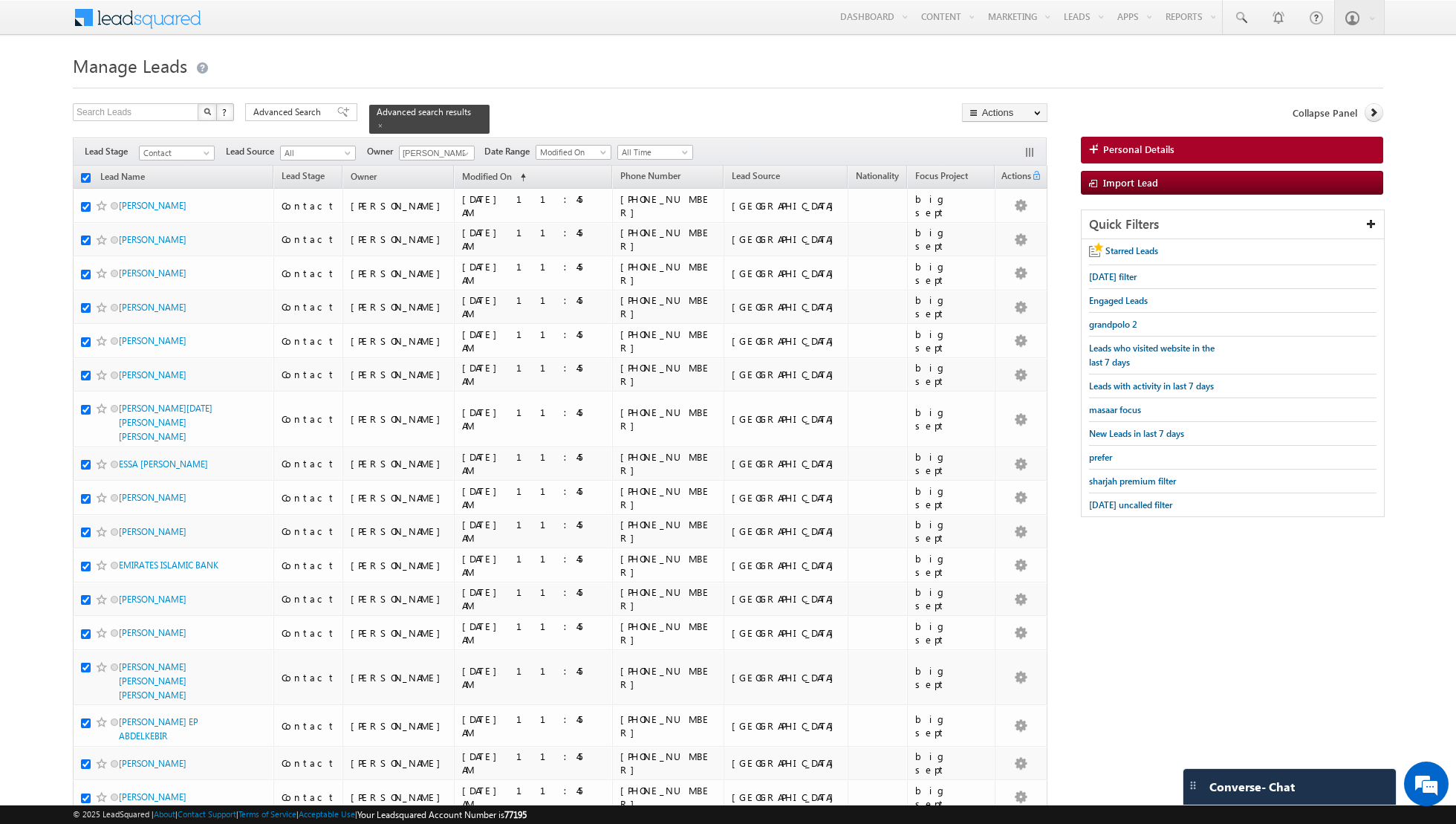
checkbox input "true"
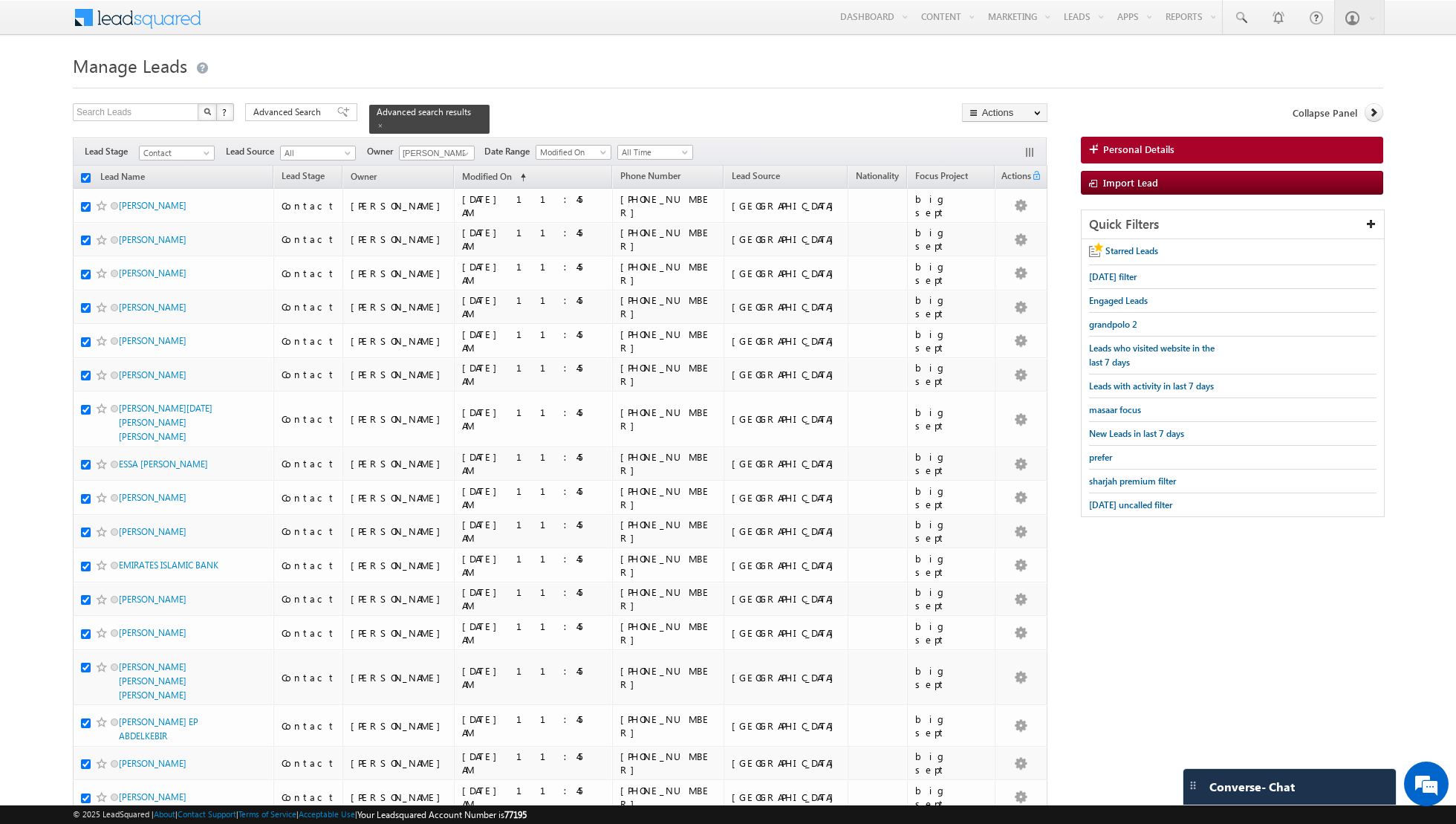
checkbox input "true"
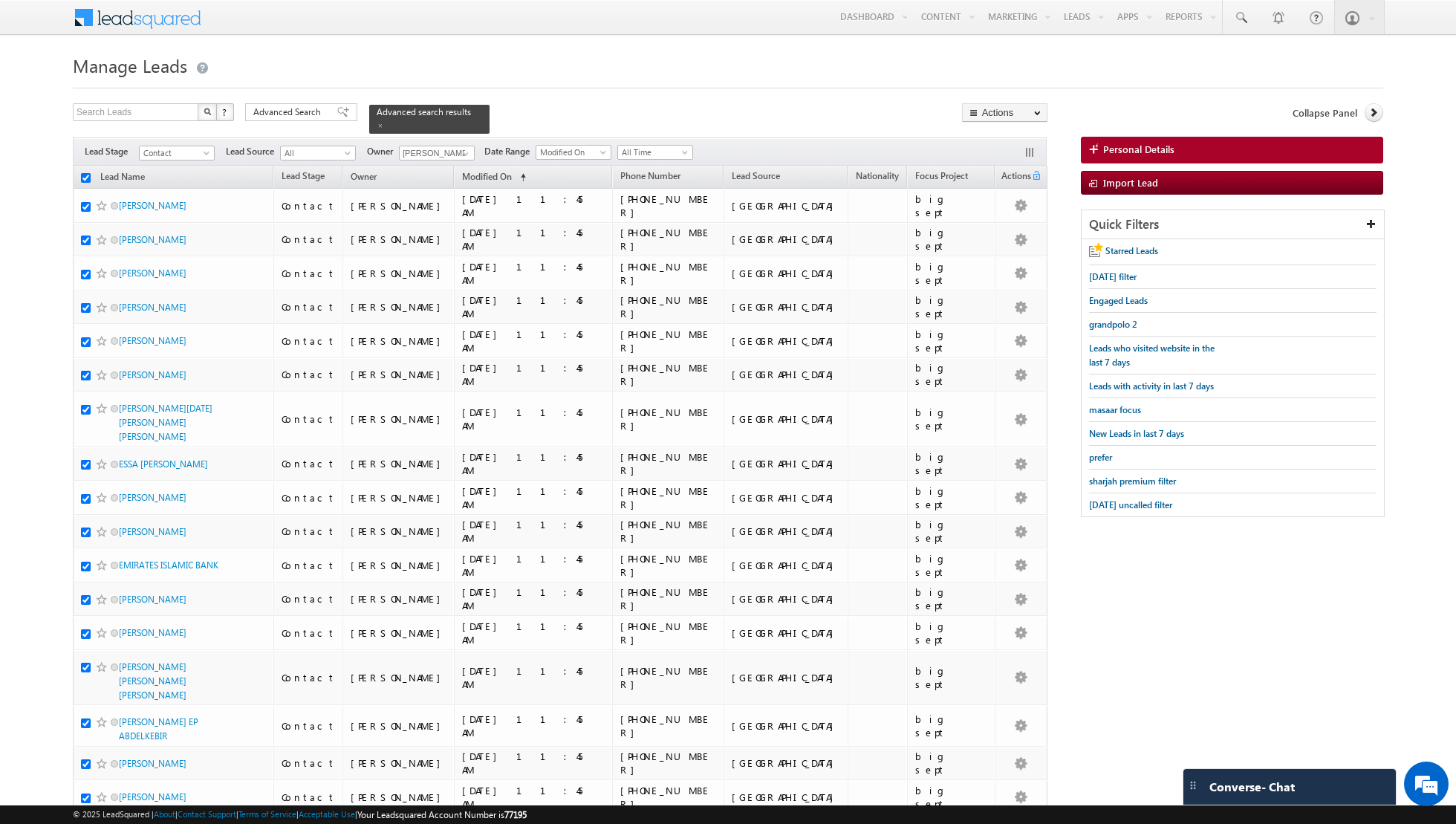
checkbox input "true"
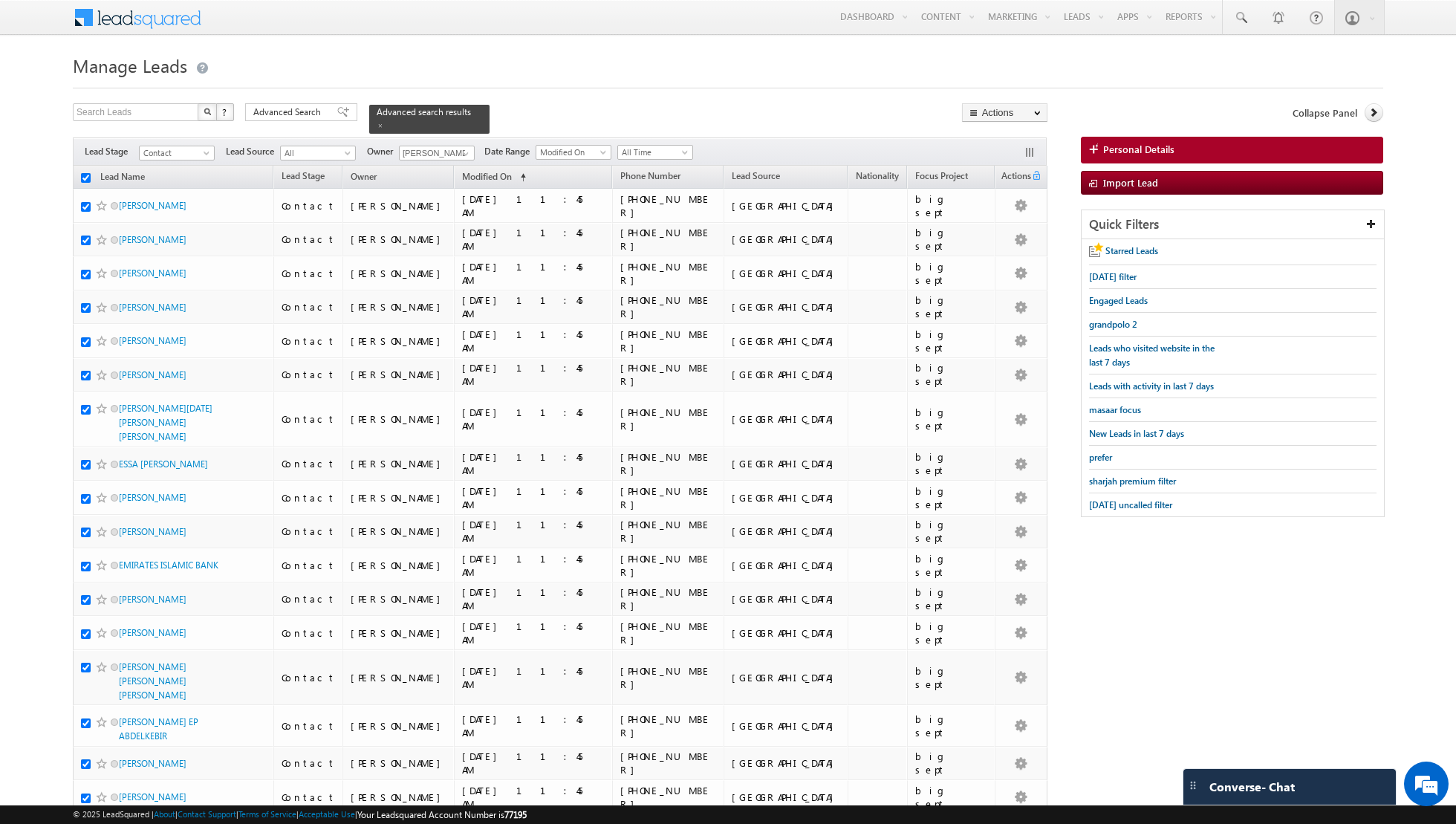
checkbox input "true"
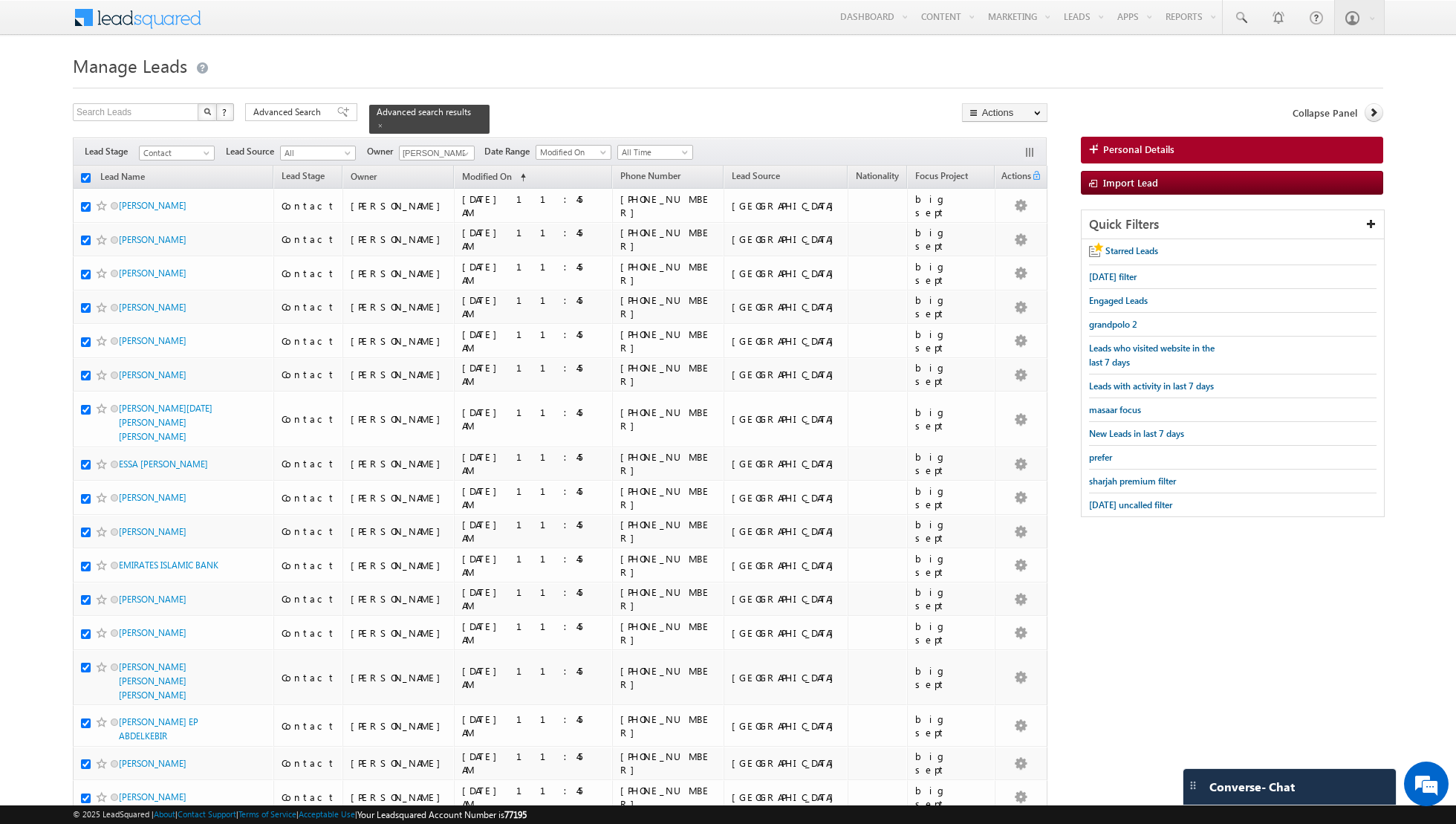
checkbox input "true"
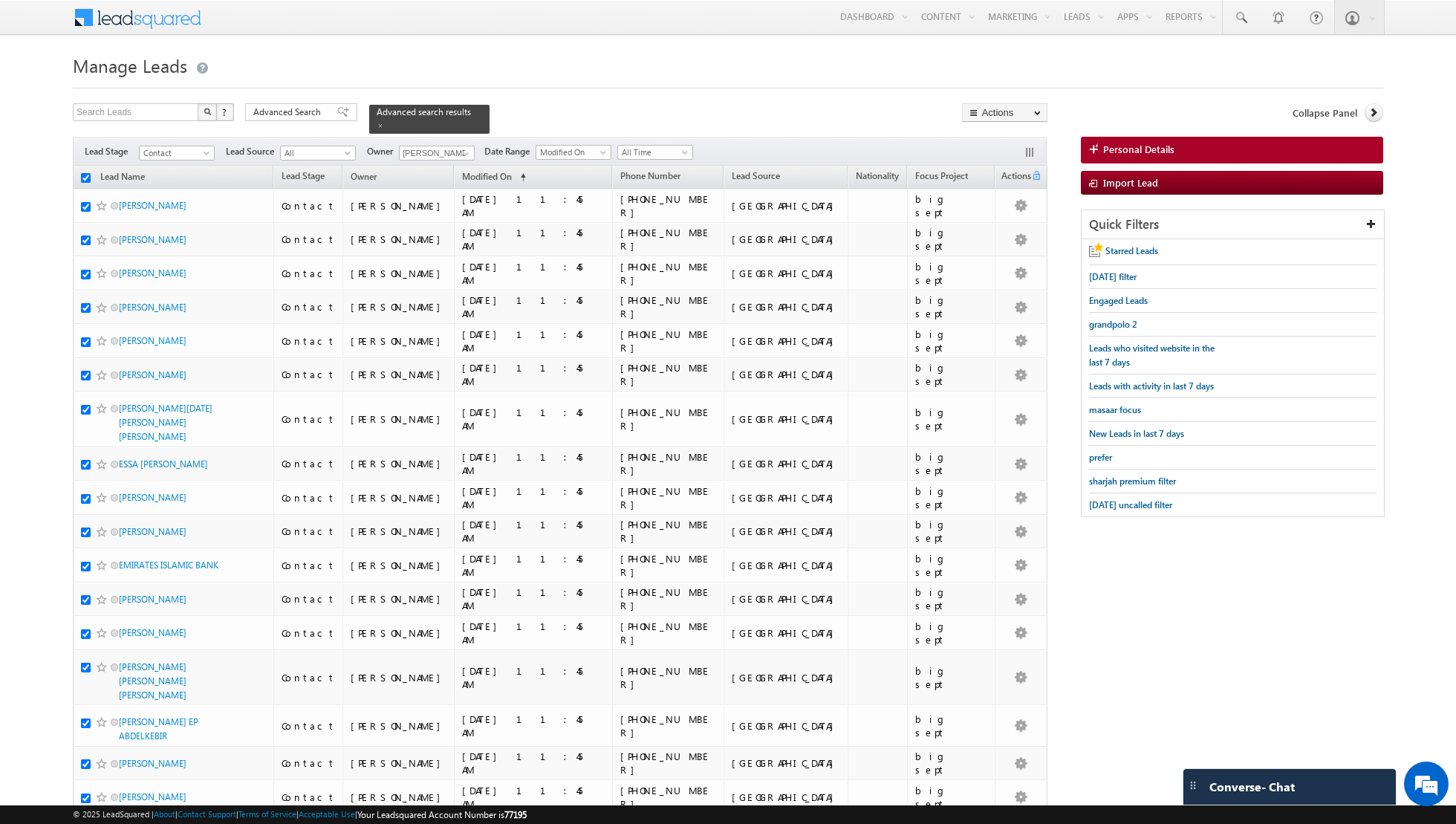
checkbox input "true"
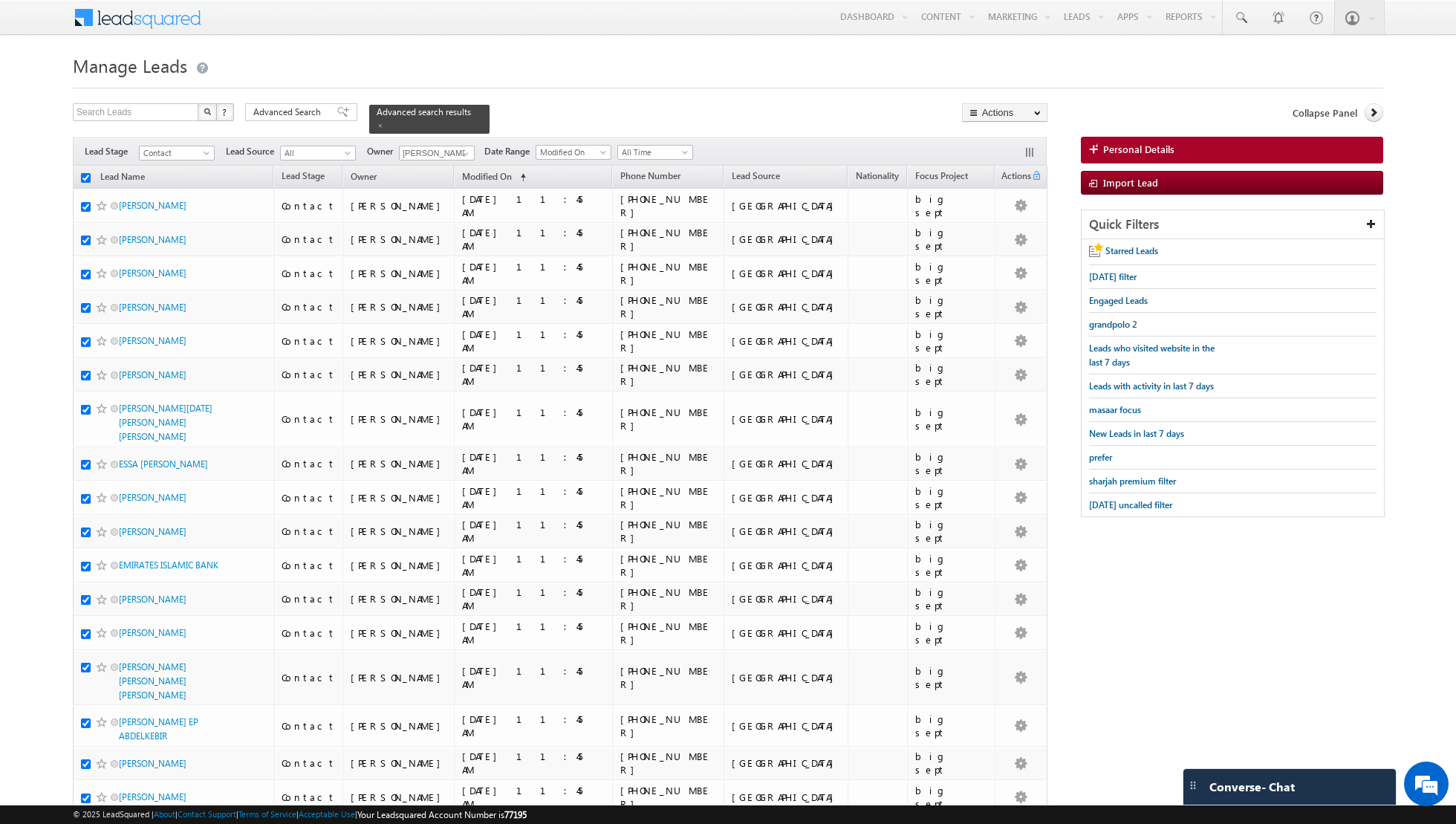
checkbox input "true"
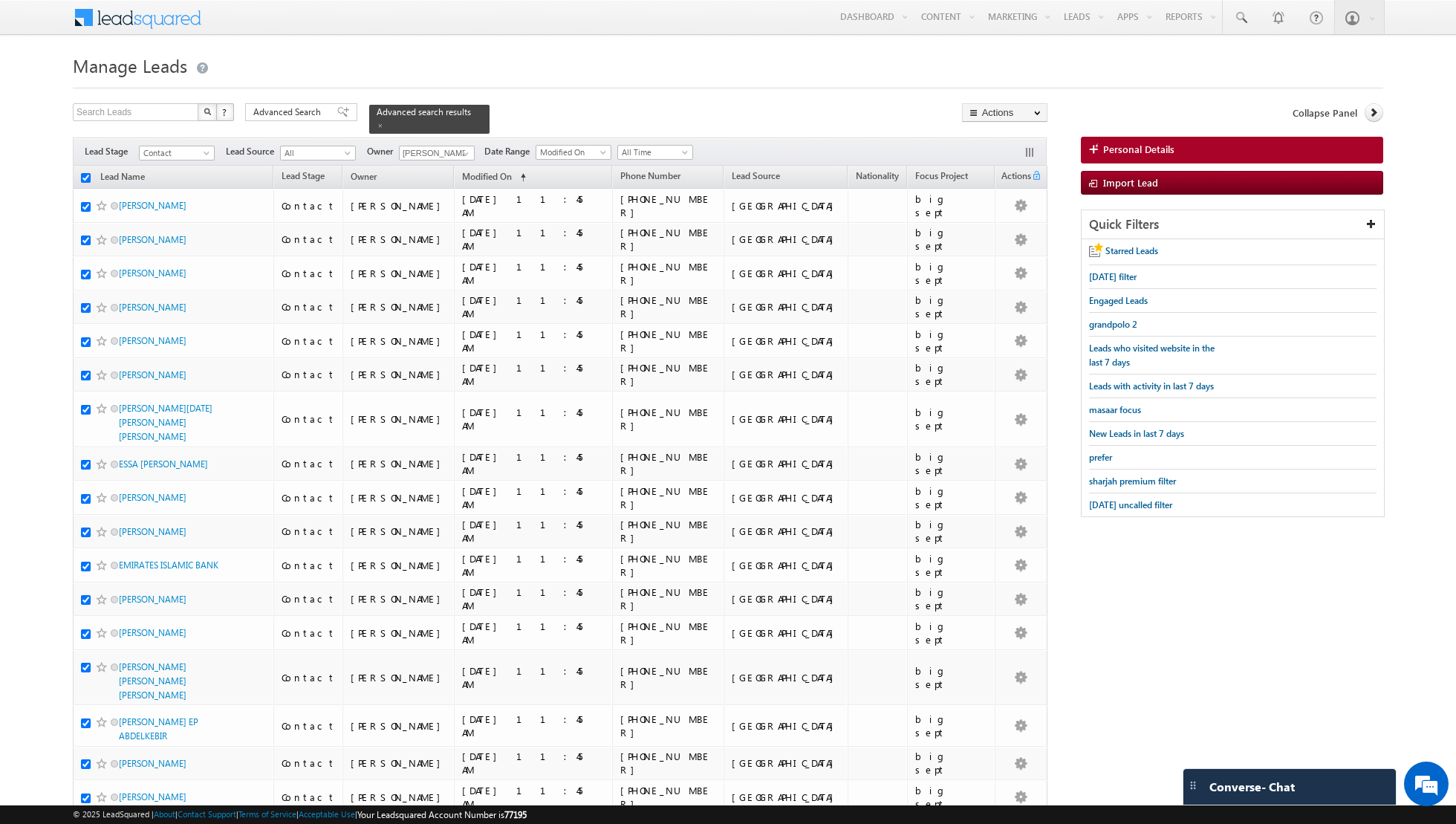
checkbox input "true"
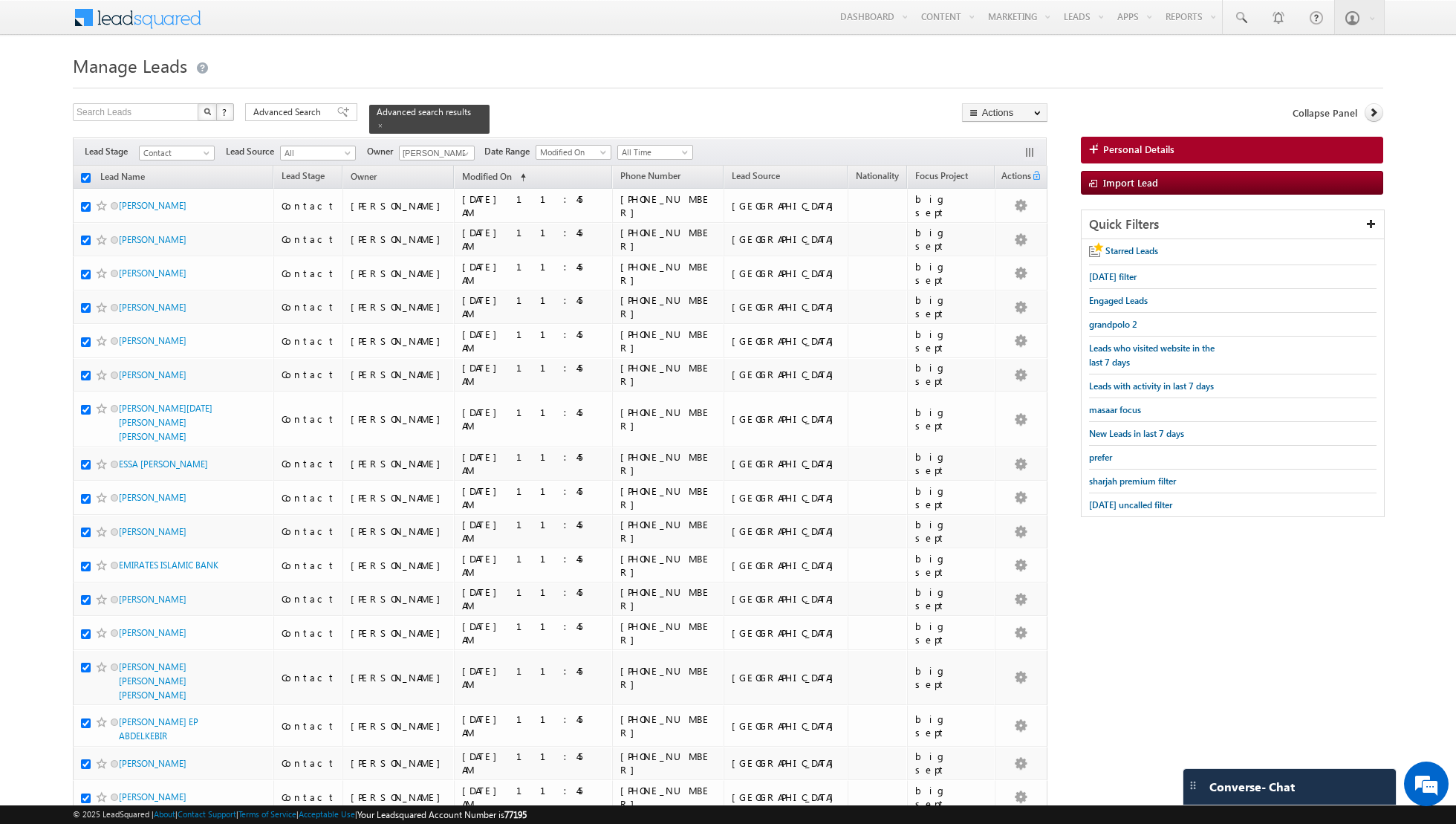
checkbox input "true"
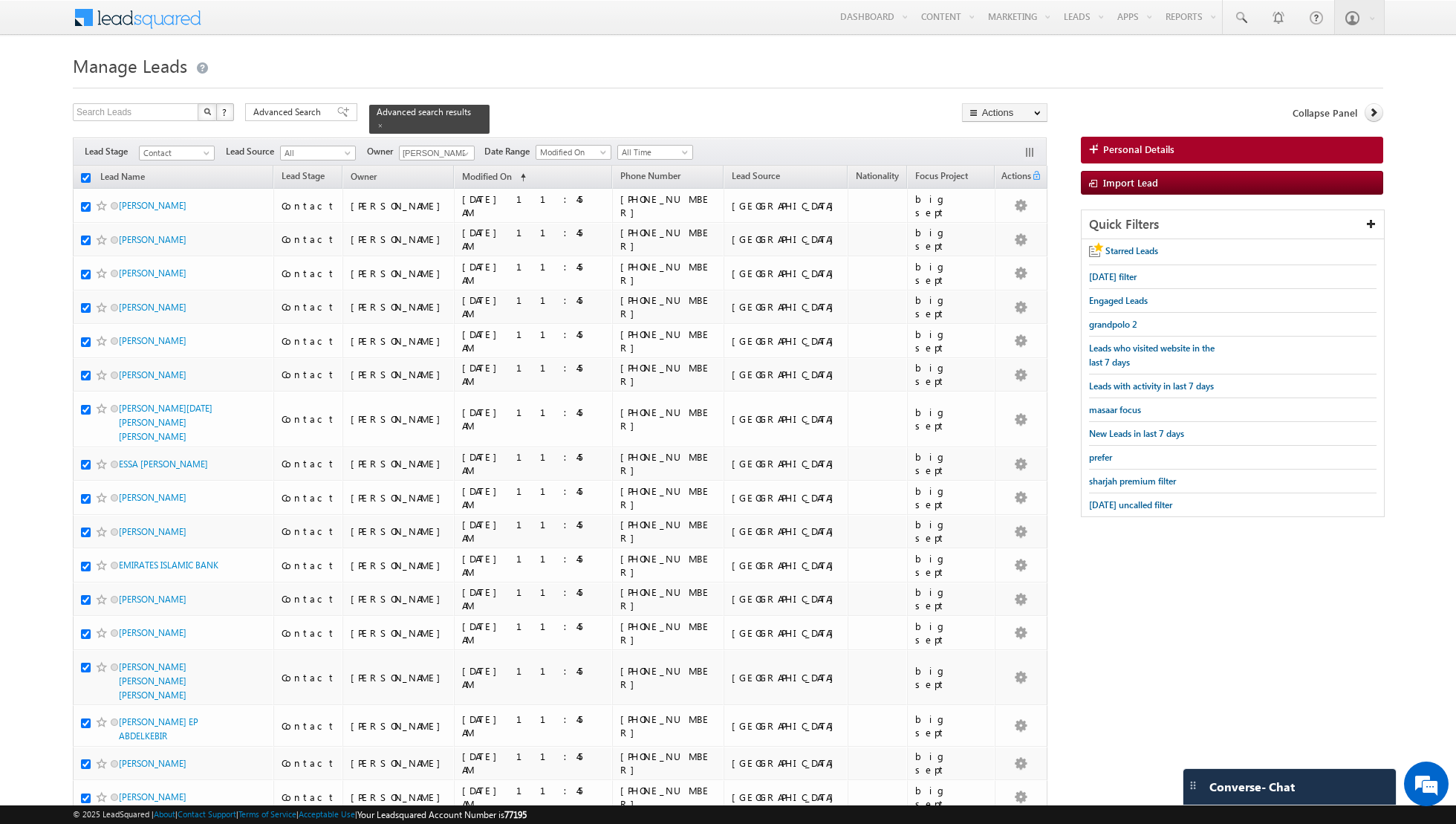
checkbox input "true"
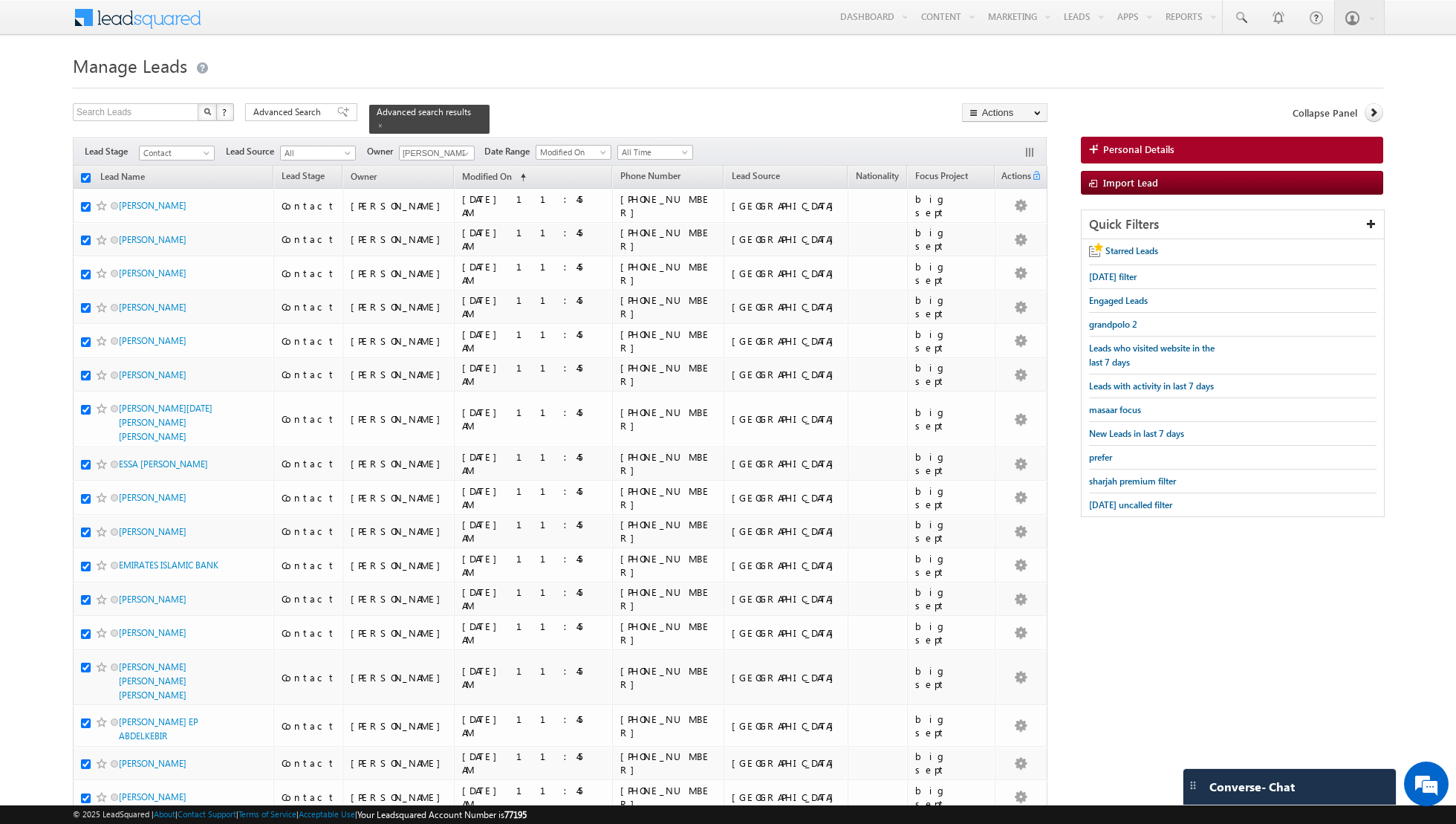
checkbox input "true"
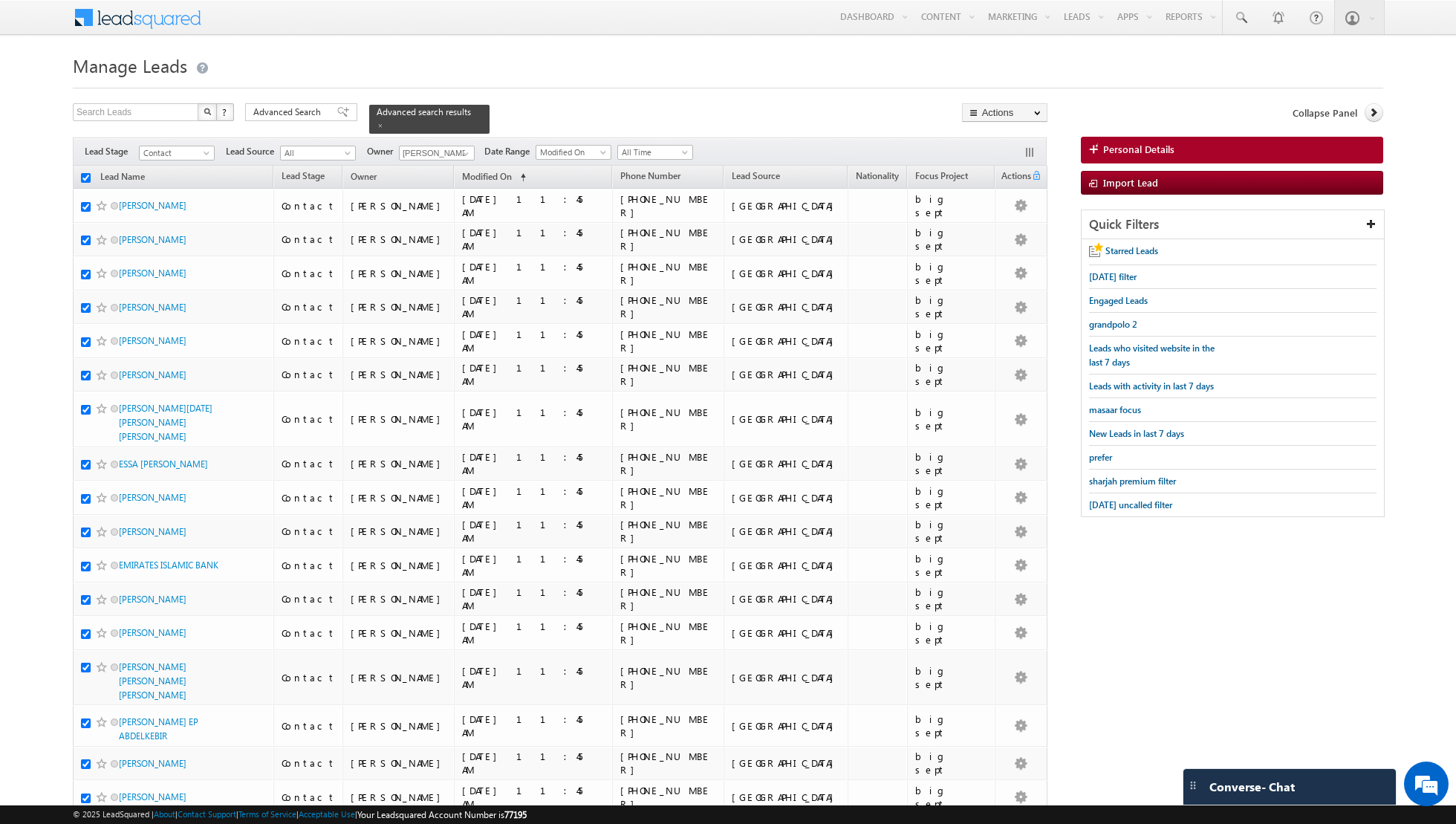
checkbox input "true"
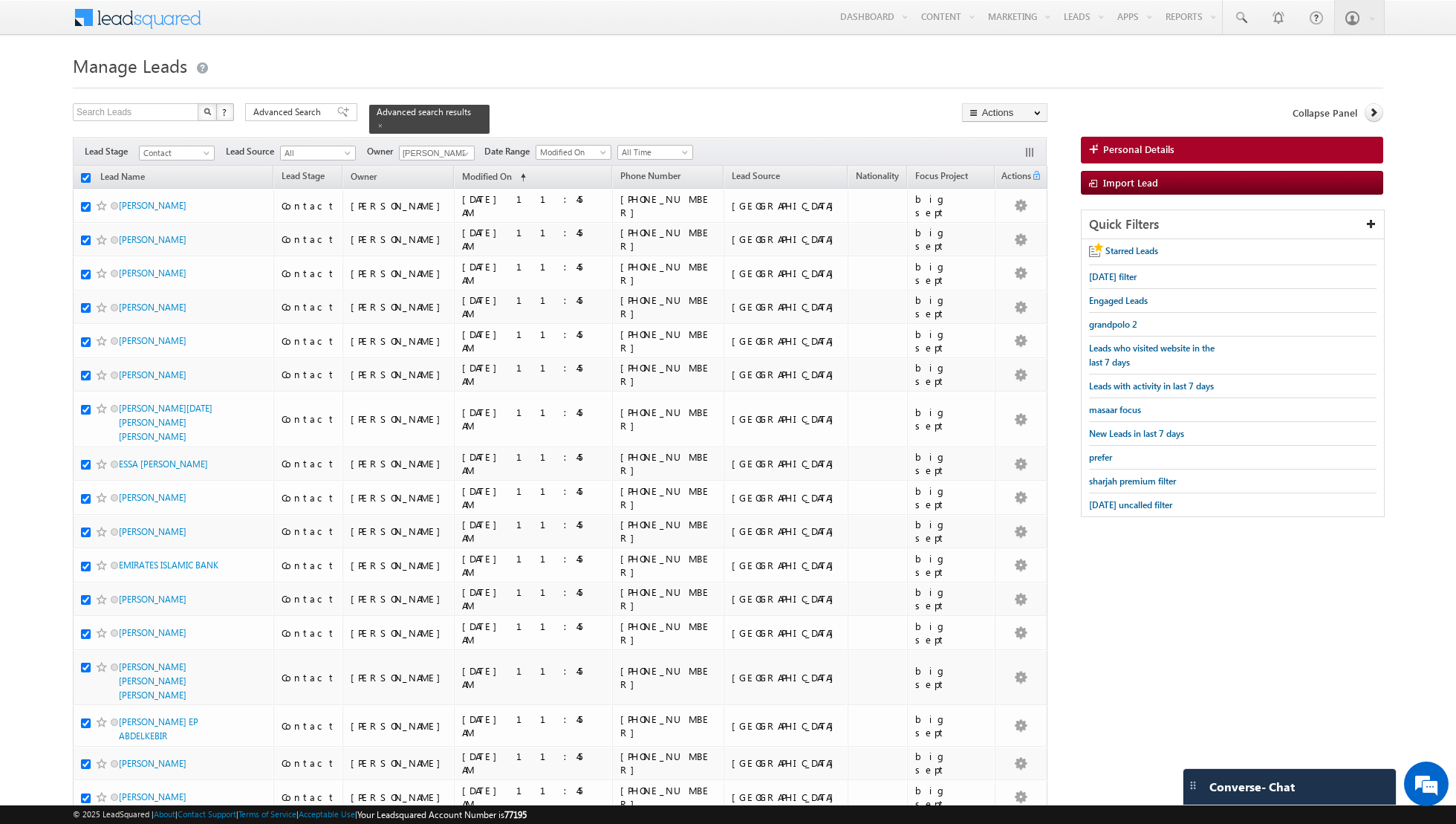
checkbox input "true"
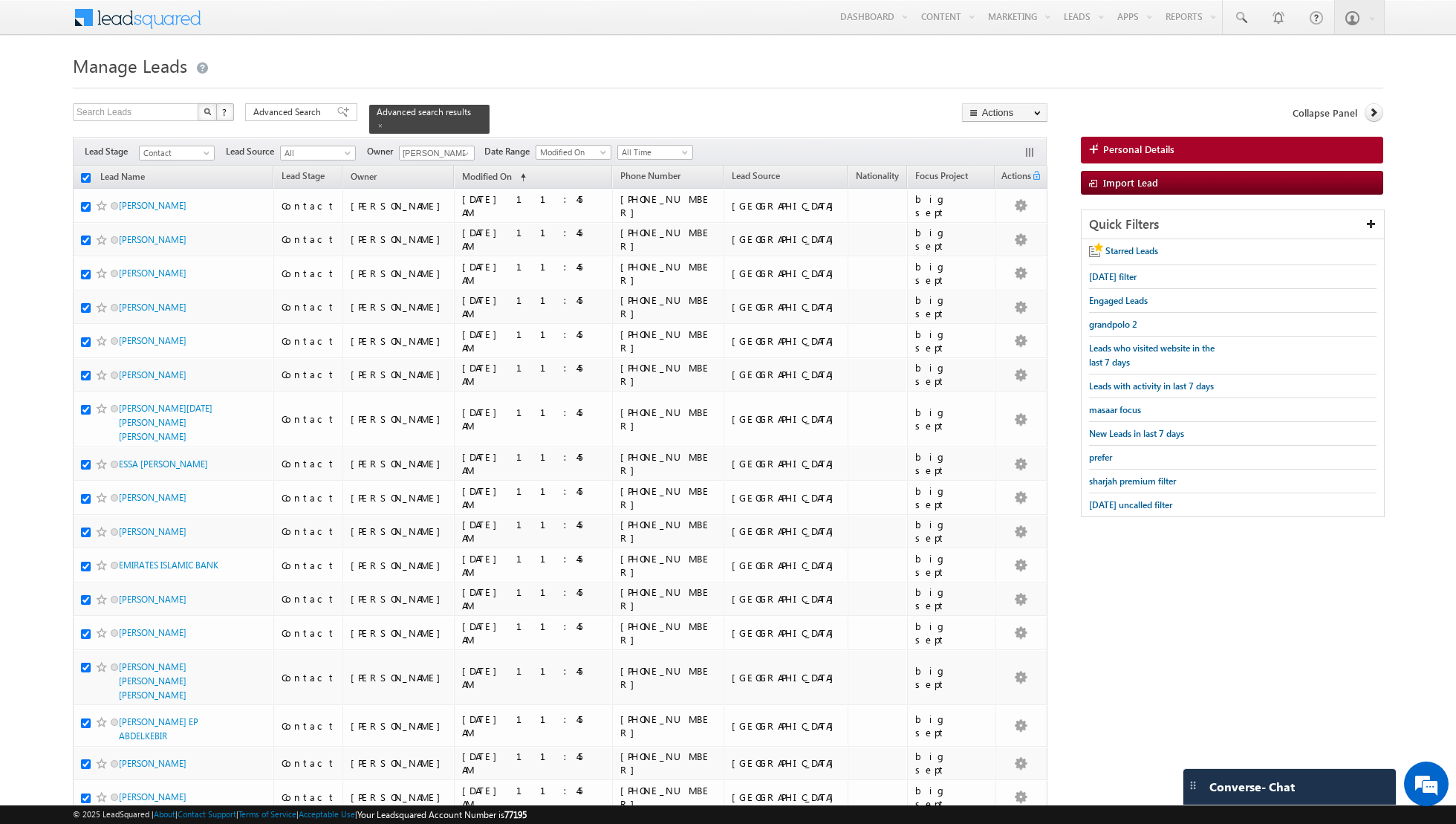
checkbox input "true"
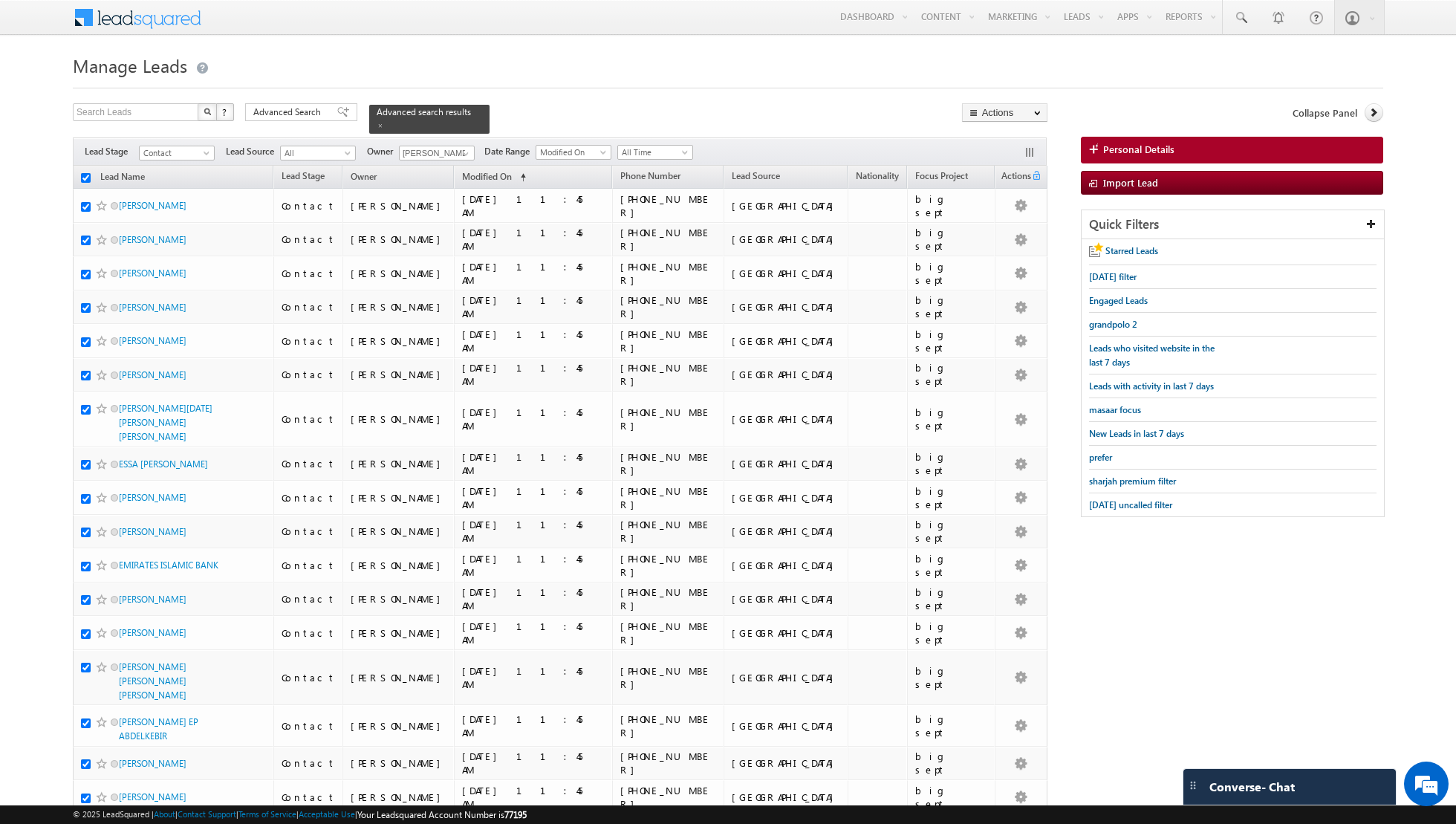
checkbox input "true"
click at [1007, 237] on link "Change Owner" at bounding box center [1004, 240] width 84 height 18
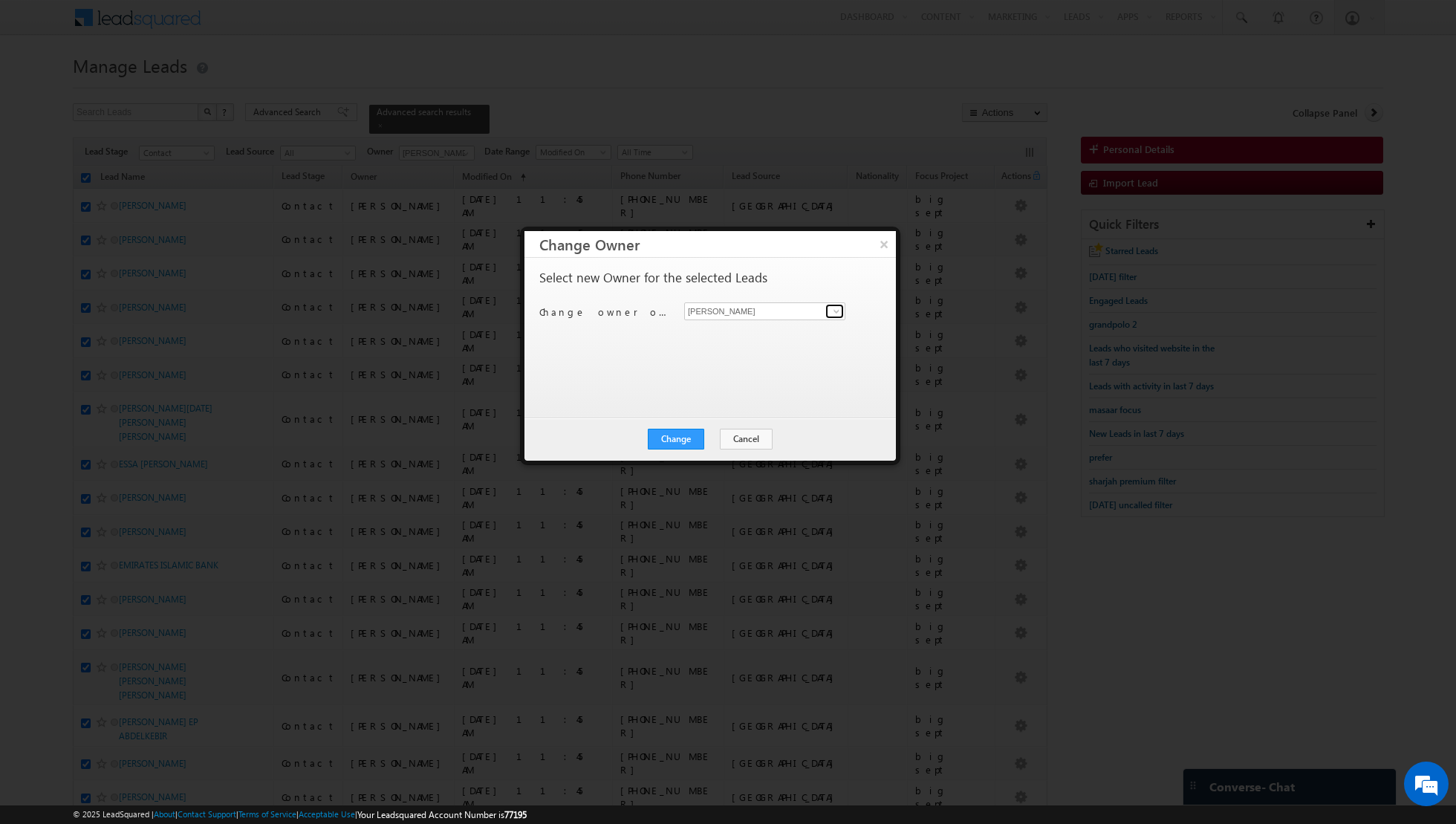
click at [837, 310] on span at bounding box center [836, 311] width 12 height 12
click at [757, 335] on span "[EMAIL_ADDRESS][DOMAIN_NAME]" at bounding box center [757, 339] width 134 height 11
type input "[PERSON_NAME]"
click at [668, 443] on button "Change" at bounding box center [677, 439] width 57 height 21
click at [708, 444] on button "Close" at bounding box center [713, 439] width 48 height 21
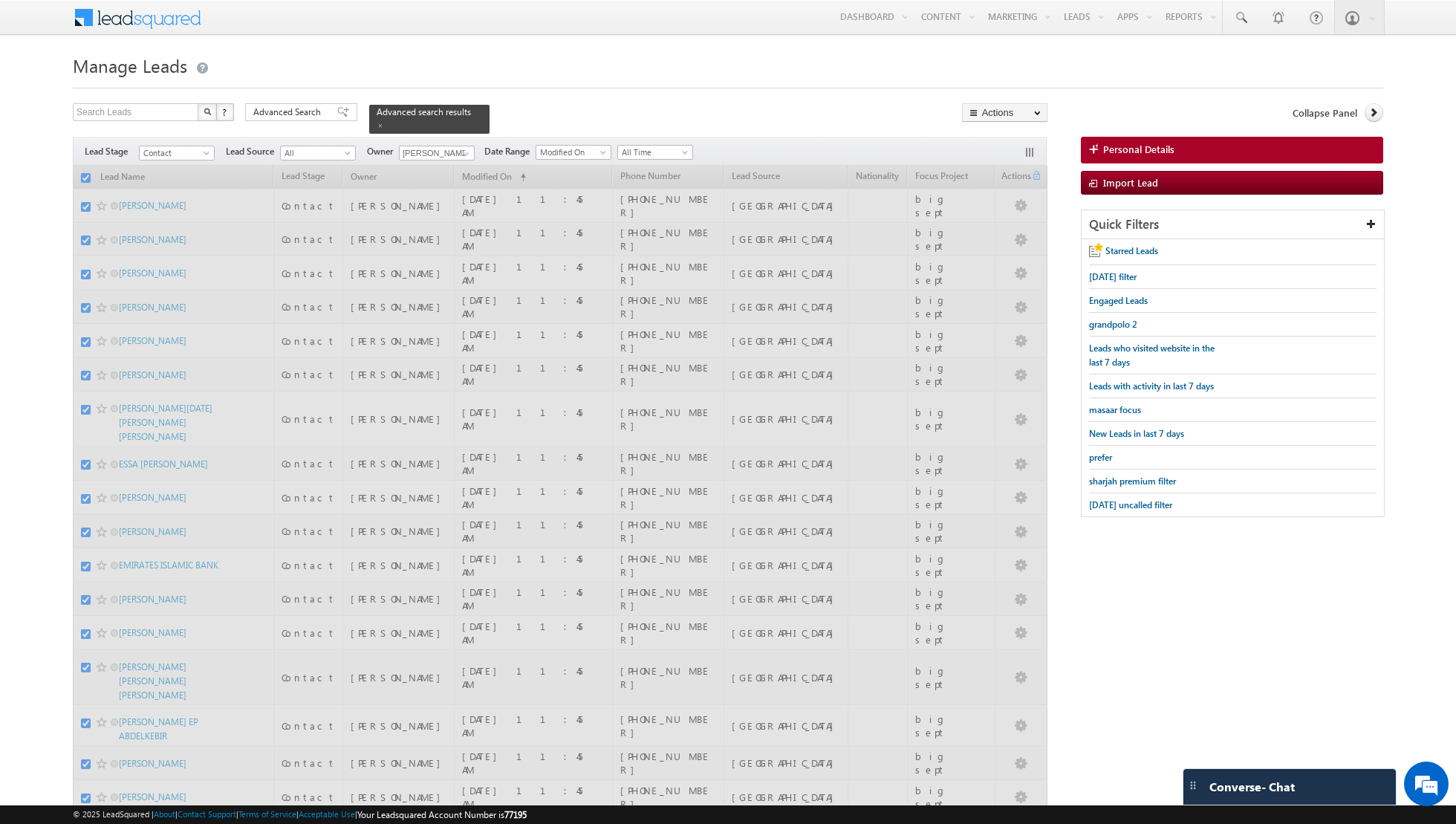
checkbox input "false"
